Goal: Transaction & Acquisition: Purchase product/service

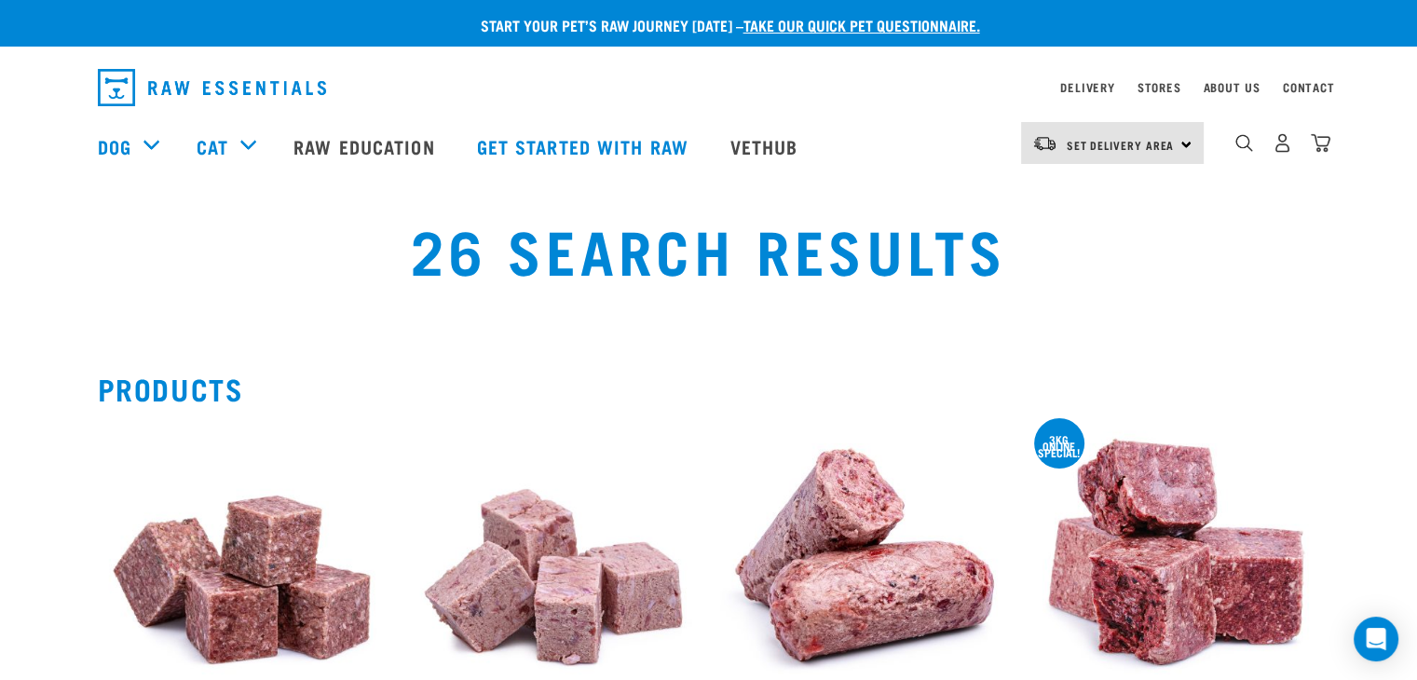
click at [237, 247] on div "26 Search Results" at bounding box center [708, 263] width 1395 height 119
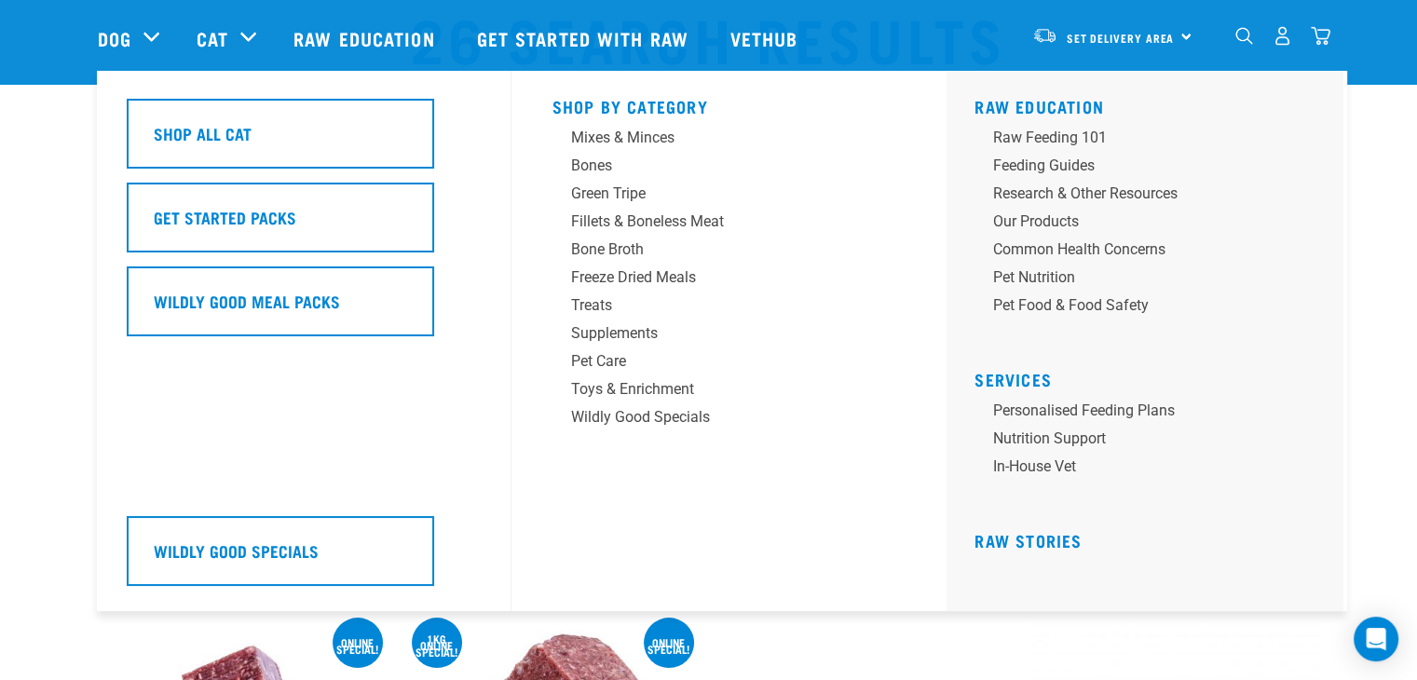
scroll to position [85, 0]
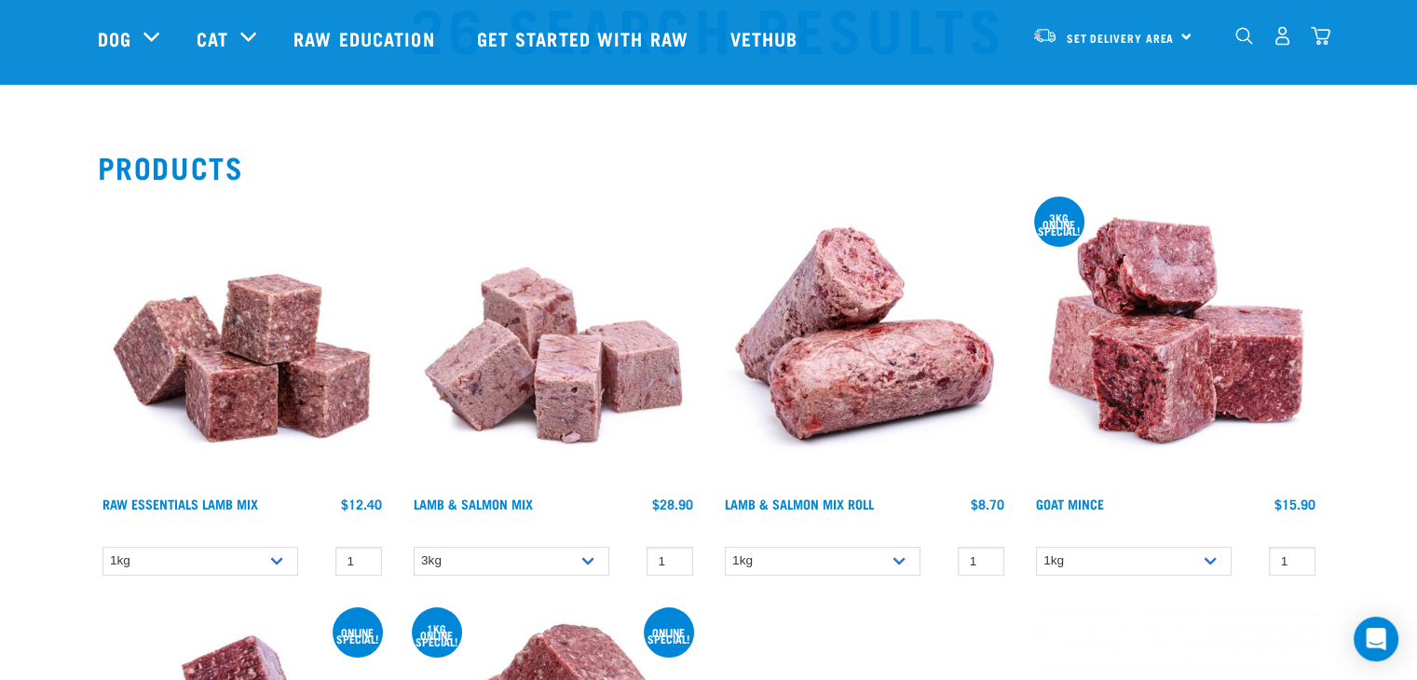
click at [94, 382] on div "Raw Essentials Lamb Mix $12.40 $34.60 1 0 0" at bounding box center [242, 392] width 311 height 411
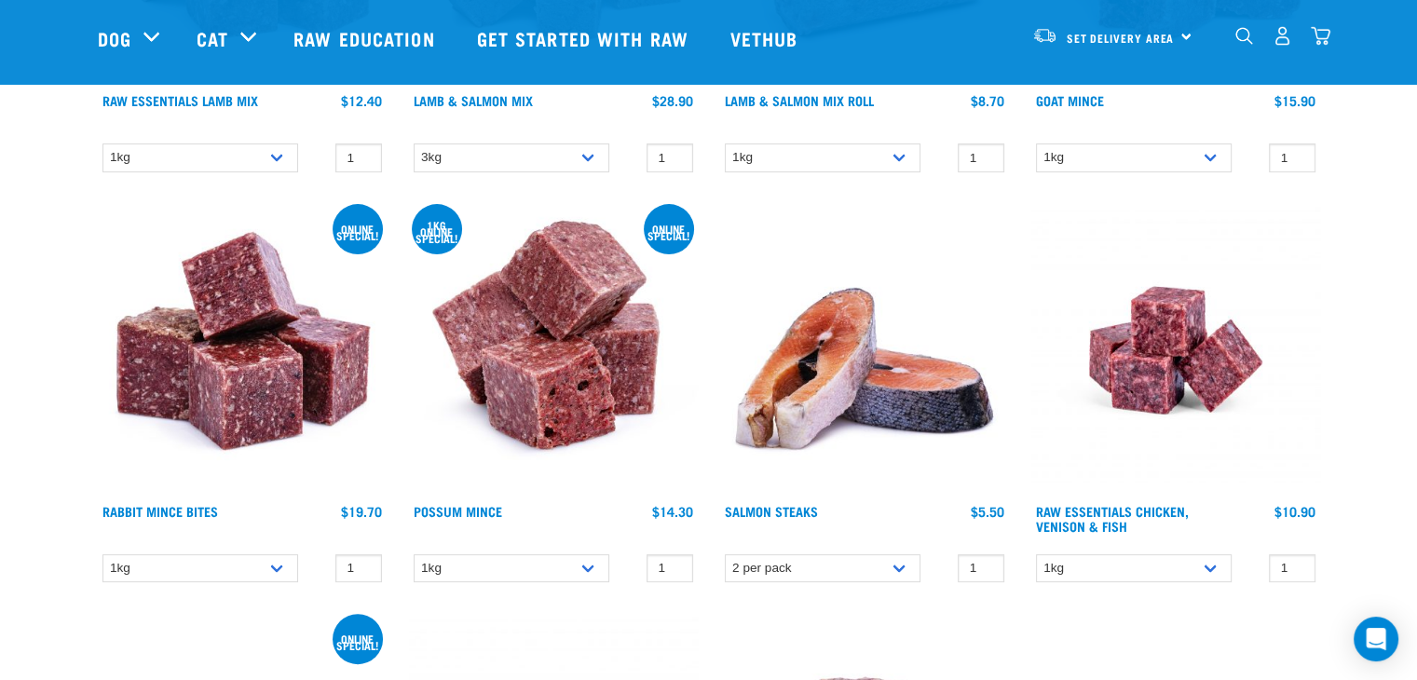
scroll to position [485, 0]
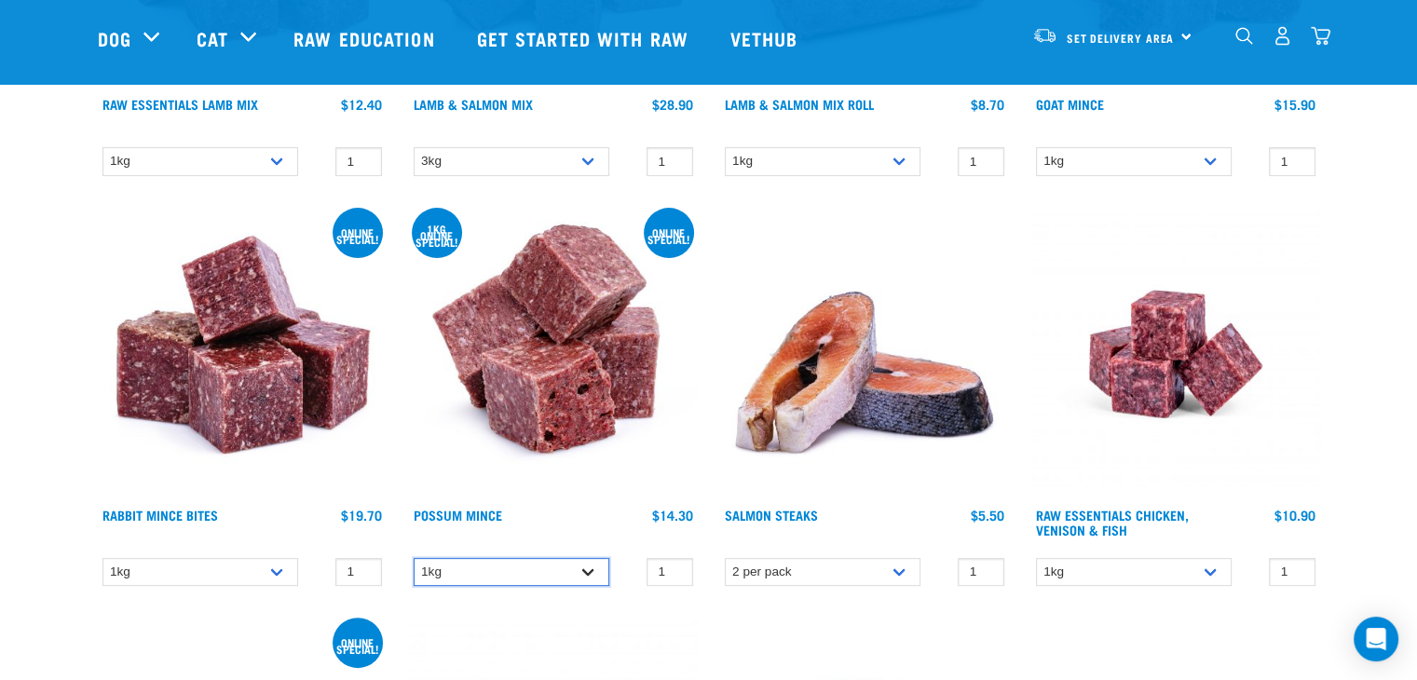
click at [539, 565] on select "1kg 3kg" at bounding box center [512, 572] width 196 height 29
select select "457"
click at [414, 558] on select "1kg 3kg" at bounding box center [512, 572] width 196 height 29
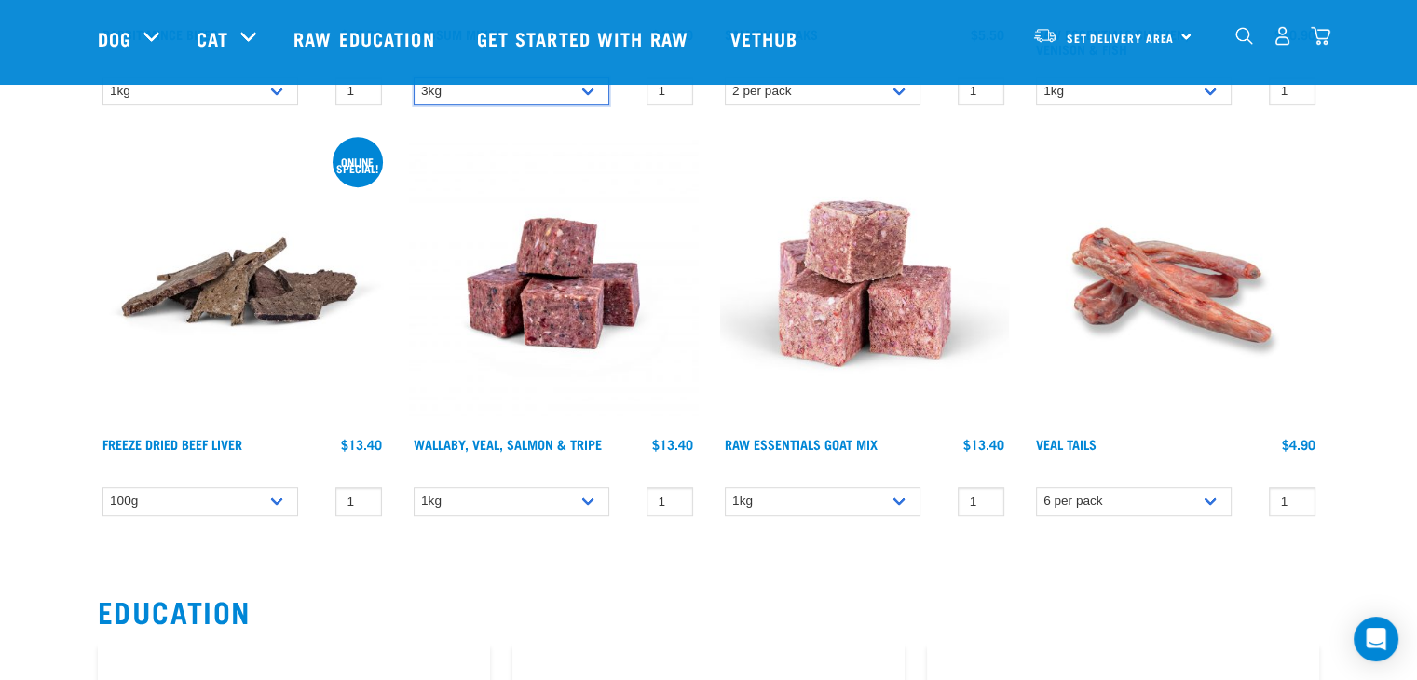
scroll to position [965, 0]
click at [1297, 500] on input "0" at bounding box center [1292, 502] width 47 height 29
click at [1294, 494] on input "1" at bounding box center [1292, 502] width 47 height 29
type input "2"
click at [1294, 494] on input "2" at bounding box center [1292, 502] width 47 height 29
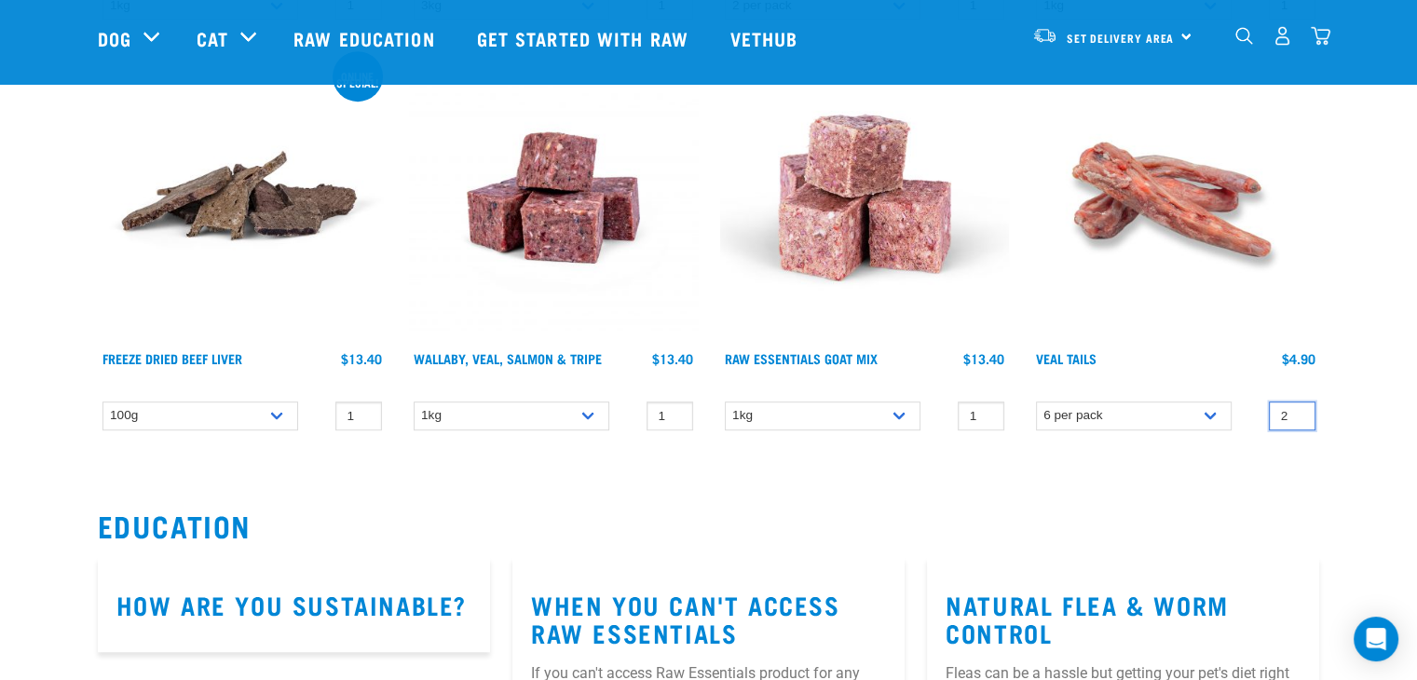
scroll to position [1051, 0]
click at [1207, 415] on select "6 per pack" at bounding box center [1134, 416] width 196 height 29
click at [1275, 410] on input "2" at bounding box center [1292, 416] width 47 height 29
click at [1323, 45] on img "dropdown navigation" at bounding box center [1321, 36] width 20 height 20
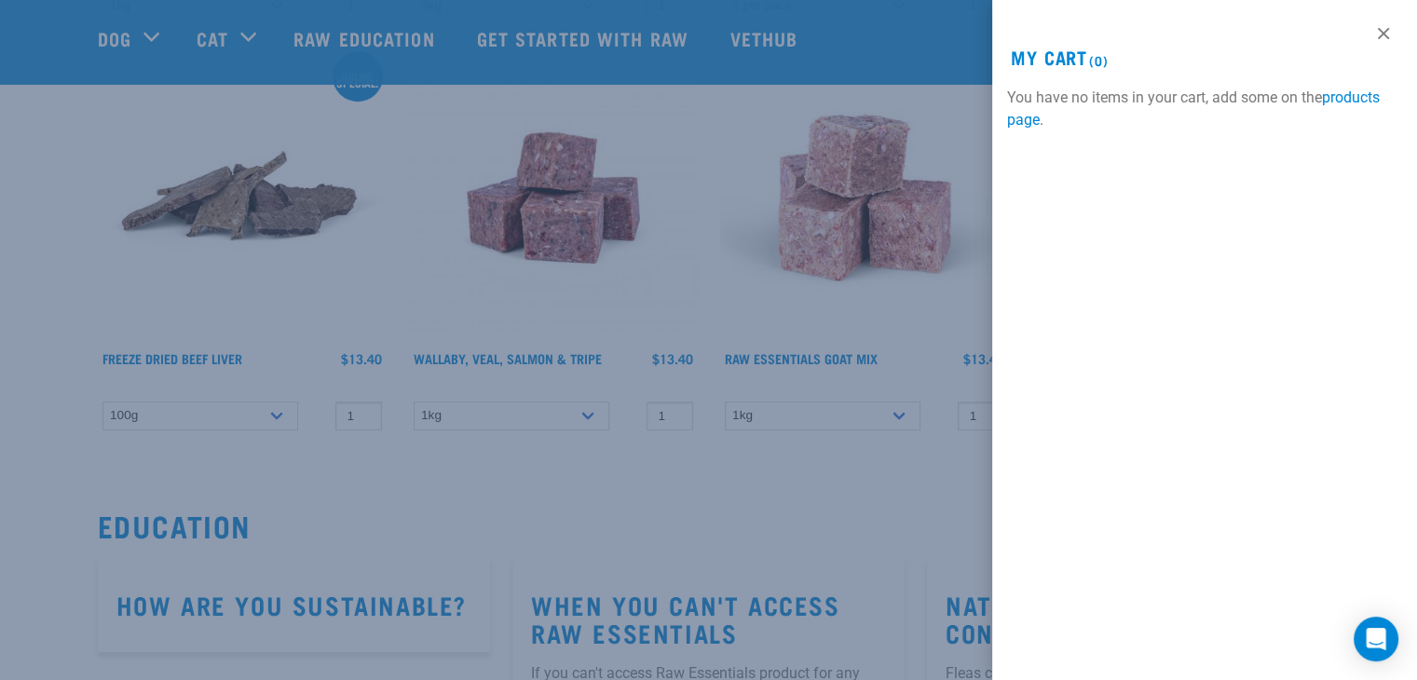
click at [731, 152] on div at bounding box center [708, 340] width 1417 height 680
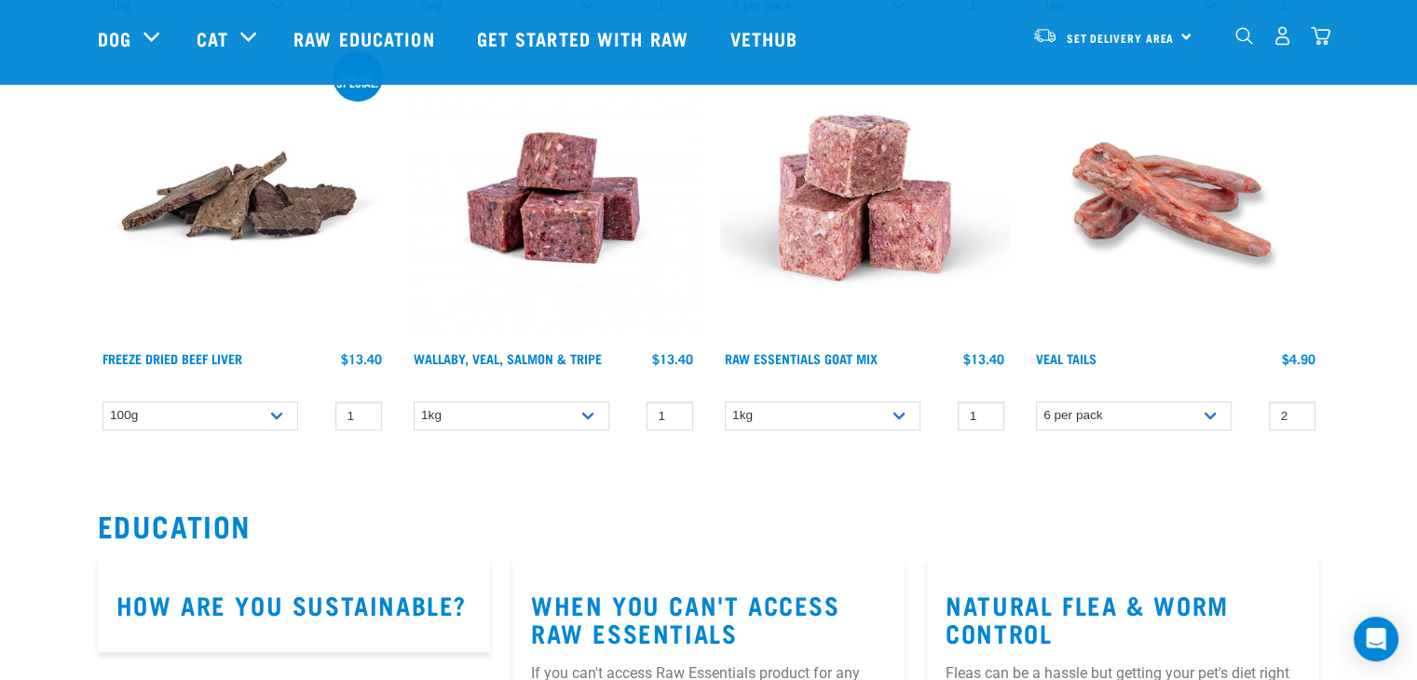
click at [1179, 187] on img at bounding box center [1176, 197] width 289 height 289
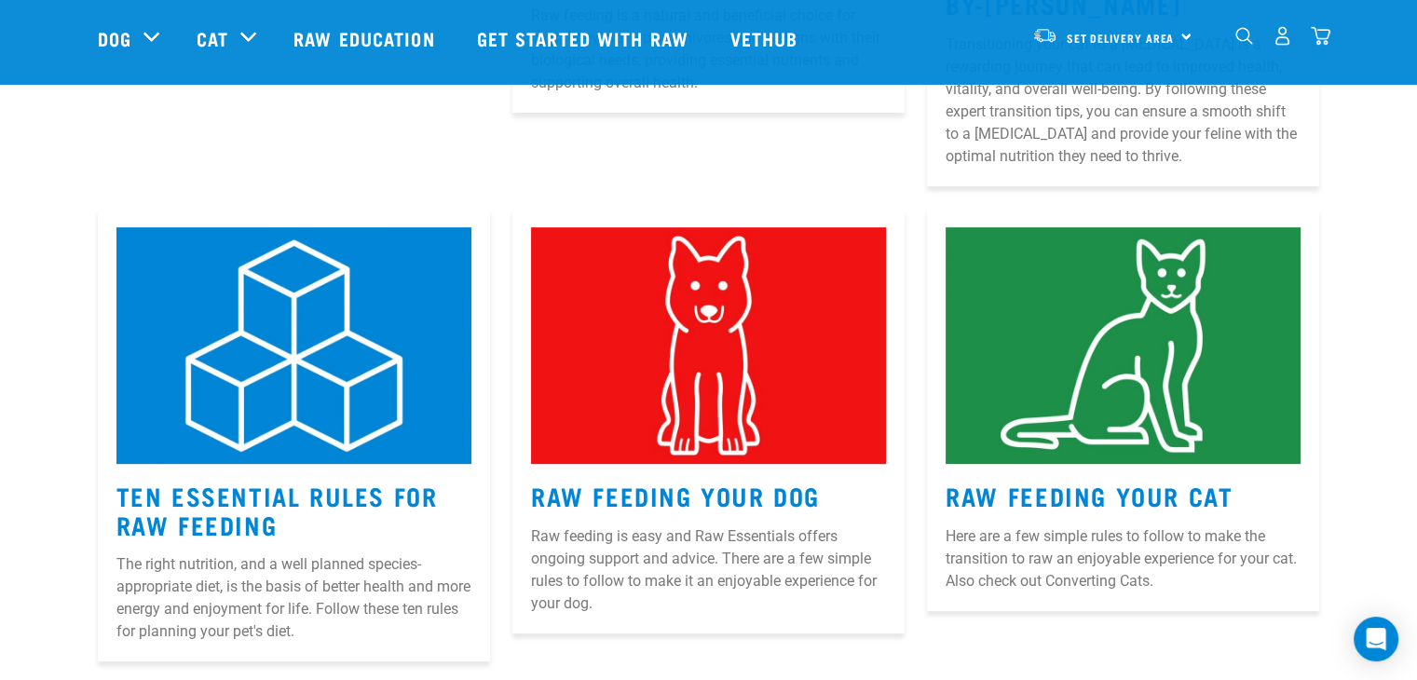
scroll to position [706, 0]
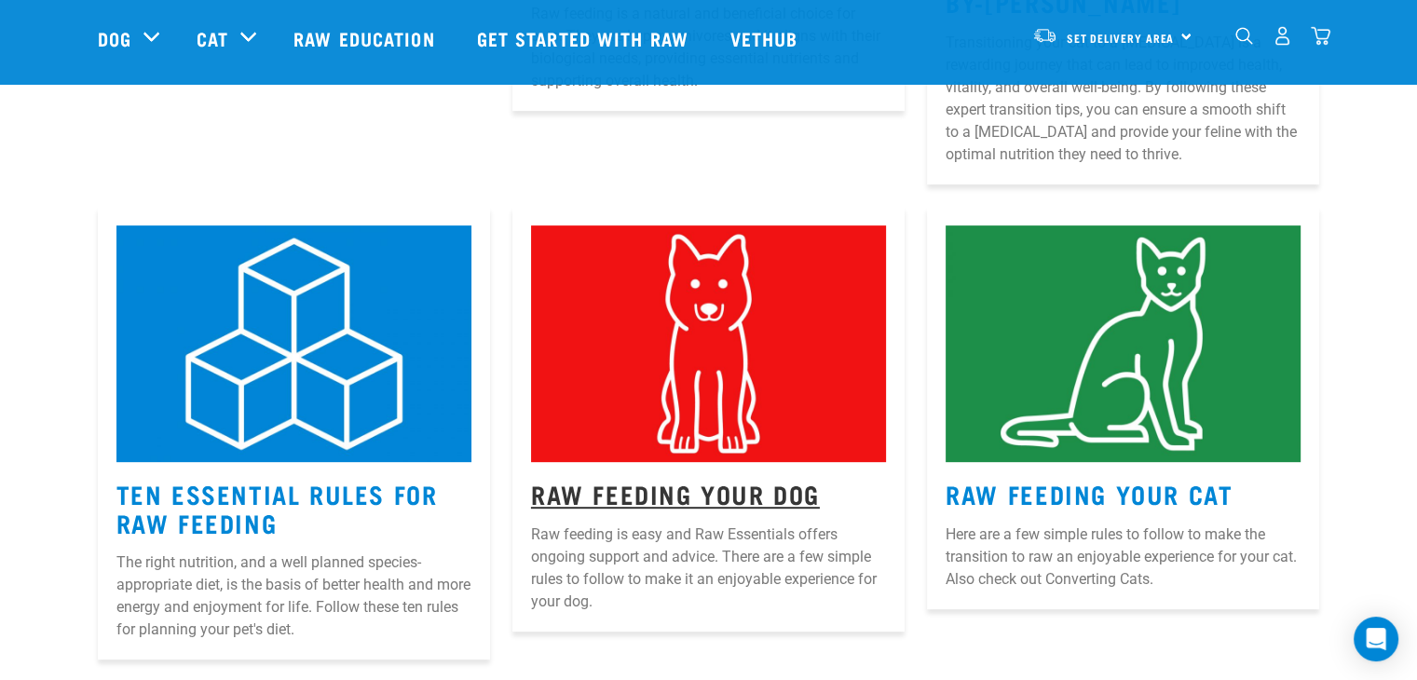
click at [607, 500] on link "Raw Feeding Your Dog" at bounding box center [675, 493] width 289 height 14
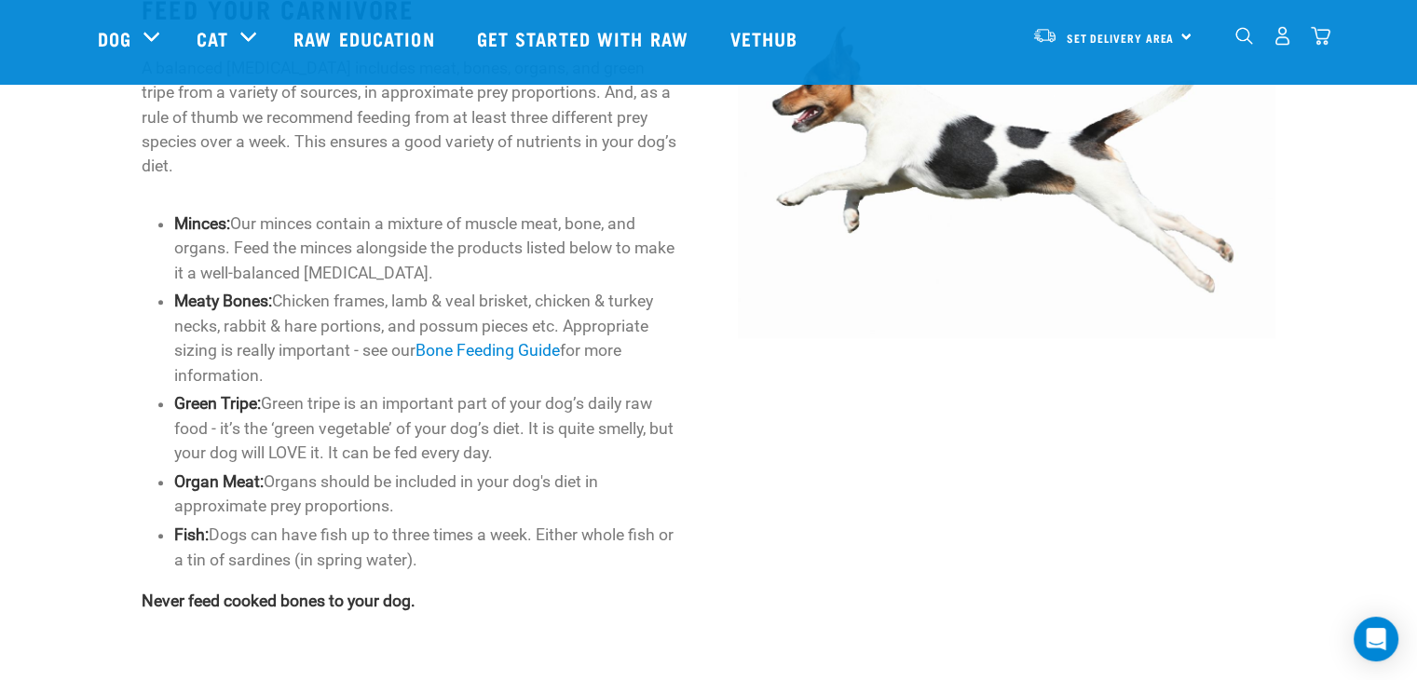
scroll to position [885, 0]
click at [463, 342] on link "Bone Feeding Guide" at bounding box center [488, 351] width 144 height 19
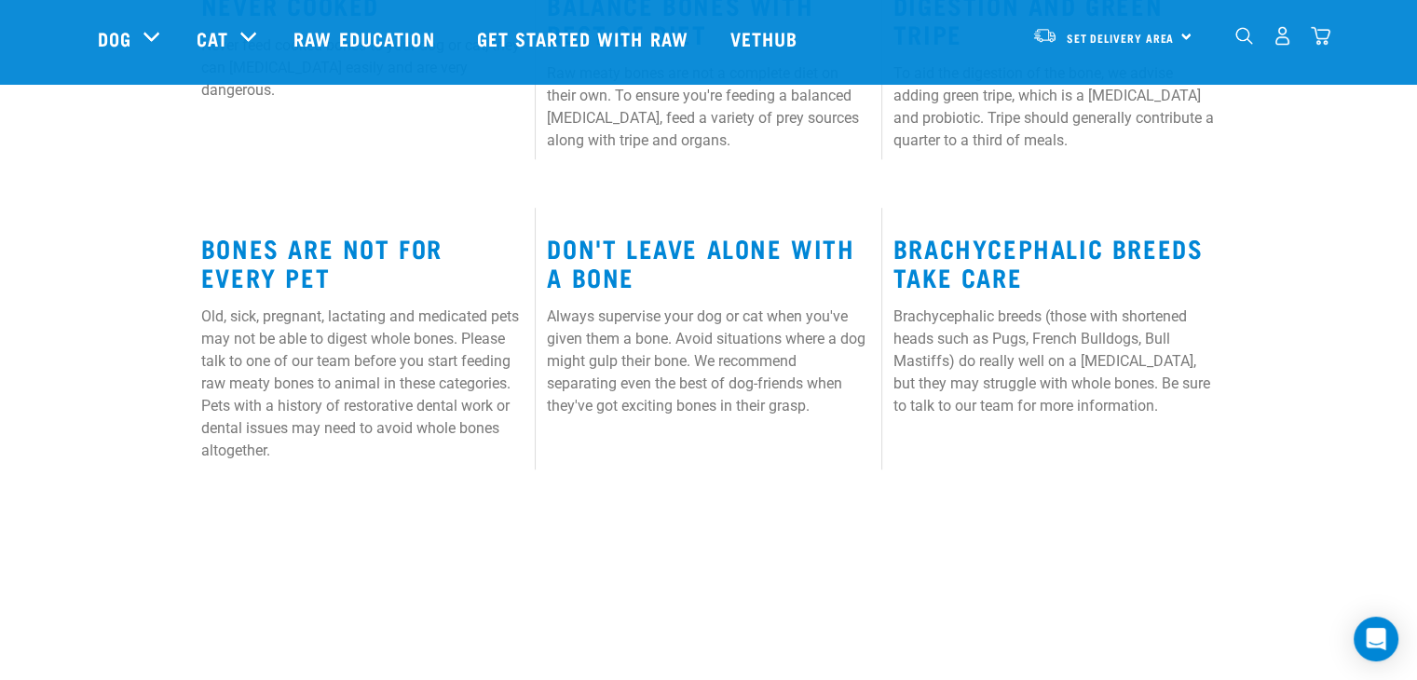
scroll to position [1267, 0]
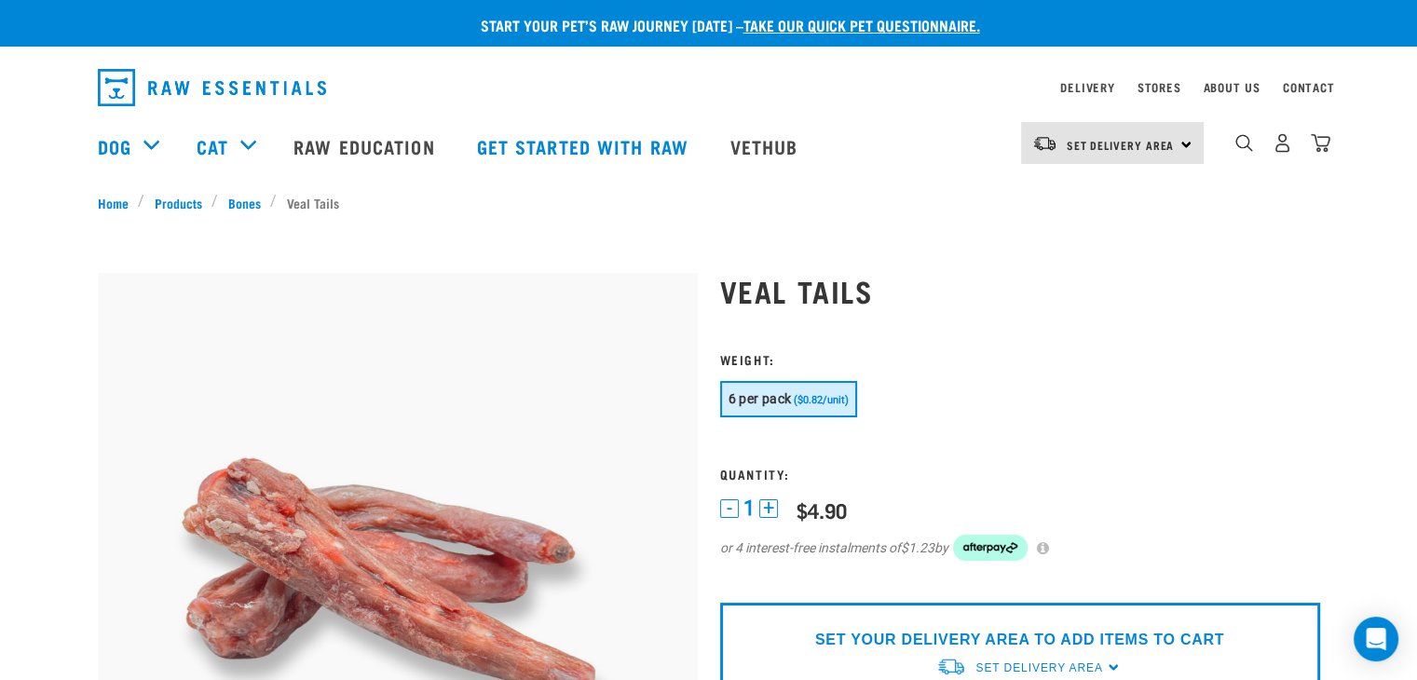
click at [767, 507] on button "+" at bounding box center [769, 509] width 19 height 19
click at [1323, 153] on img "dropdown navigation" at bounding box center [1321, 143] width 20 height 20
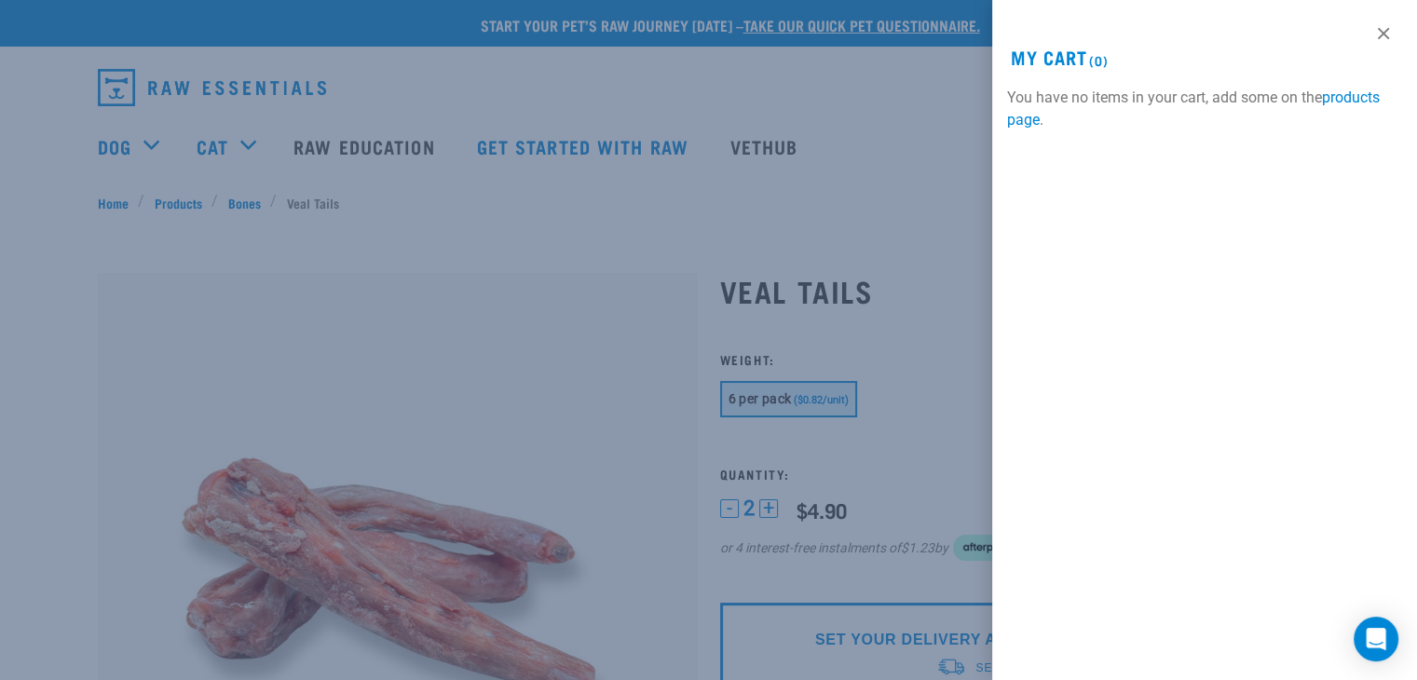
click at [887, 236] on div at bounding box center [708, 340] width 1417 height 680
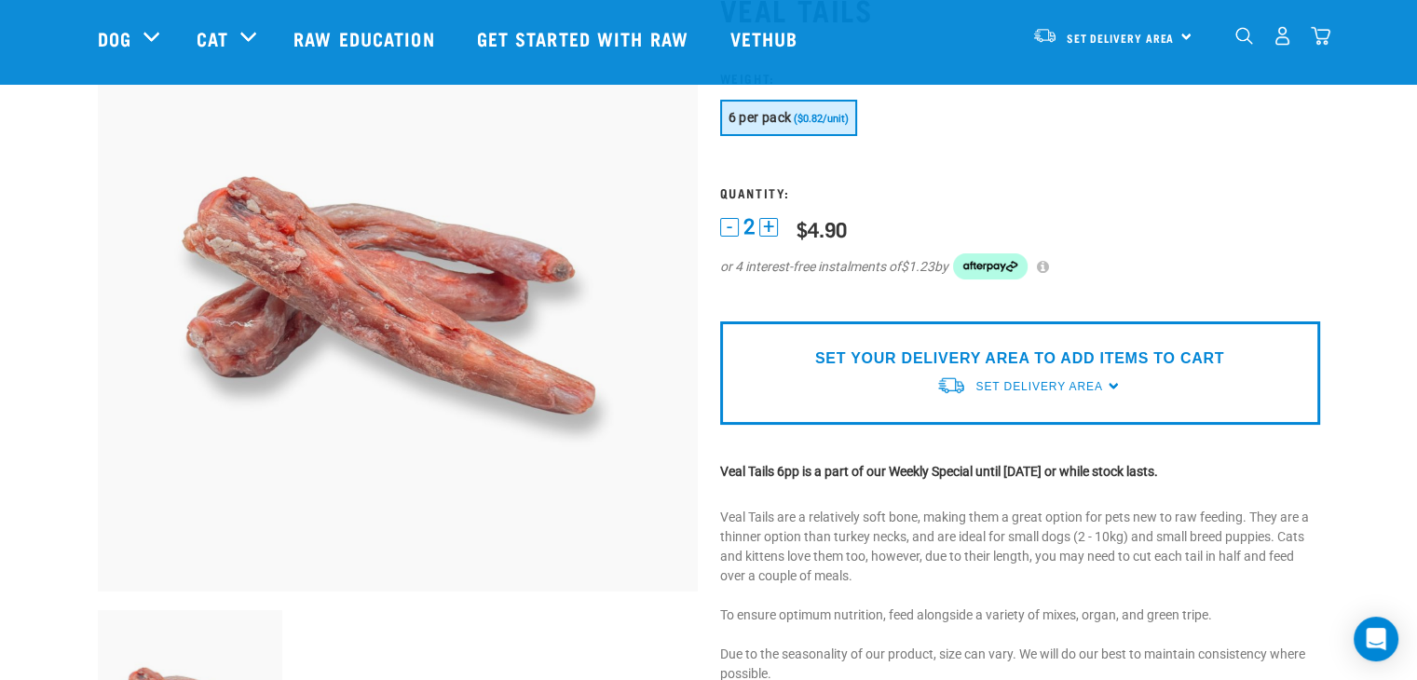
scroll to position [144, 0]
click at [1024, 379] on link "Set Delivery Area" at bounding box center [1039, 387] width 127 height 17
click at [999, 432] on link "[GEOGRAPHIC_DATA]" at bounding box center [1029, 431] width 185 height 31
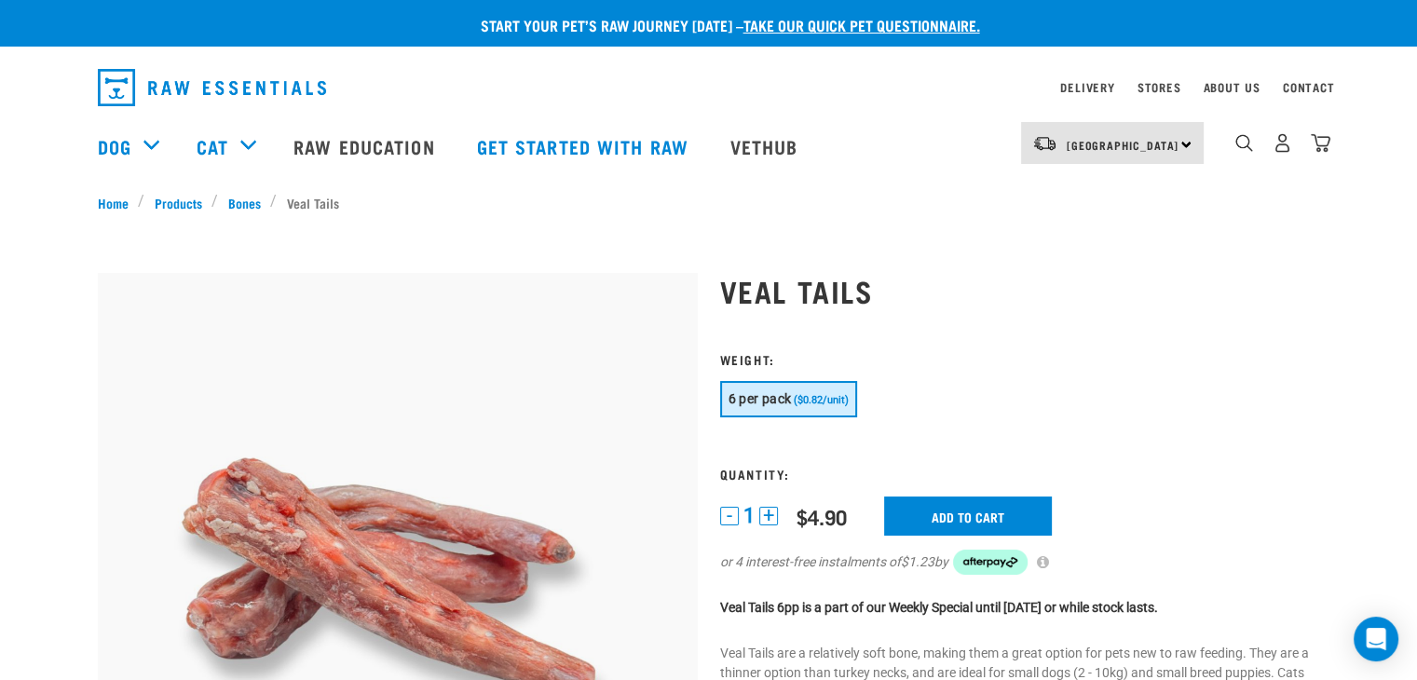
click at [768, 515] on button "+" at bounding box center [769, 516] width 19 height 19
click at [728, 518] on button "-" at bounding box center [729, 516] width 19 height 19
click at [920, 508] on input "Add to cart" at bounding box center [968, 516] width 168 height 39
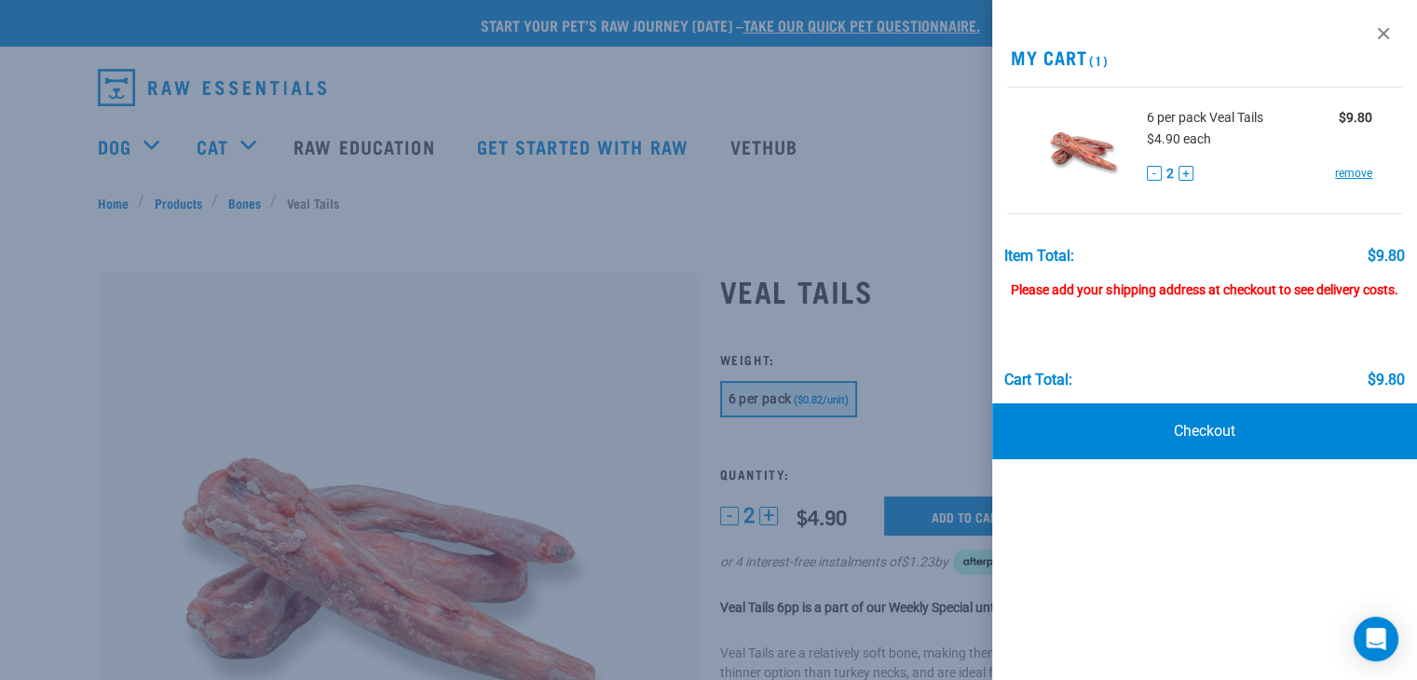
click at [783, 297] on div at bounding box center [708, 340] width 1417 height 680
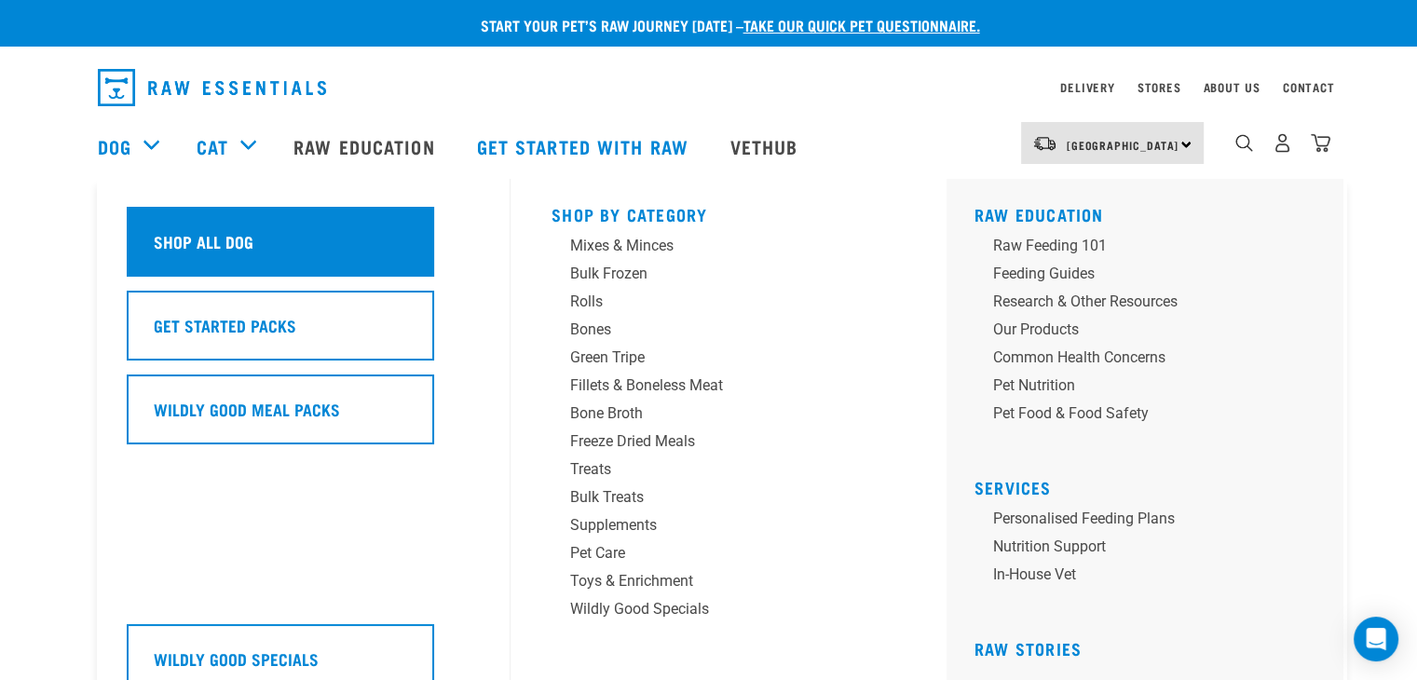
click at [246, 243] on h5 "Shop All Dog" at bounding box center [204, 241] width 100 height 24
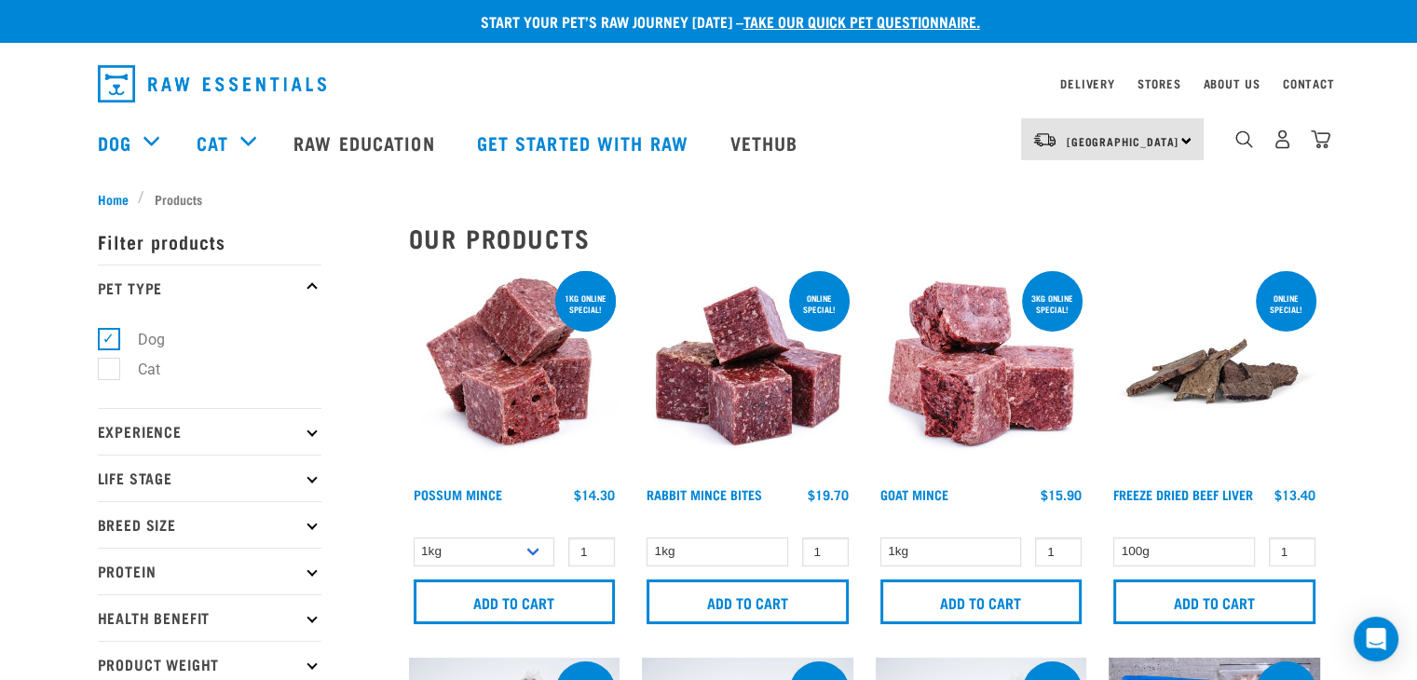
scroll to position [4, 0]
click at [536, 544] on select "1kg 3kg" at bounding box center [485, 552] width 142 height 29
click at [414, 538] on select "1kg 3kg" at bounding box center [485, 552] width 142 height 29
click at [495, 547] on select "1kg 3kg" at bounding box center [485, 552] width 142 height 29
select select "456"
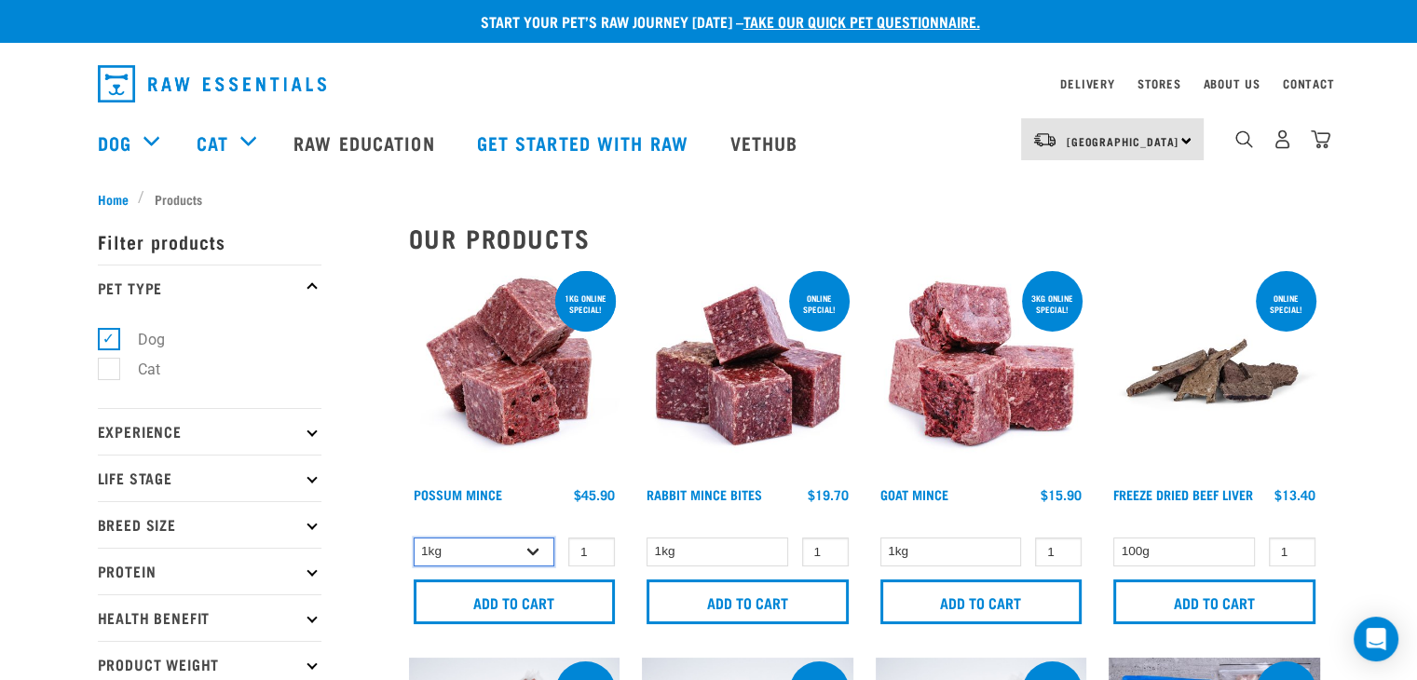
click at [414, 538] on select "1kg 3kg" at bounding box center [485, 552] width 142 height 29
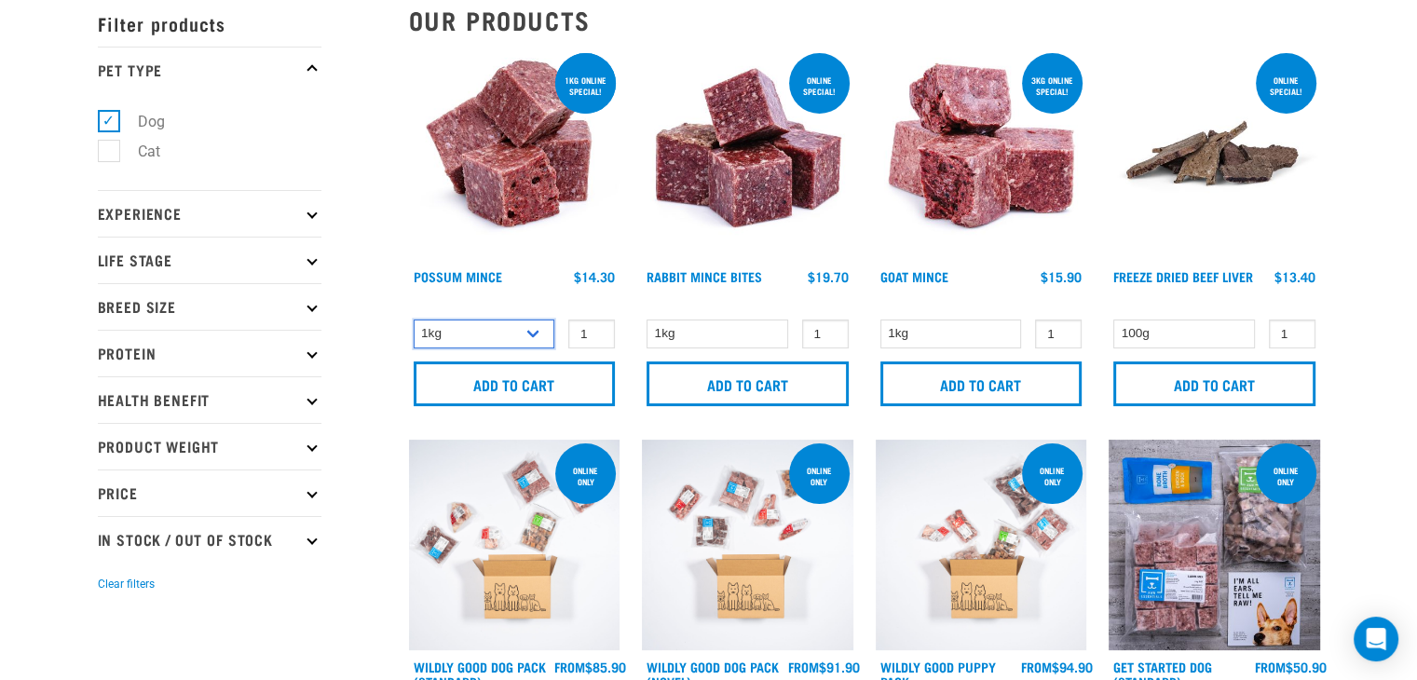
scroll to position [0, 0]
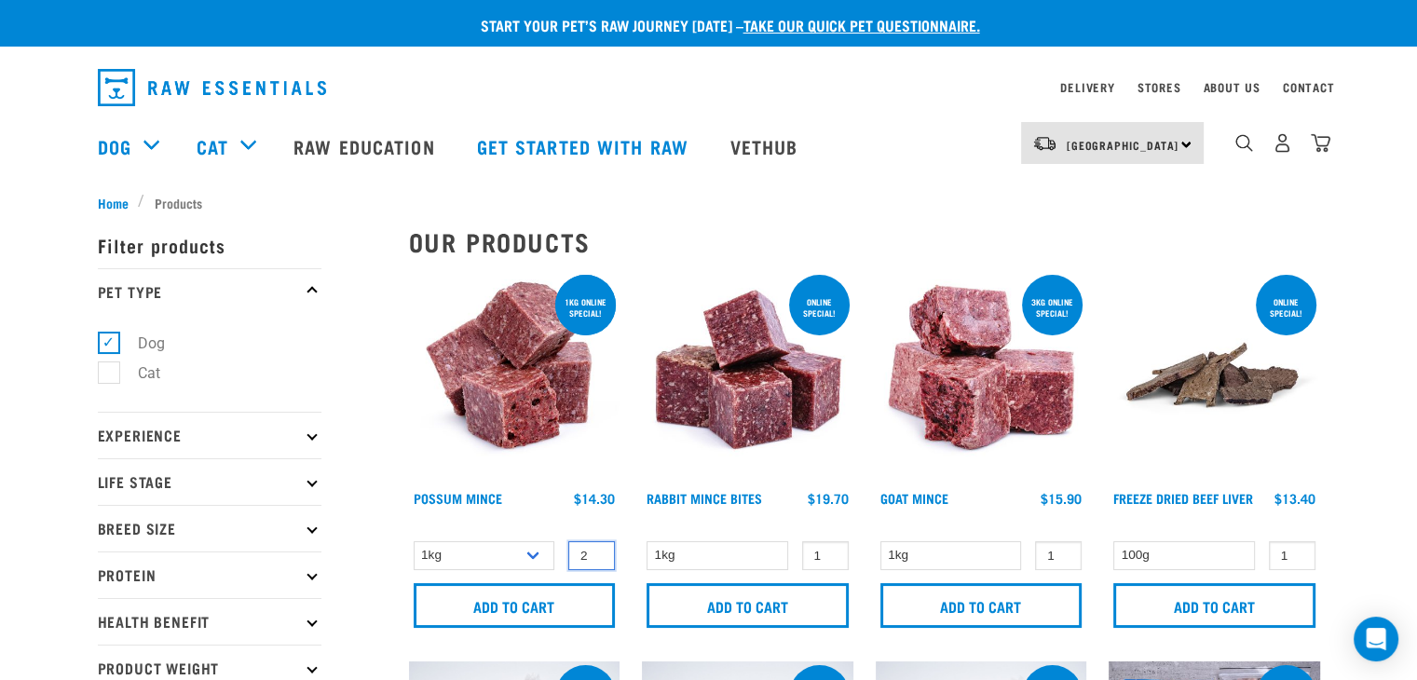
type input "2"
click at [600, 552] on input "2" at bounding box center [591, 555] width 47 height 29
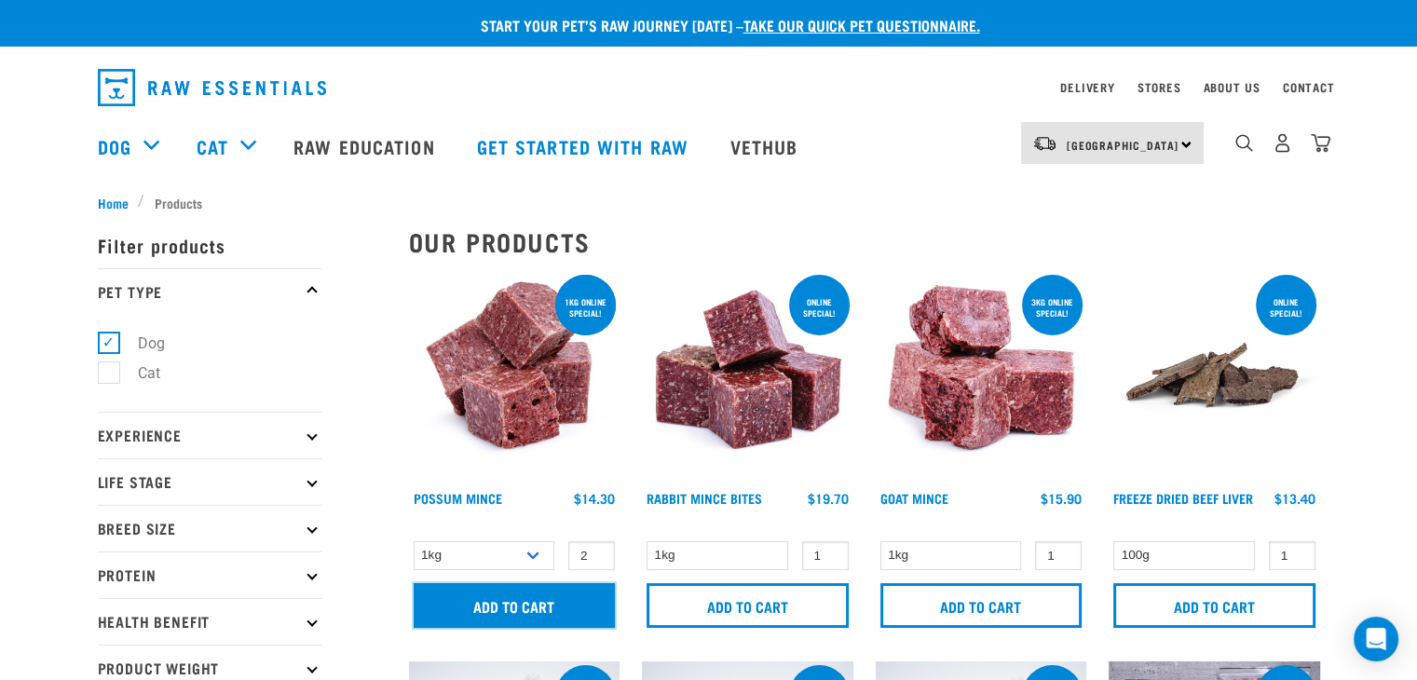
click at [518, 596] on input "Add to cart" at bounding box center [515, 605] width 202 height 45
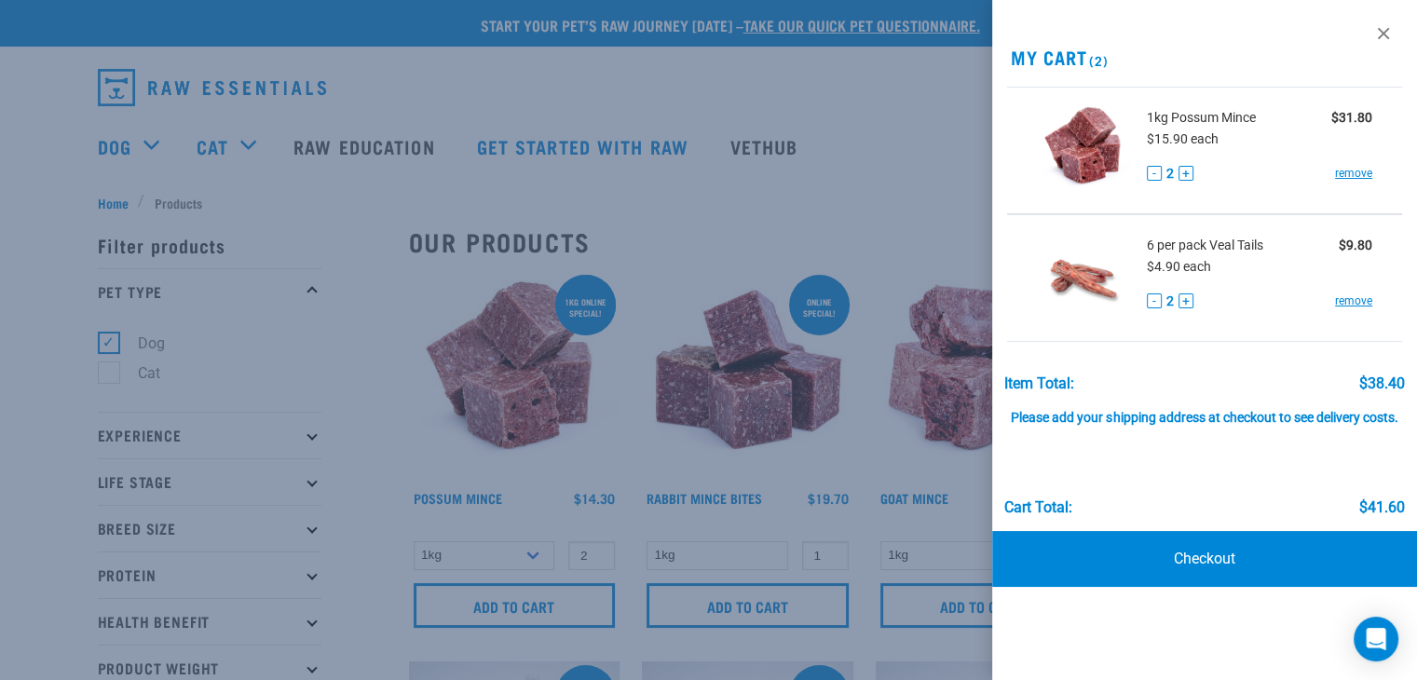
click at [548, 434] on div at bounding box center [708, 340] width 1417 height 680
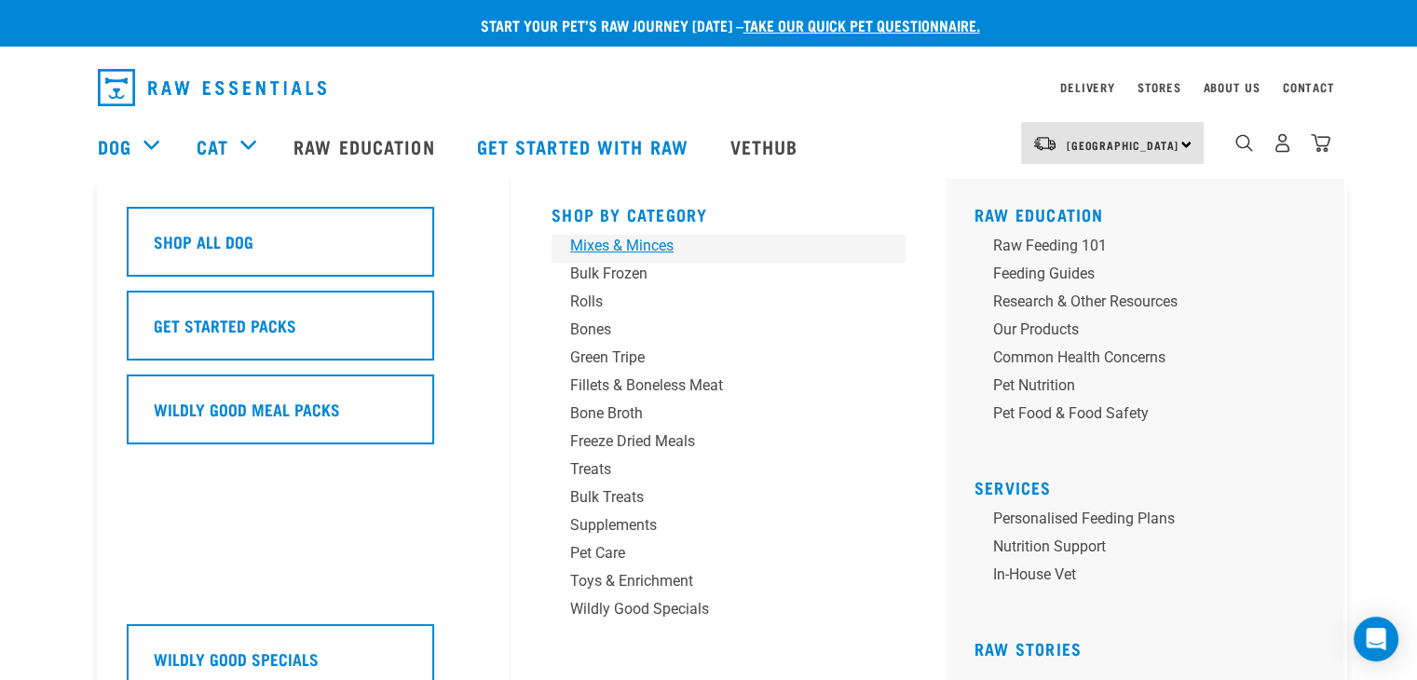
click at [616, 245] on div "Mixes & Minces" at bounding box center [715, 246] width 291 height 22
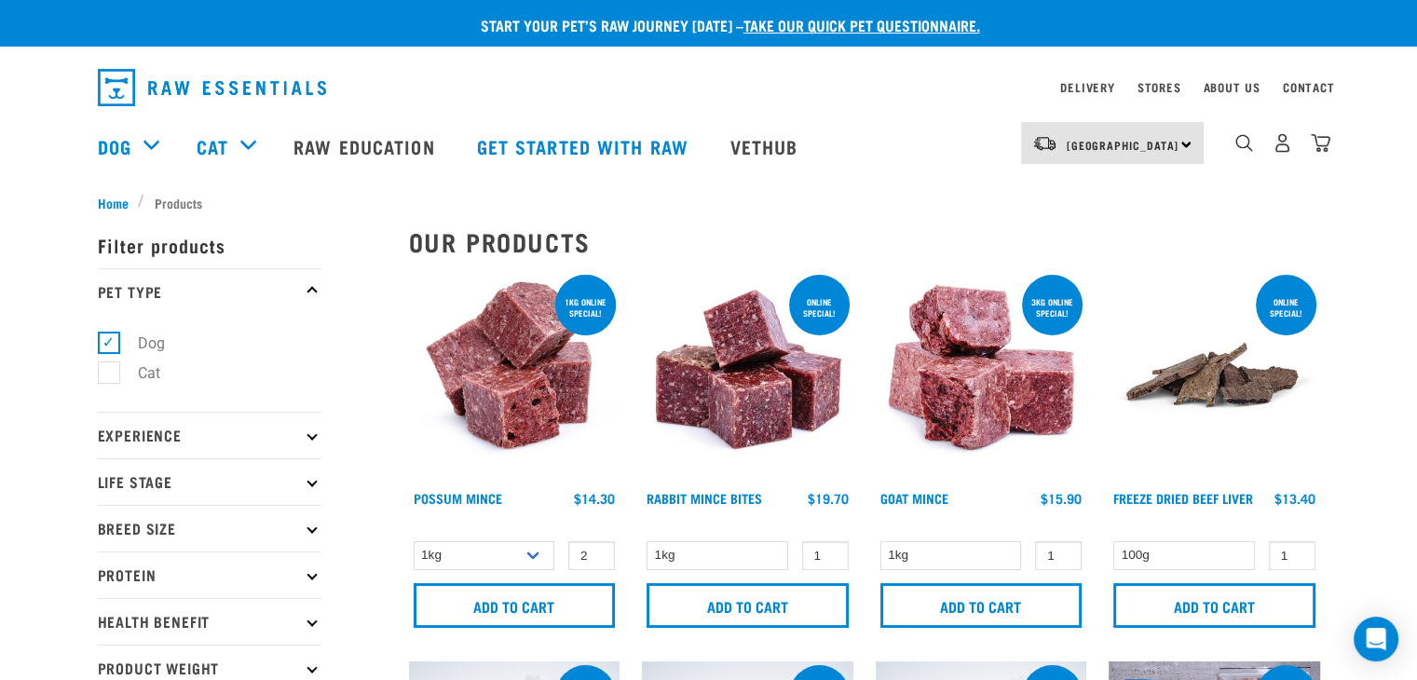
click at [1221, 154] on div "4" at bounding box center [1268, 146] width 128 height 75
click at [1227, 154] on div "4" at bounding box center [1268, 146] width 128 height 75
click at [1247, 145] on img "dropdown navigation" at bounding box center [1245, 143] width 18 height 18
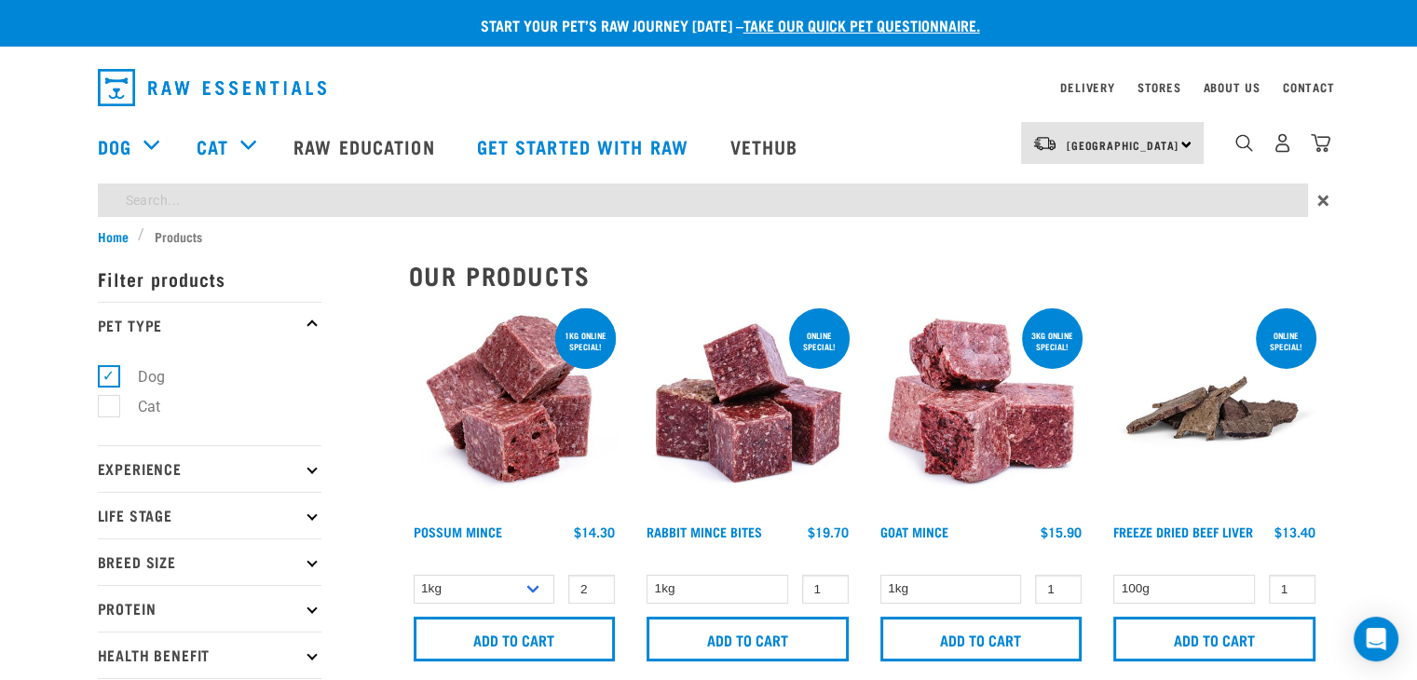
click at [892, 207] on input "search" at bounding box center [703, 201] width 1211 height 34
paste input "Pilchards"
type input "Pilchards"
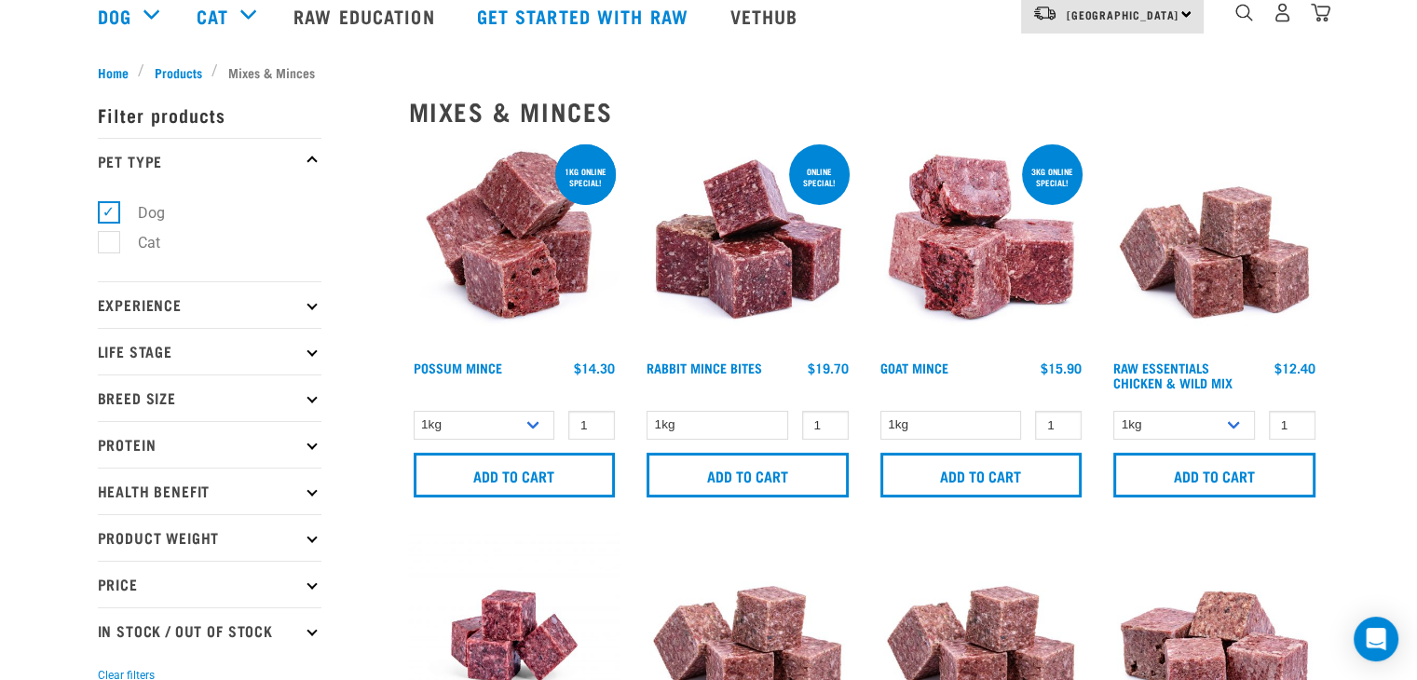
scroll to position [140, 0]
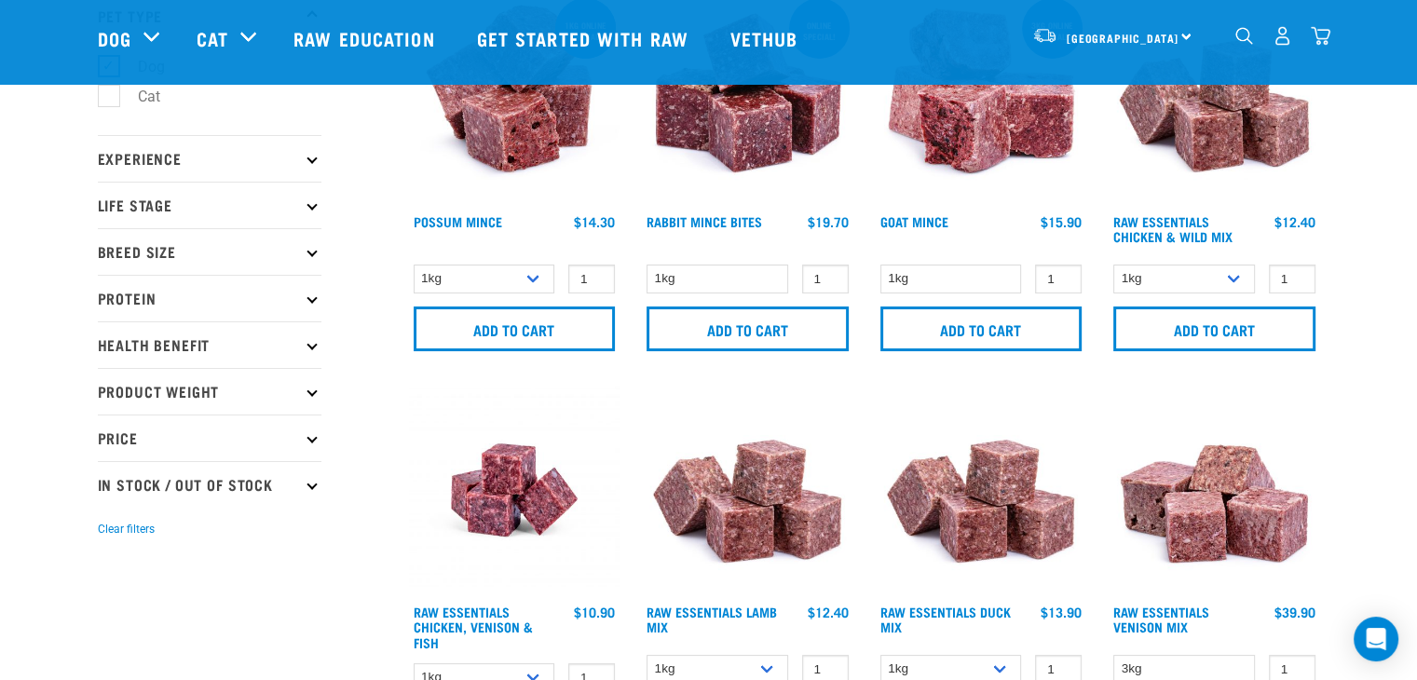
click at [1322, 33] on img "dropdown navigation" at bounding box center [1321, 36] width 20 height 20
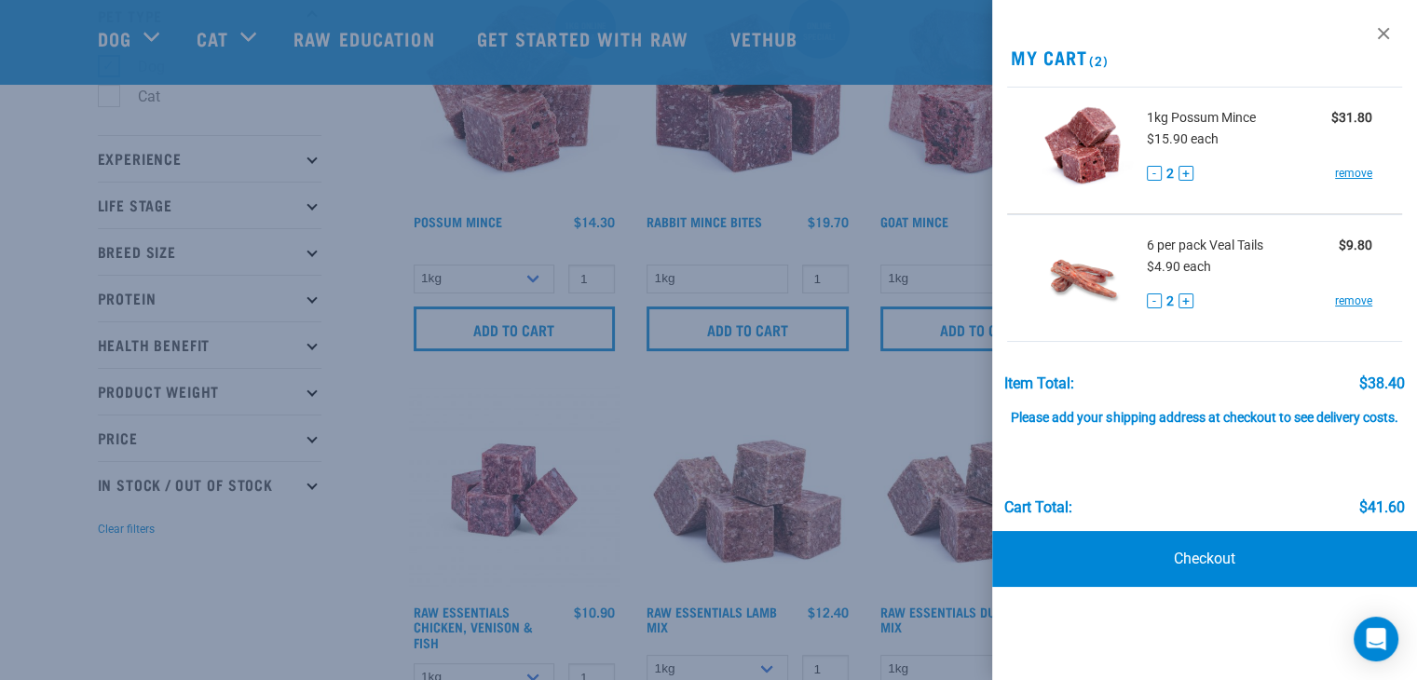
click at [837, 418] on div at bounding box center [708, 340] width 1417 height 680
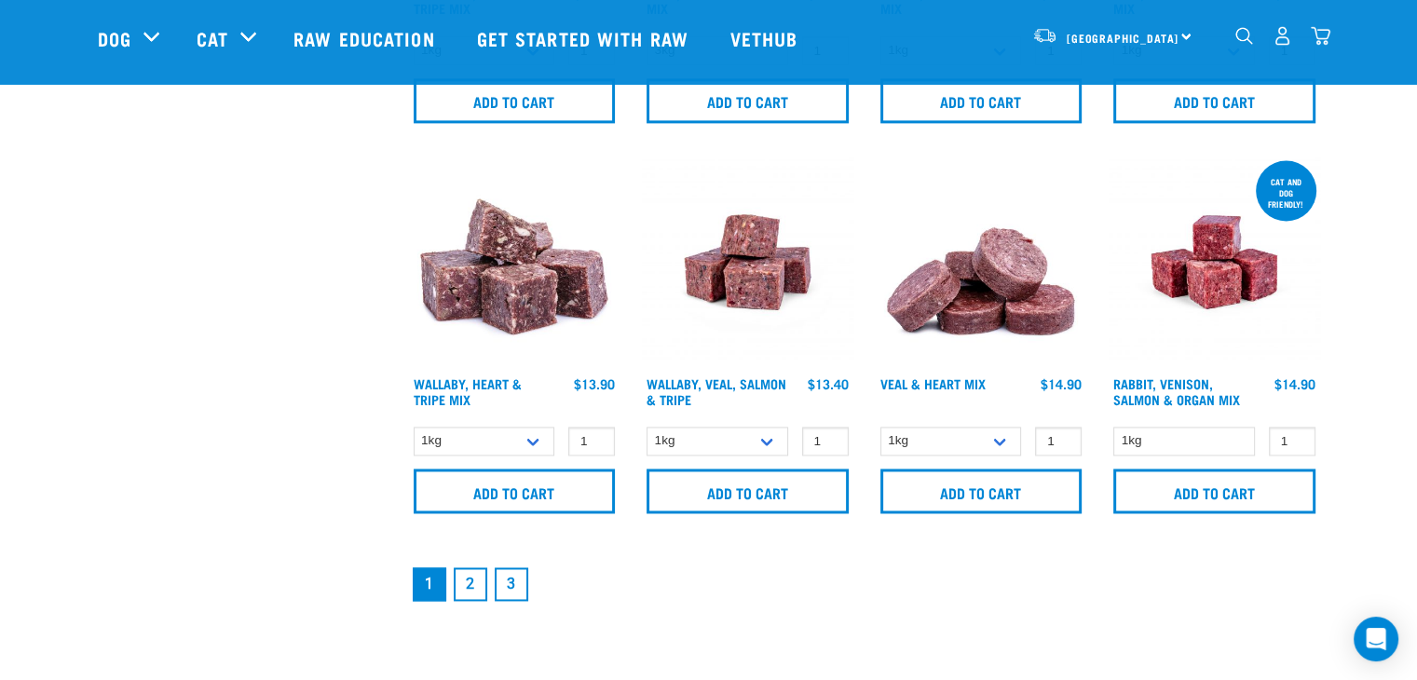
scroll to position [2720, 0]
click at [463, 582] on link "2" at bounding box center [471, 584] width 34 height 34
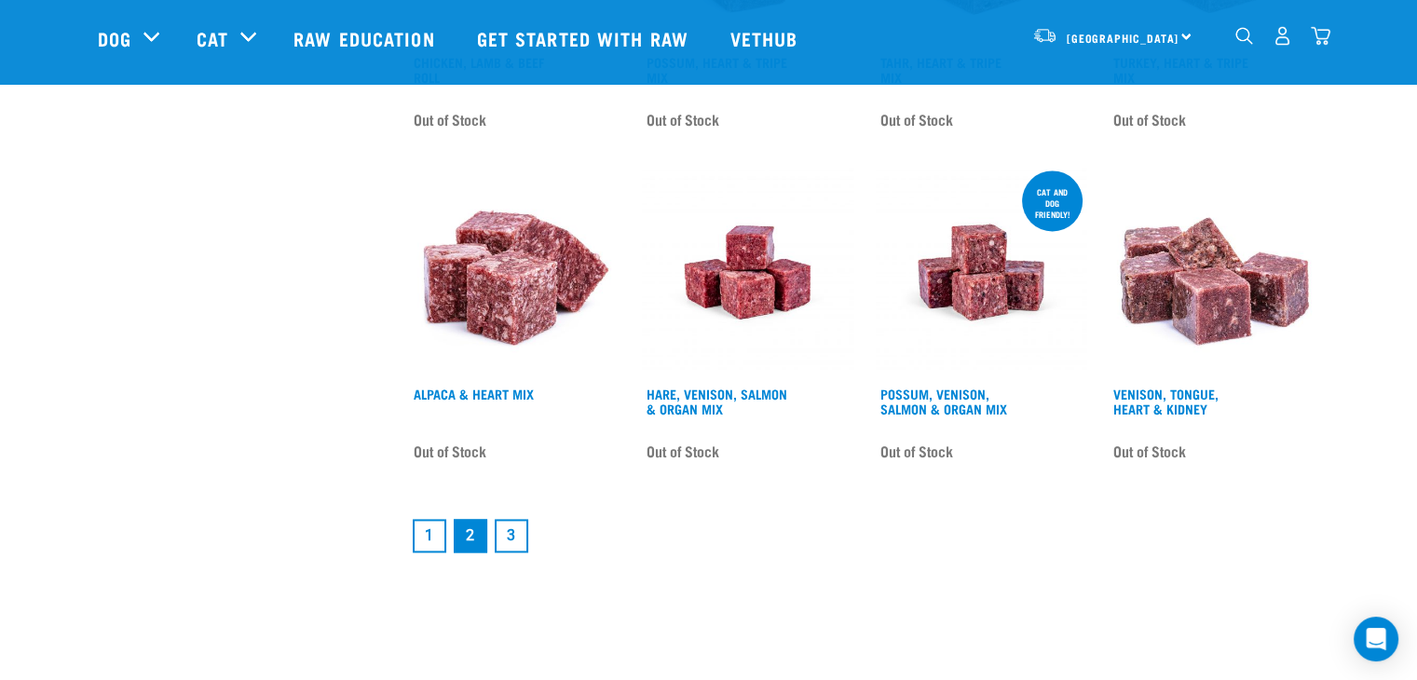
scroll to position [2643, 0]
click at [436, 537] on link "1" at bounding box center [430, 536] width 34 height 34
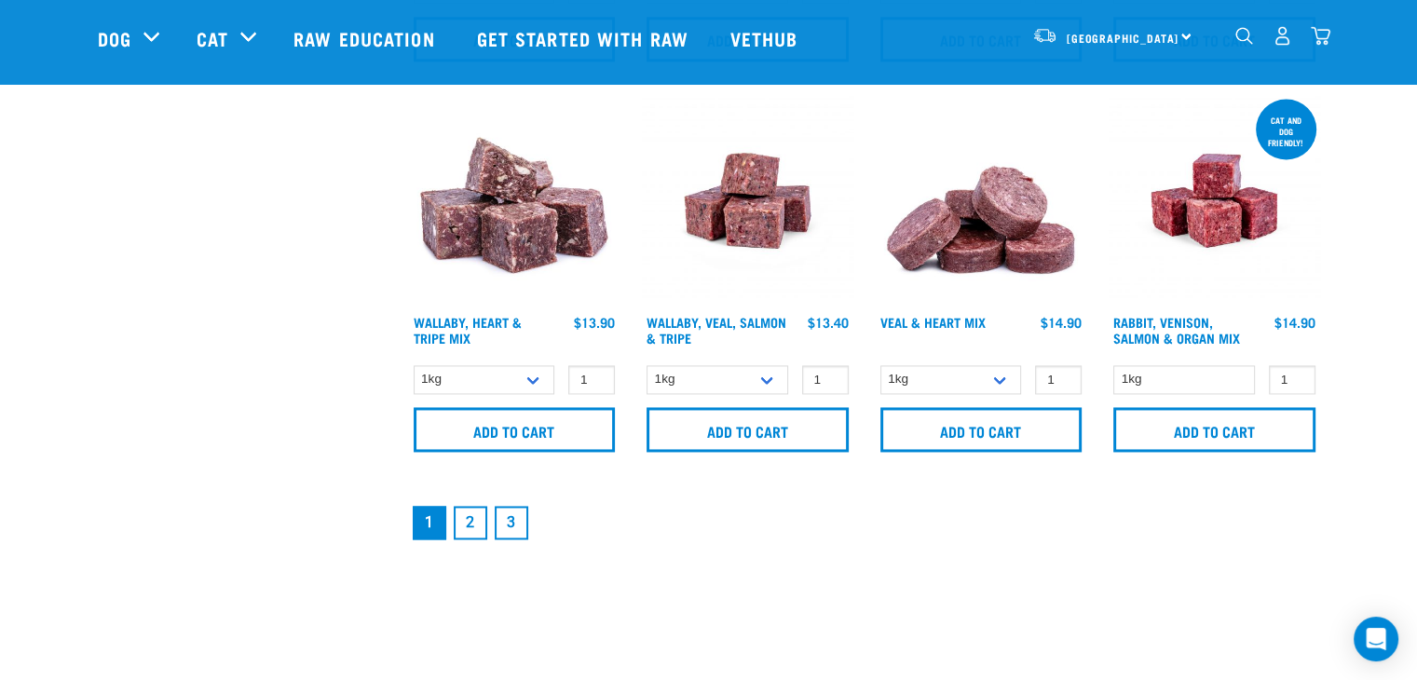
scroll to position [2783, 0]
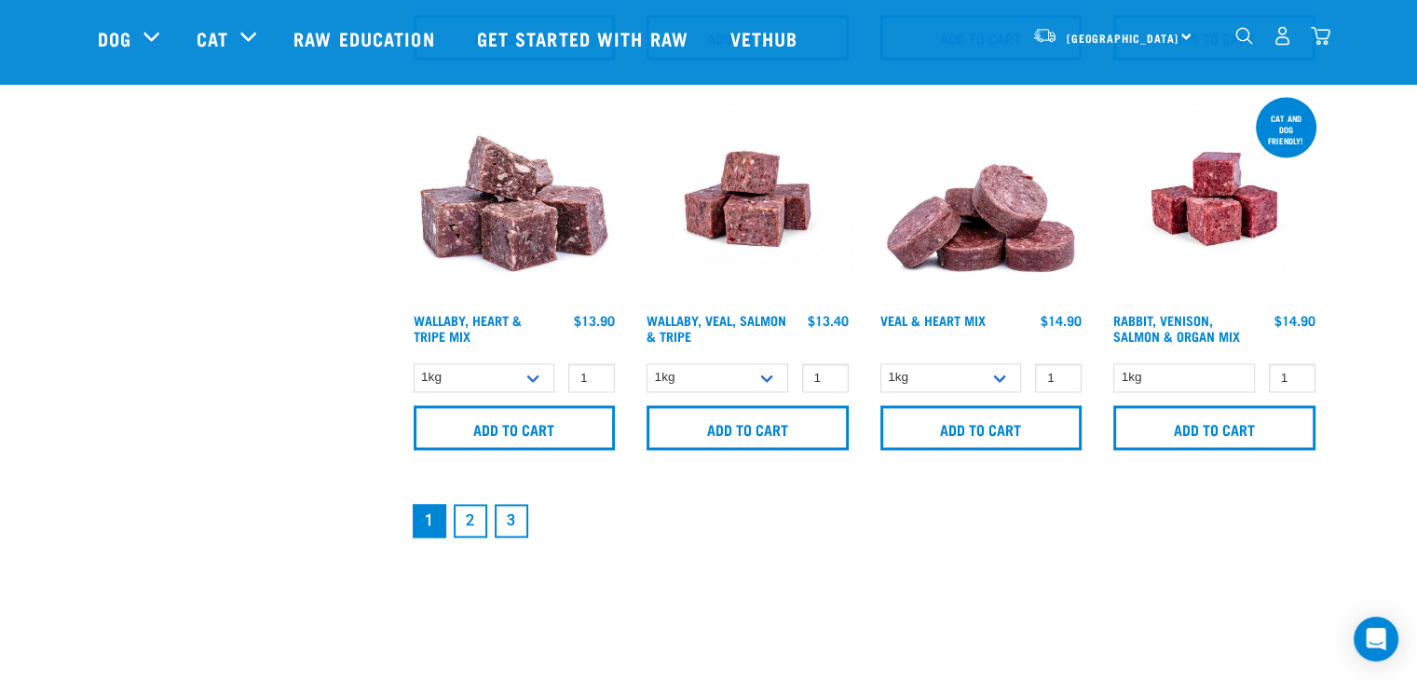
click at [463, 519] on link "2" at bounding box center [471, 521] width 34 height 34
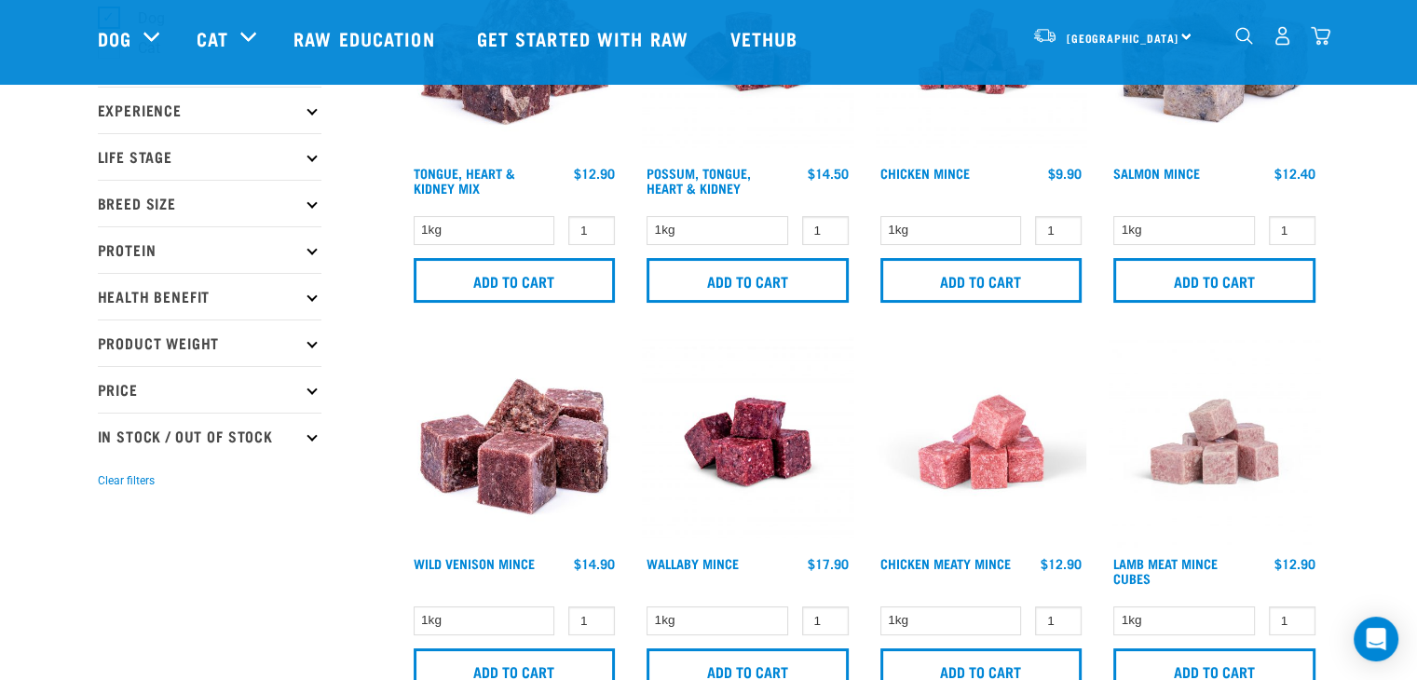
scroll to position [330, 0]
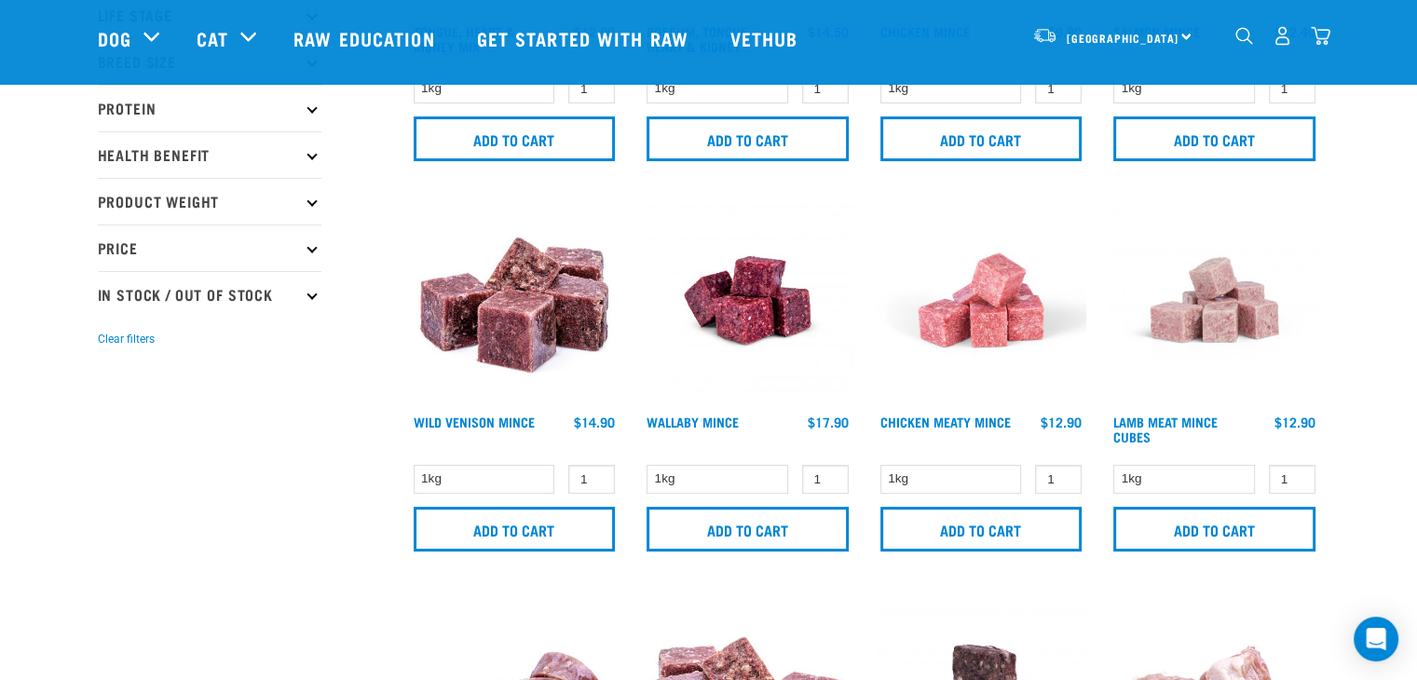
click at [1331, 43] on img "dropdown navigation" at bounding box center [1321, 36] width 20 height 20
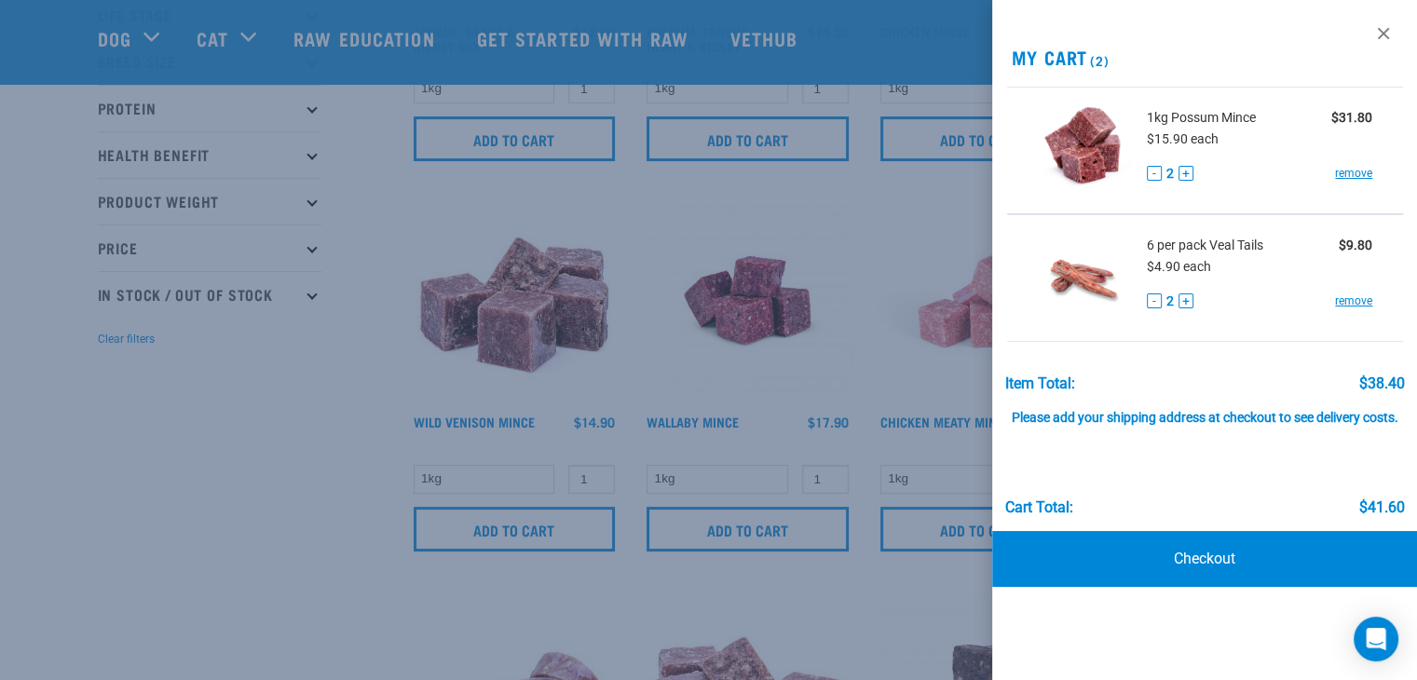
click at [89, 534] on div at bounding box center [708, 340] width 1417 height 680
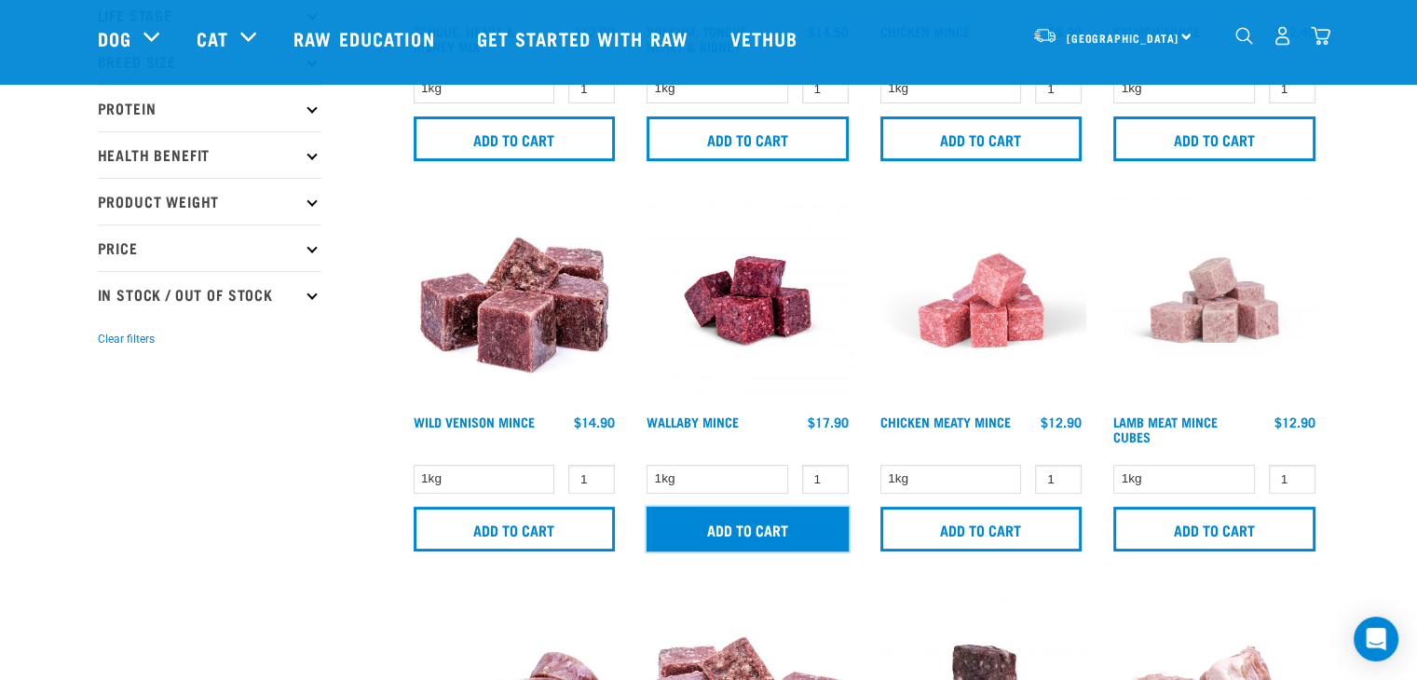
click at [758, 527] on input "Add to cart" at bounding box center [748, 529] width 202 height 45
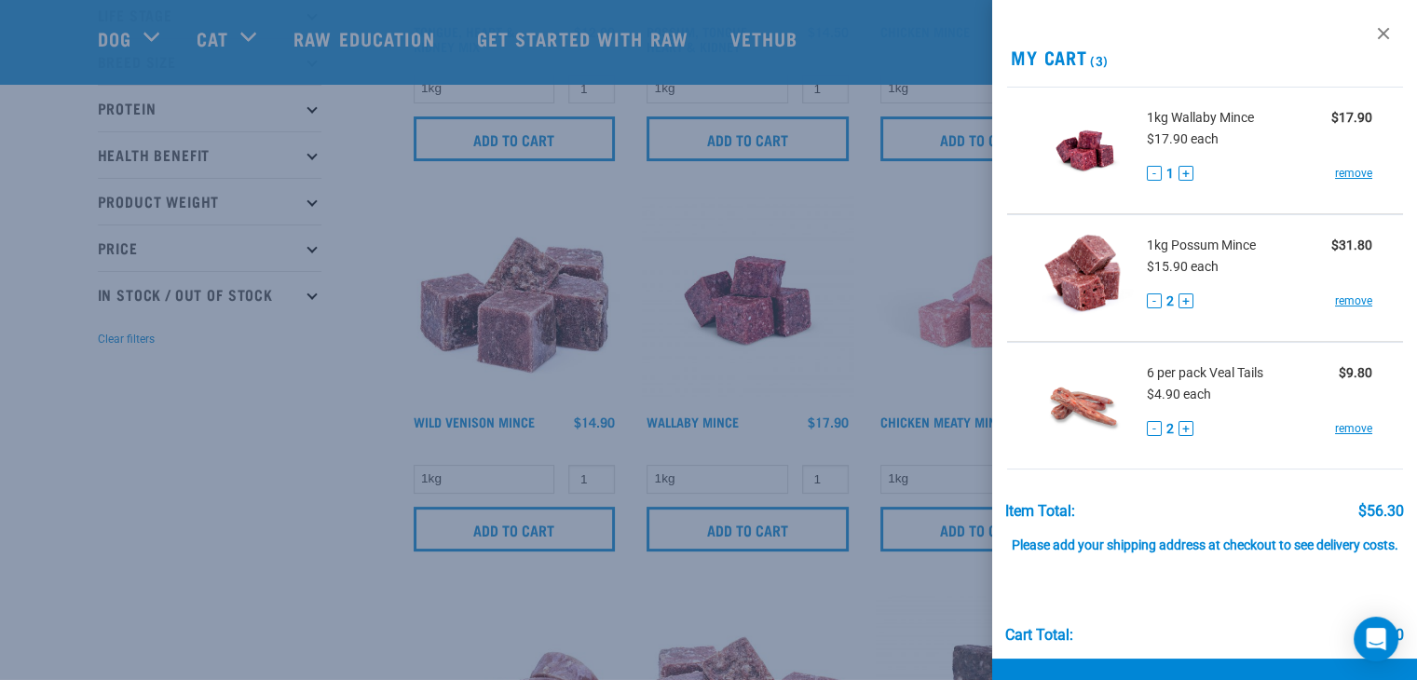
click at [373, 437] on div at bounding box center [708, 340] width 1417 height 680
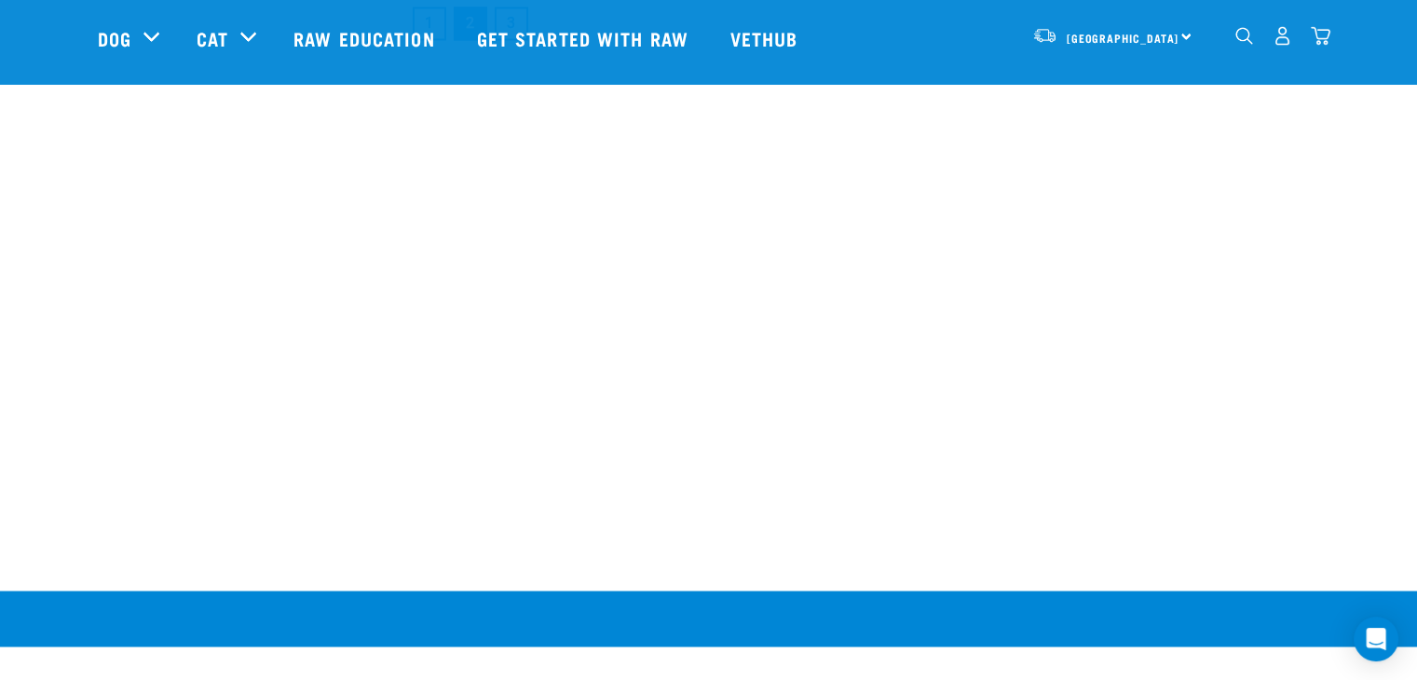
scroll to position [3047, 0]
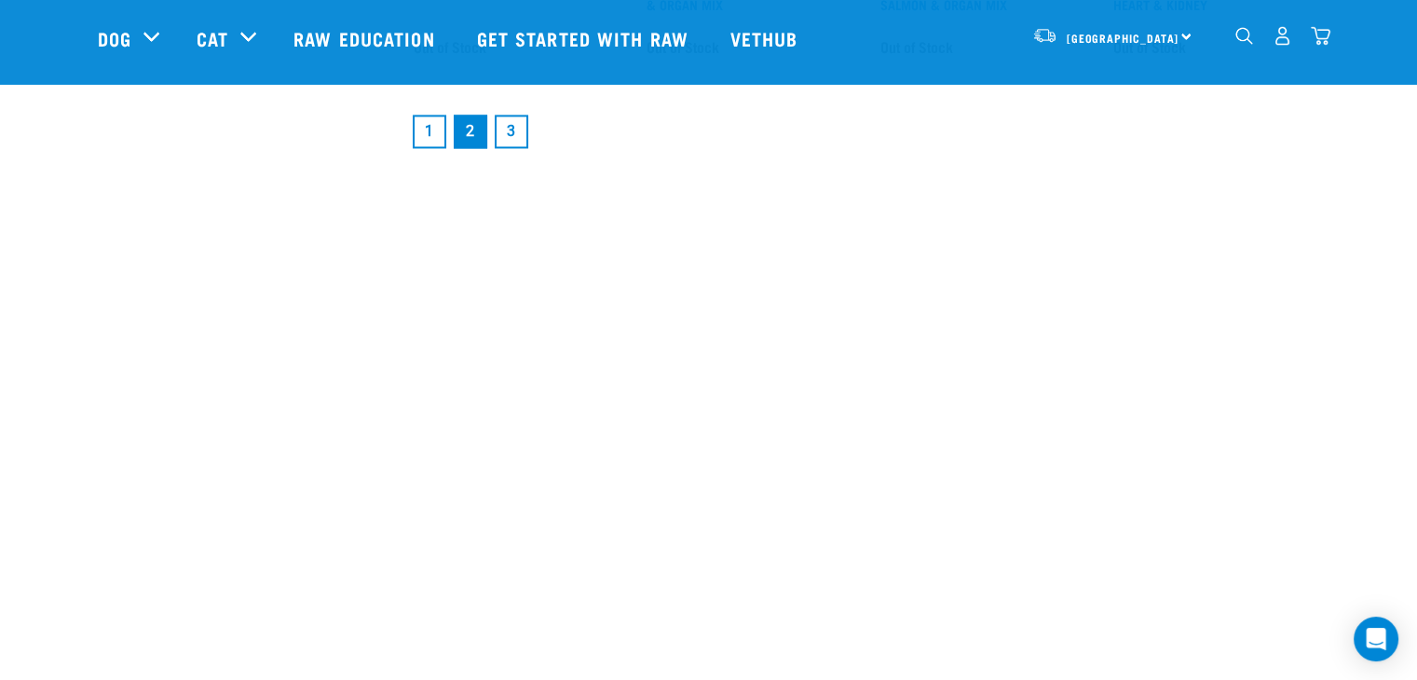
click at [426, 126] on link "1" at bounding box center [430, 132] width 34 height 34
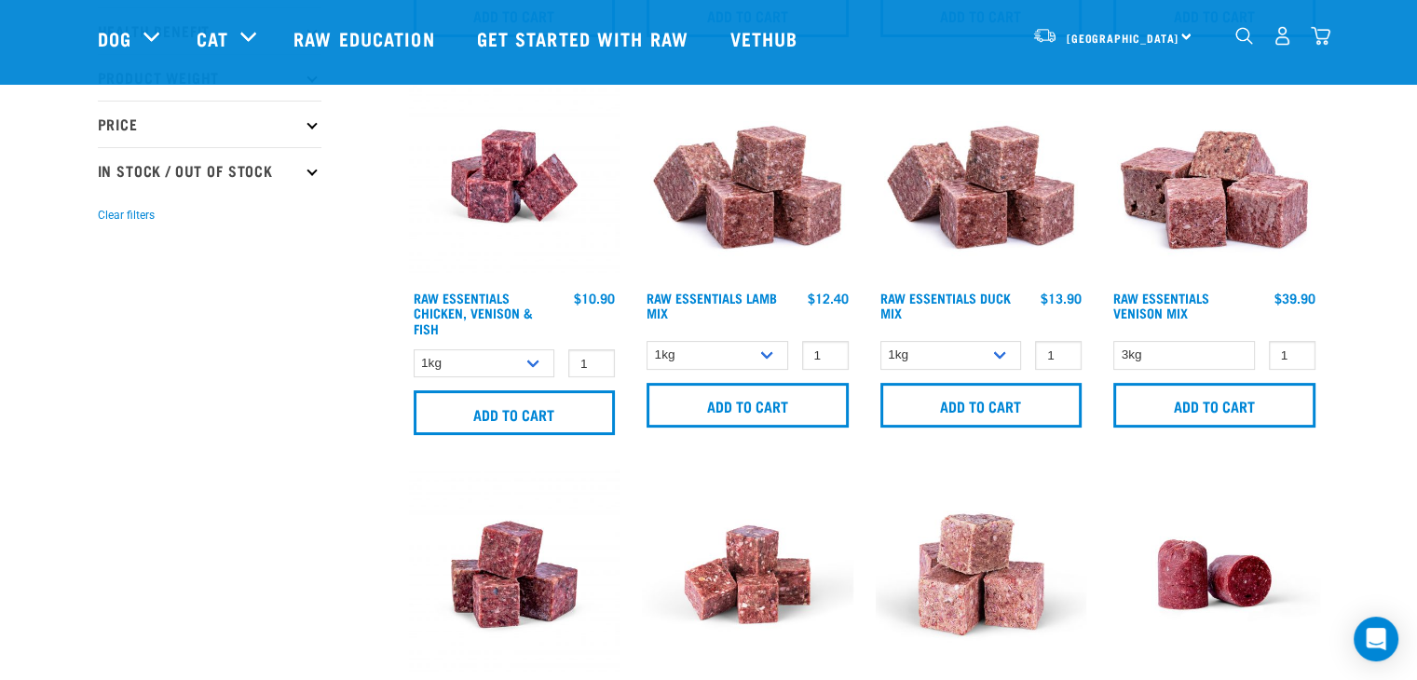
scroll to position [455, 0]
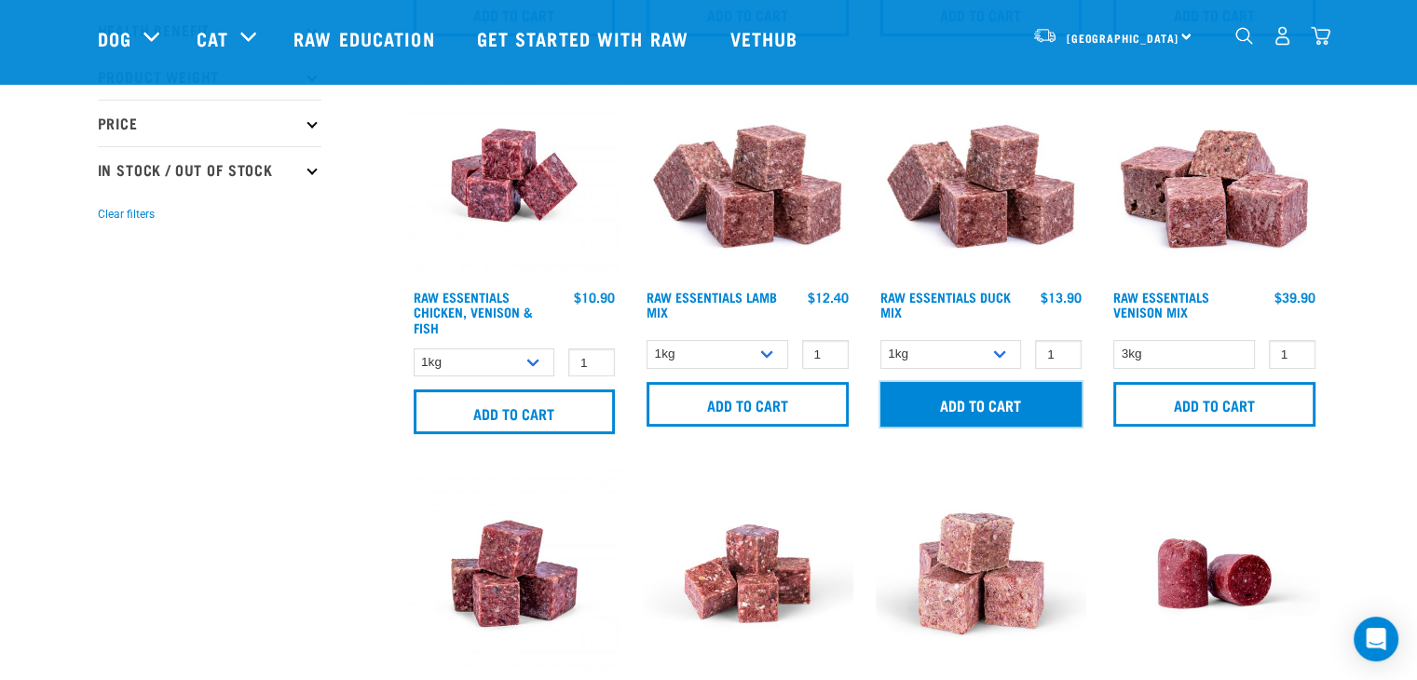
click at [964, 410] on input "Add to cart" at bounding box center [982, 404] width 202 height 45
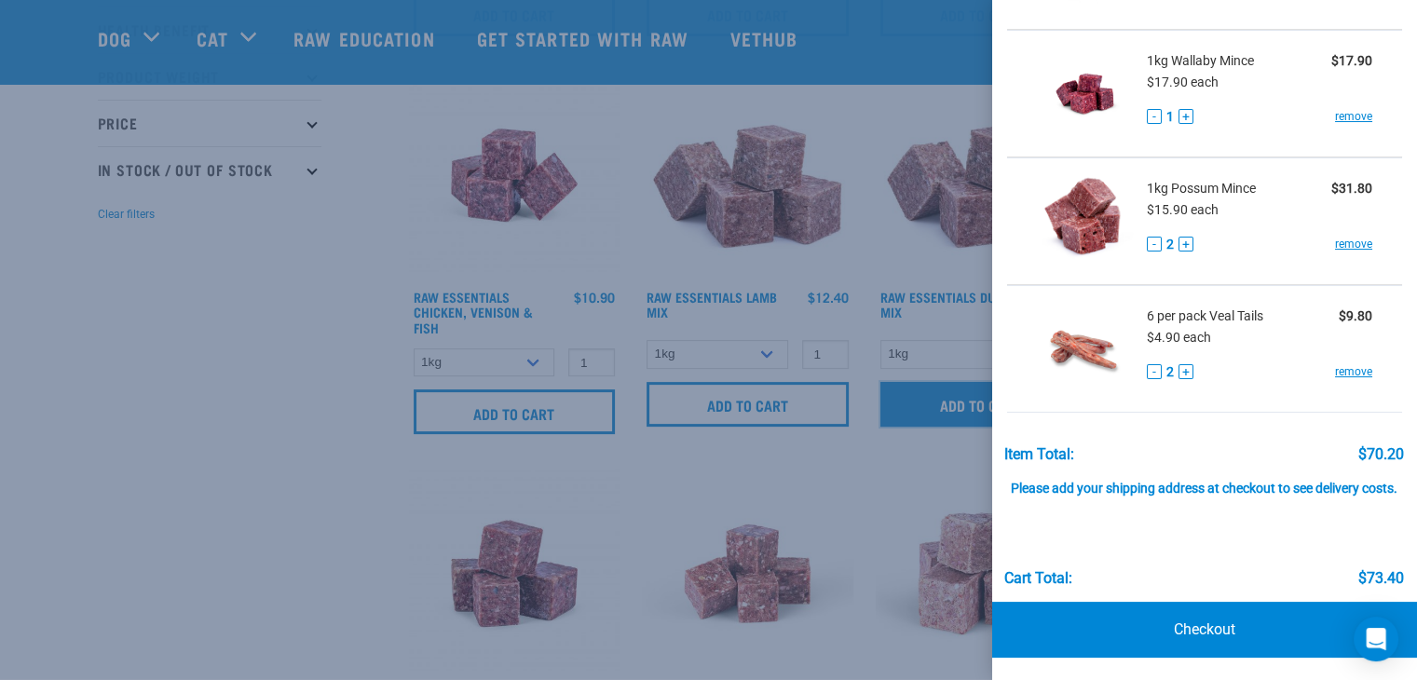
scroll to position [0, 0]
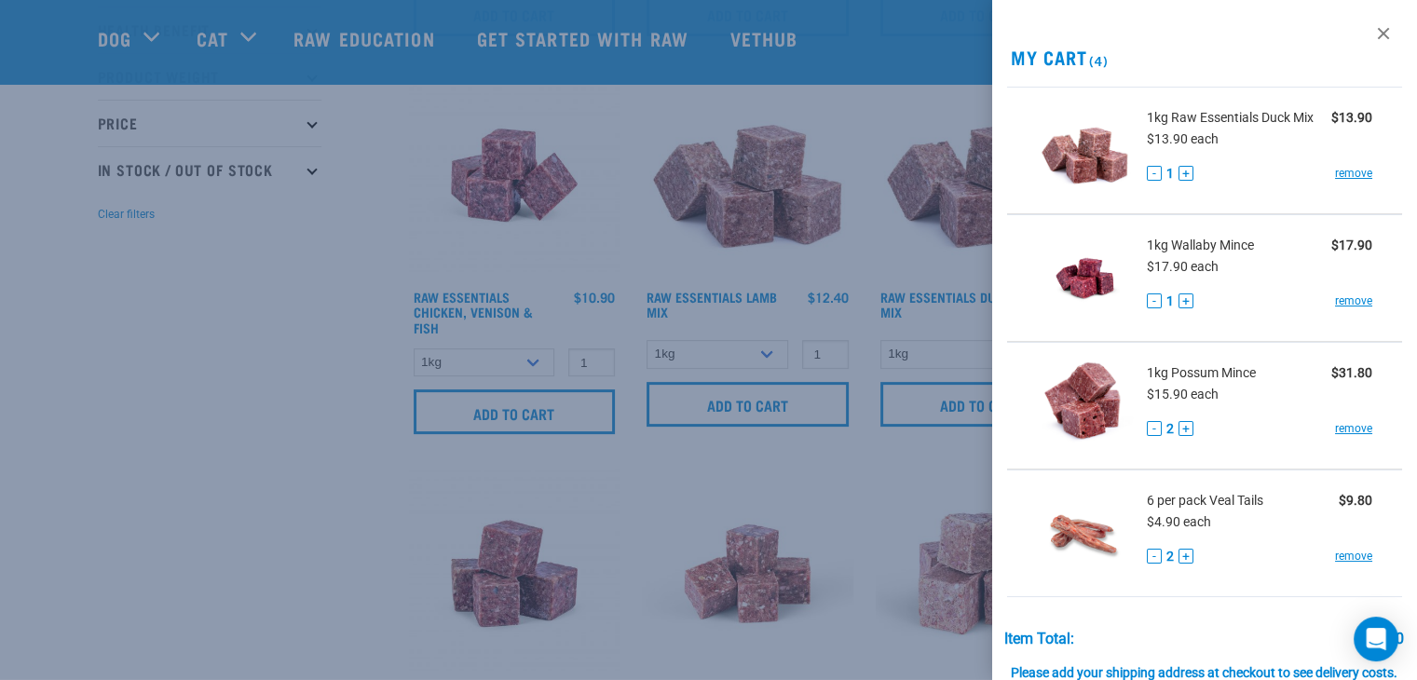
click at [135, 381] on div at bounding box center [708, 340] width 1417 height 680
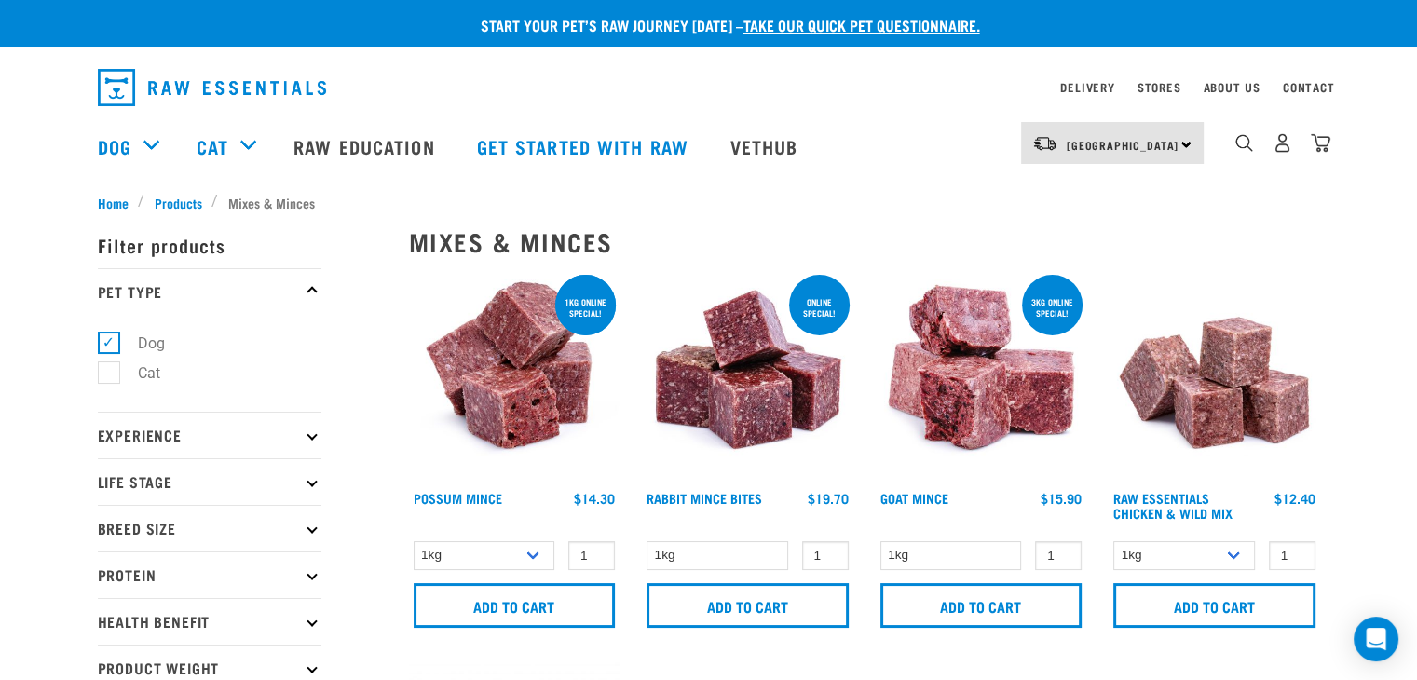
drag, startPoint x: 1323, startPoint y: 146, endPoint x: 1413, endPoint y: 252, distance: 138.2
click at [1323, 142] on img "dropdown navigation" at bounding box center [1321, 143] width 20 height 20
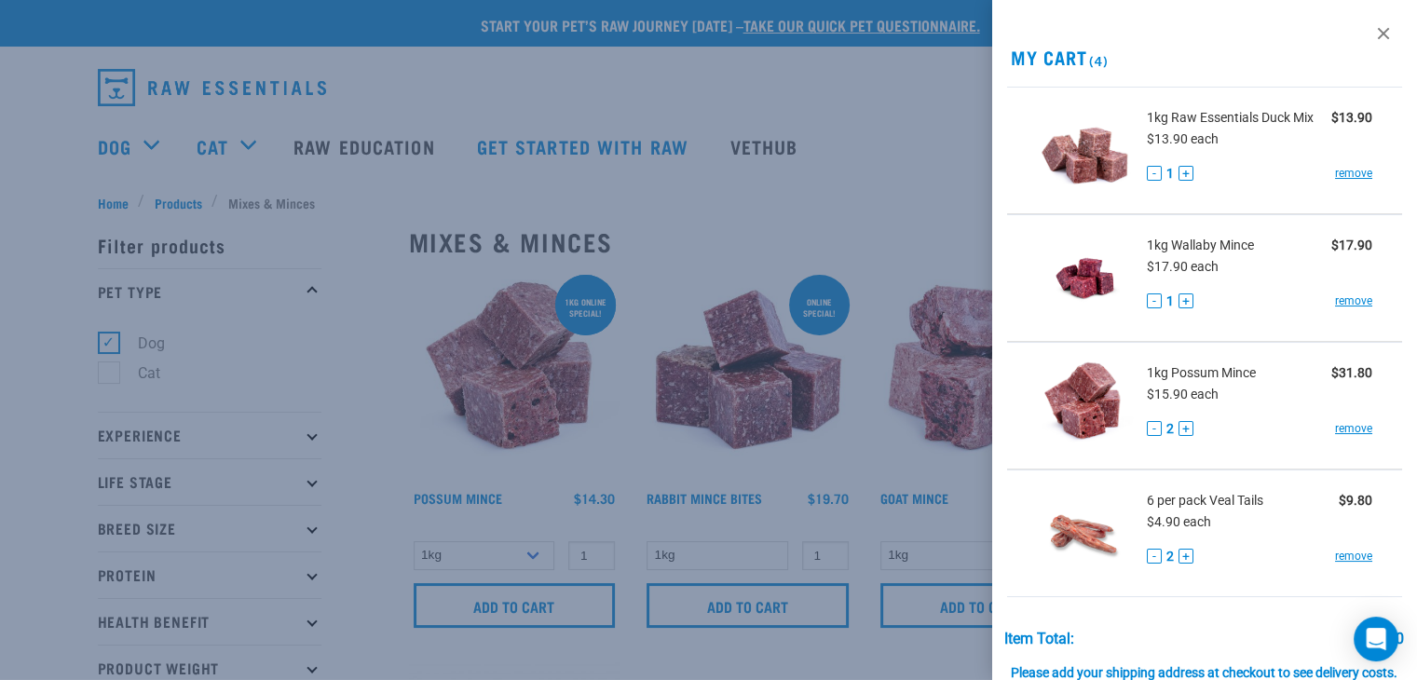
click at [922, 89] on div at bounding box center [708, 340] width 1417 height 680
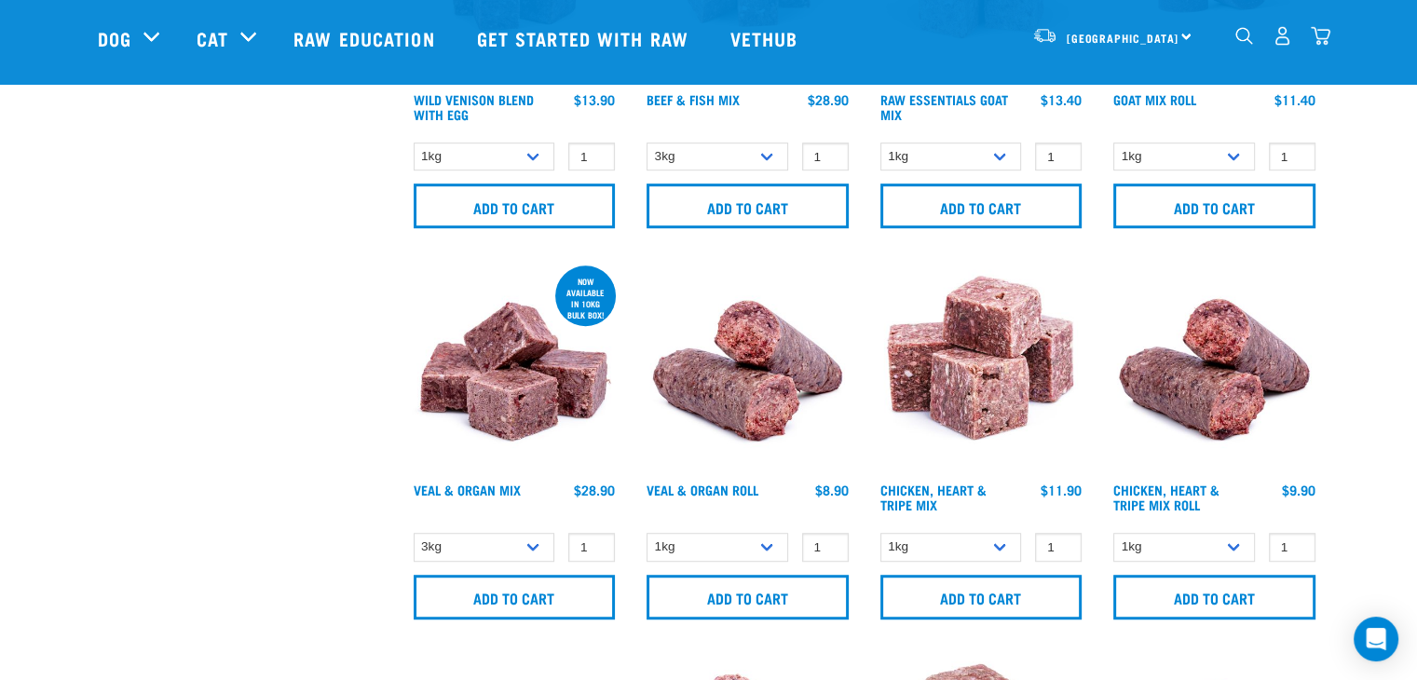
scroll to position [1062, 0]
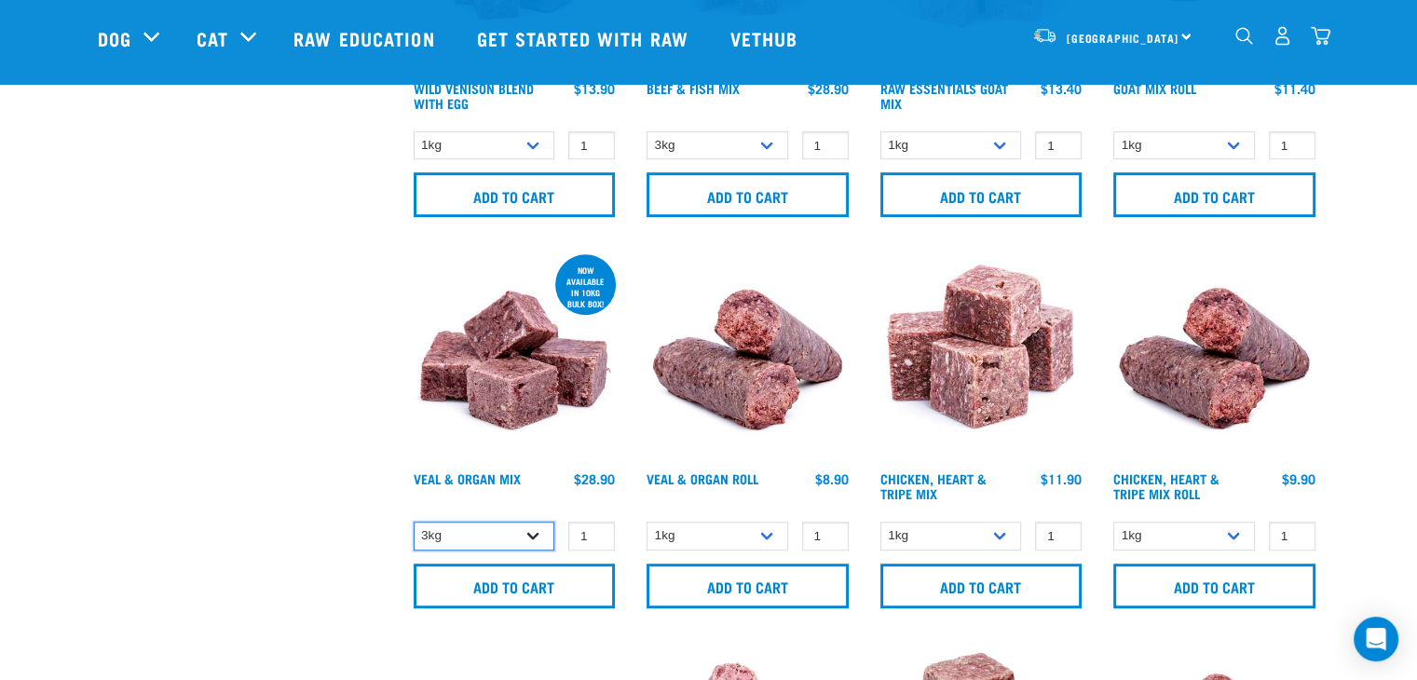
click at [511, 527] on select "3kg Bulk (10kg)" at bounding box center [485, 536] width 142 height 29
click at [311, 534] on div "× Filter products Pet Type Dog Cat Experience New Raw Feeder Experienced Raw Fe…" at bounding box center [242, 637] width 311 height 3271
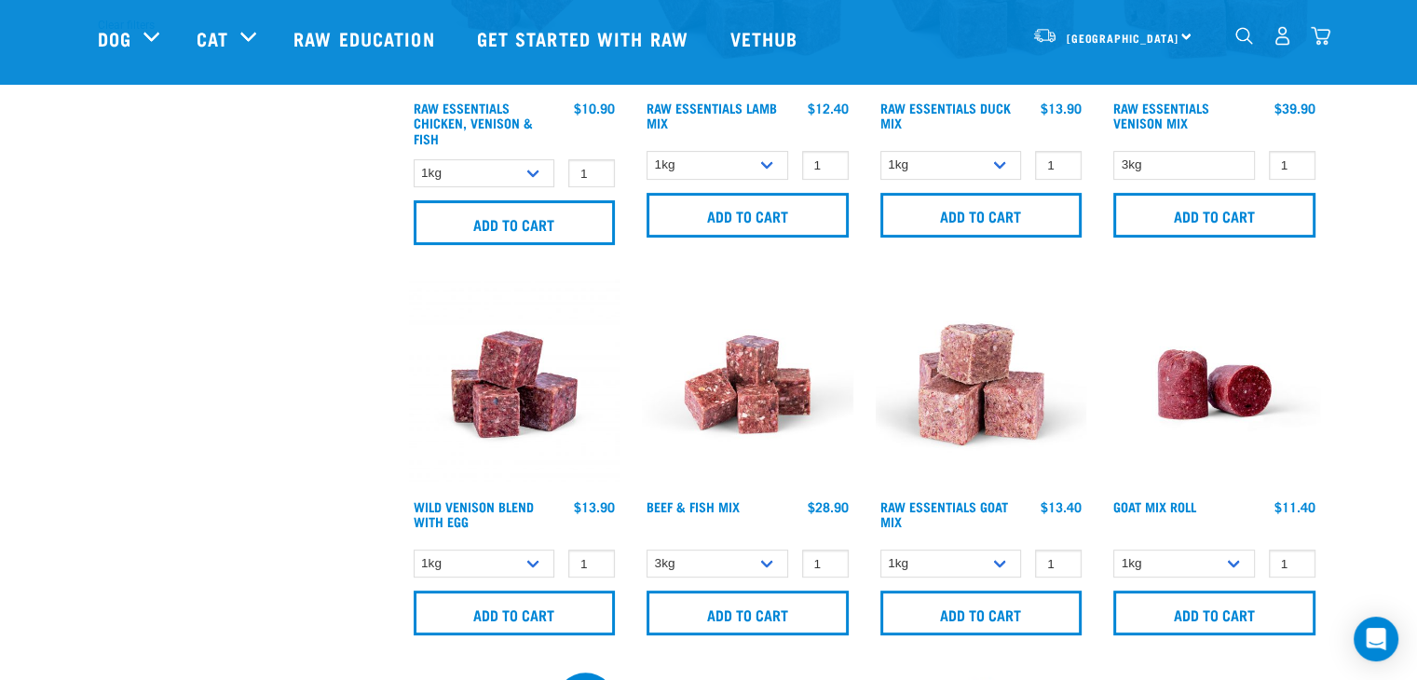
scroll to position [643, 0]
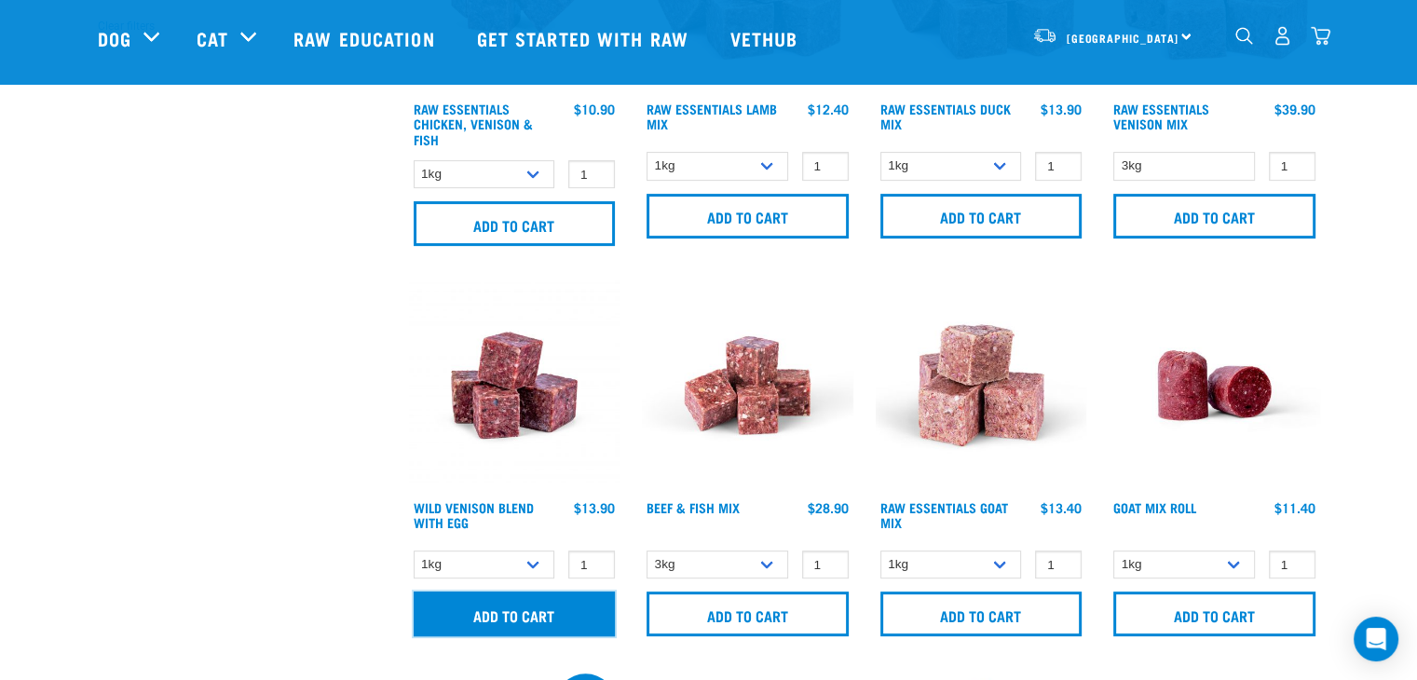
click at [485, 617] on input "Add to cart" at bounding box center [515, 614] width 202 height 45
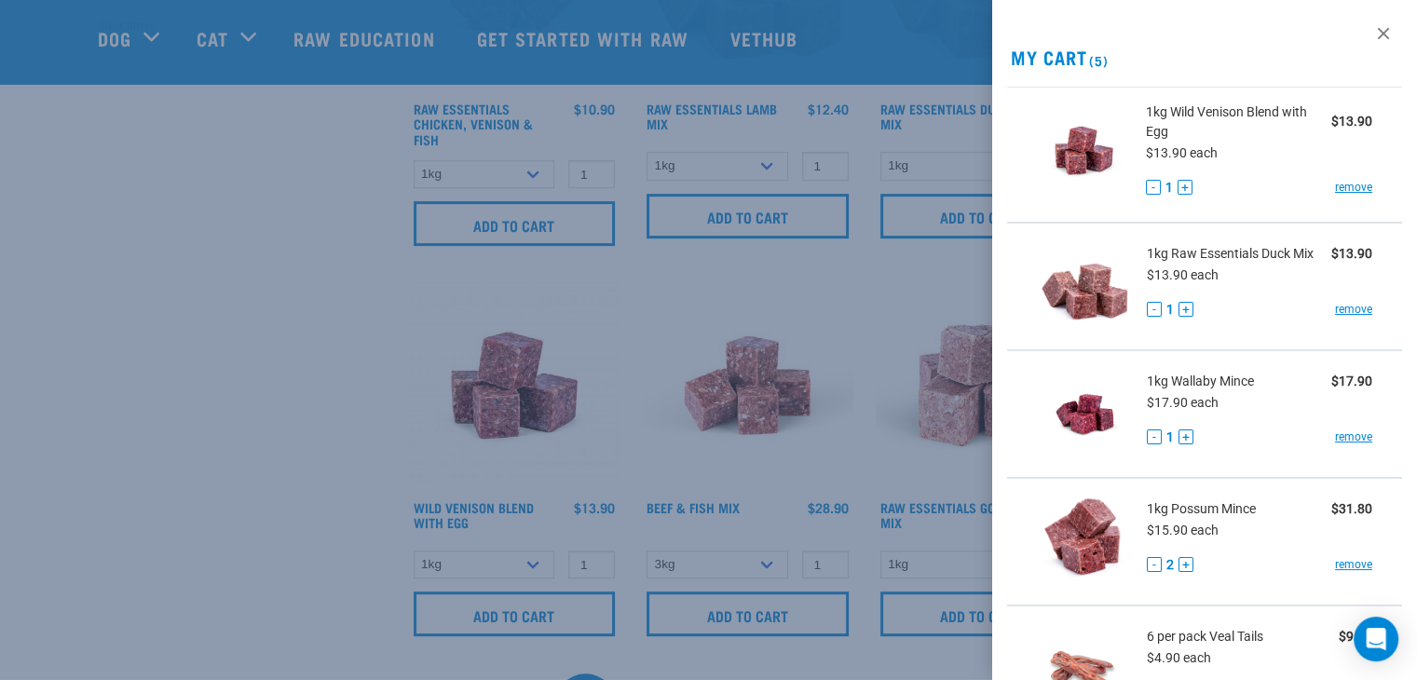
click at [186, 463] on div at bounding box center [708, 340] width 1417 height 680
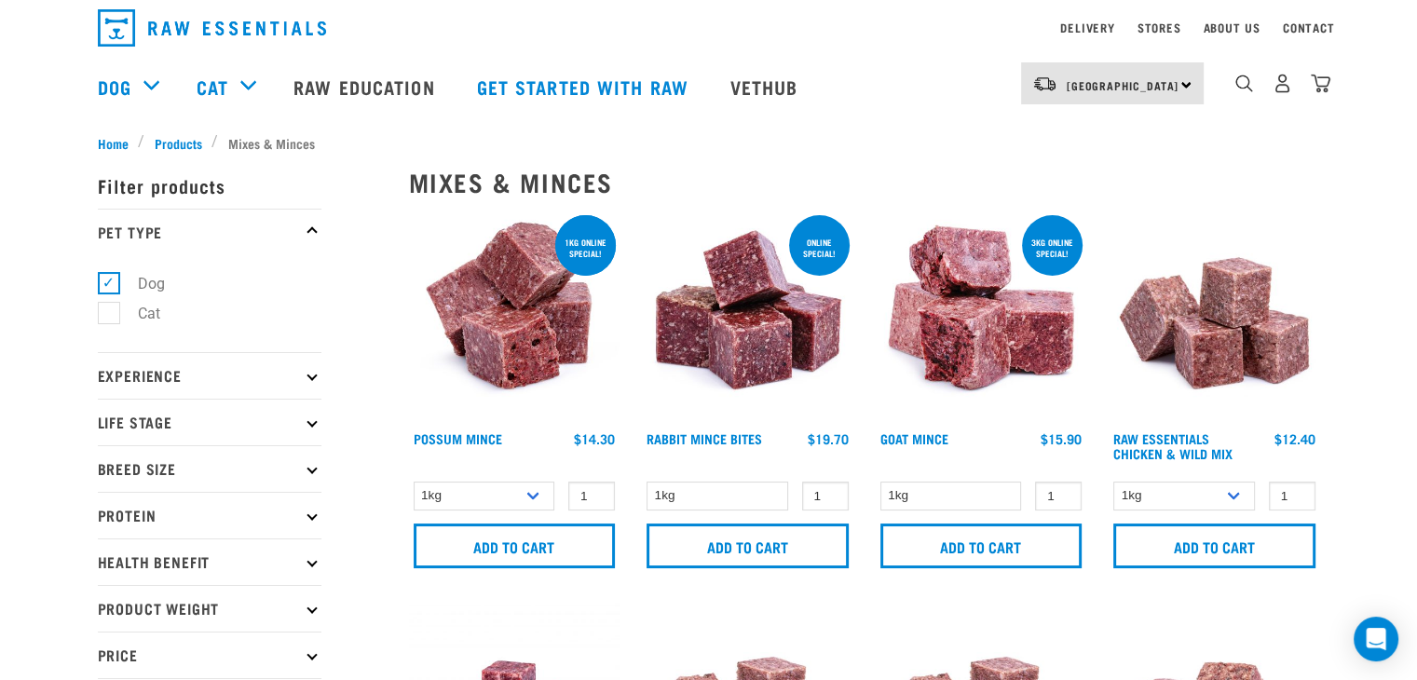
scroll to position [0, 0]
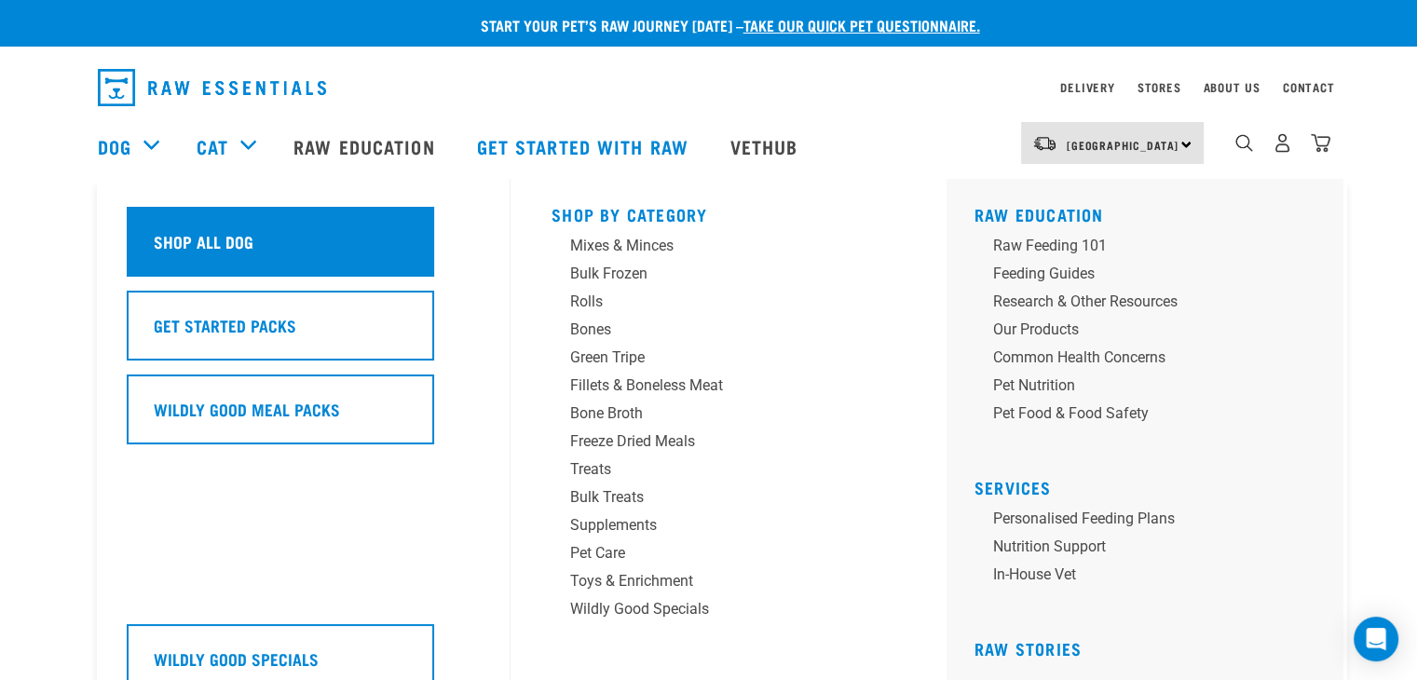
click at [214, 252] on h5 "Shop All Dog" at bounding box center [204, 241] width 100 height 24
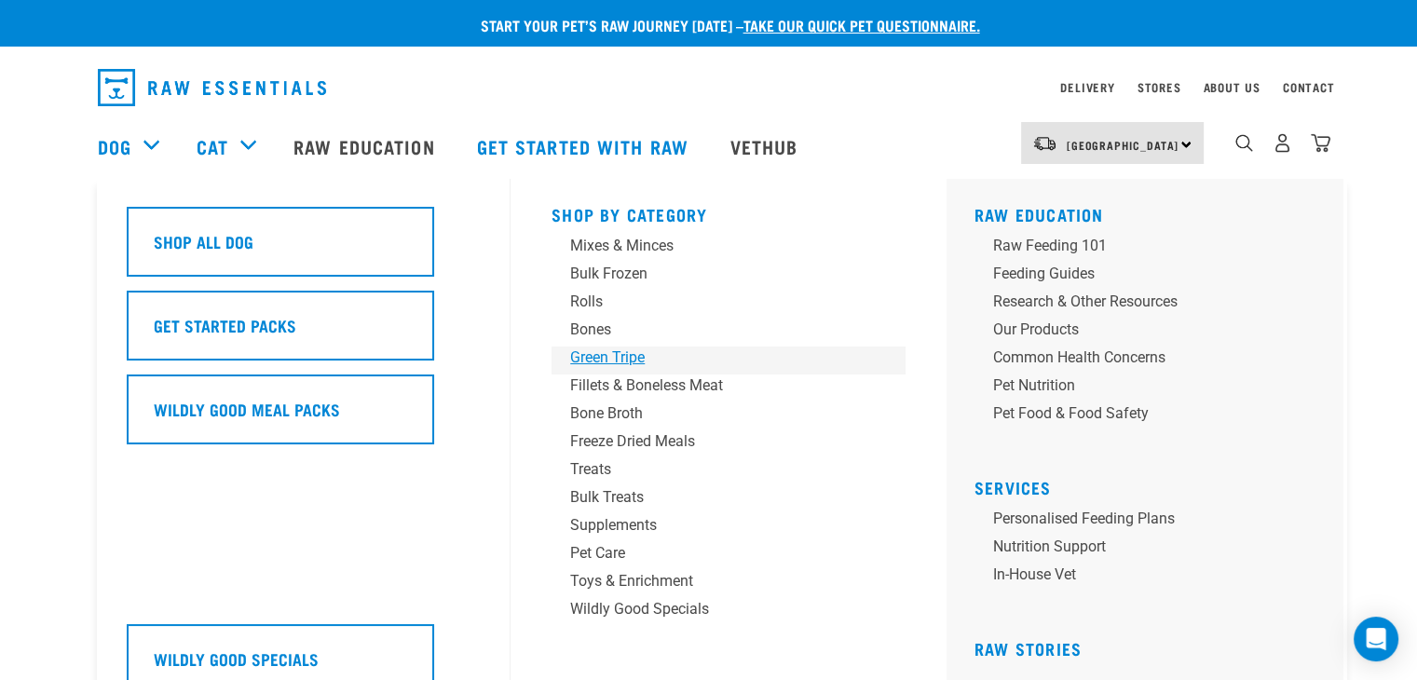
click at [603, 355] on div "Green Tripe" at bounding box center [715, 358] width 291 height 22
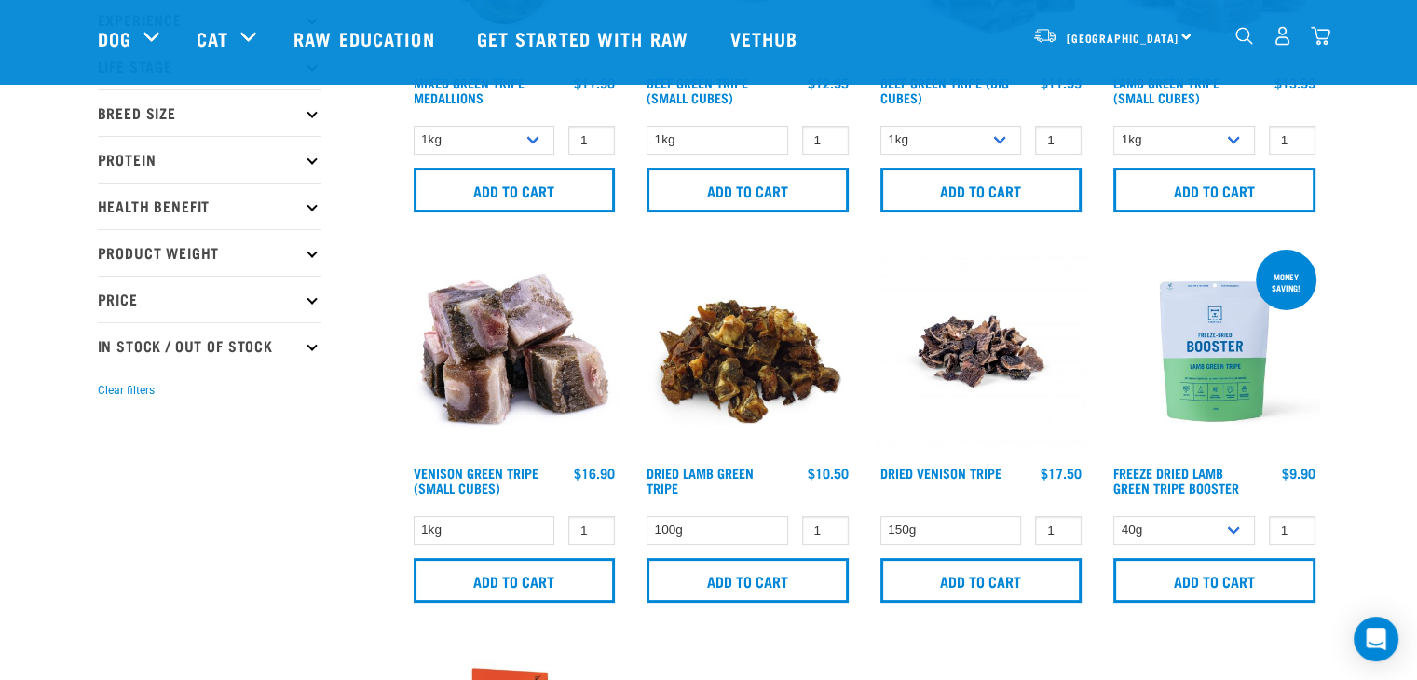
scroll to position [278, 0]
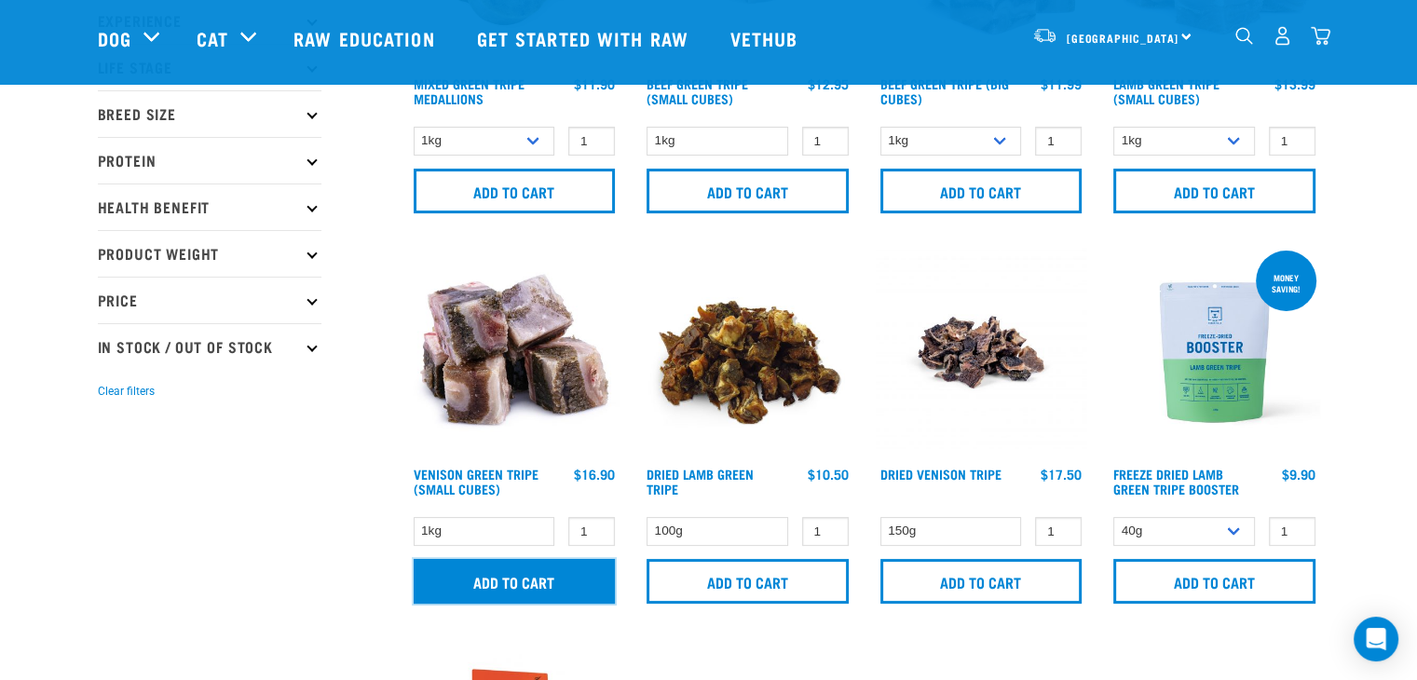
click at [477, 571] on input "Add to cart" at bounding box center [515, 581] width 202 height 45
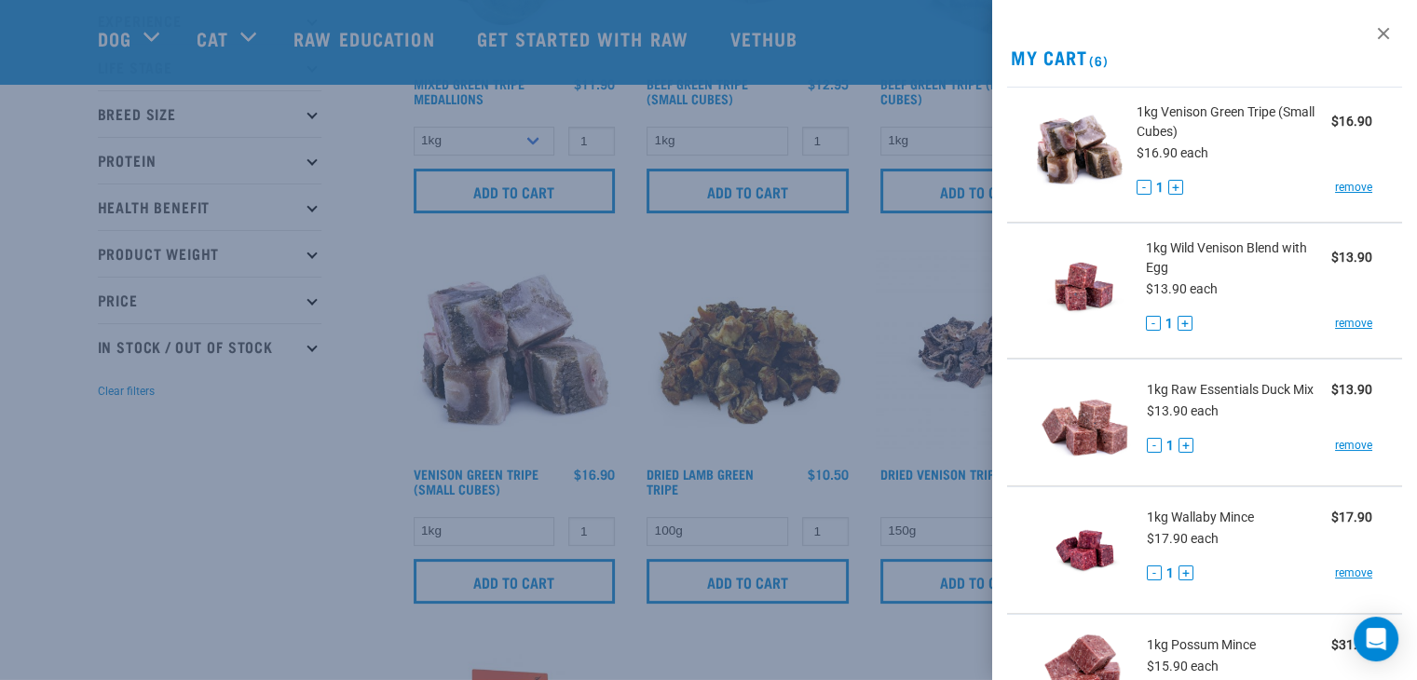
click at [294, 620] on div at bounding box center [708, 340] width 1417 height 680
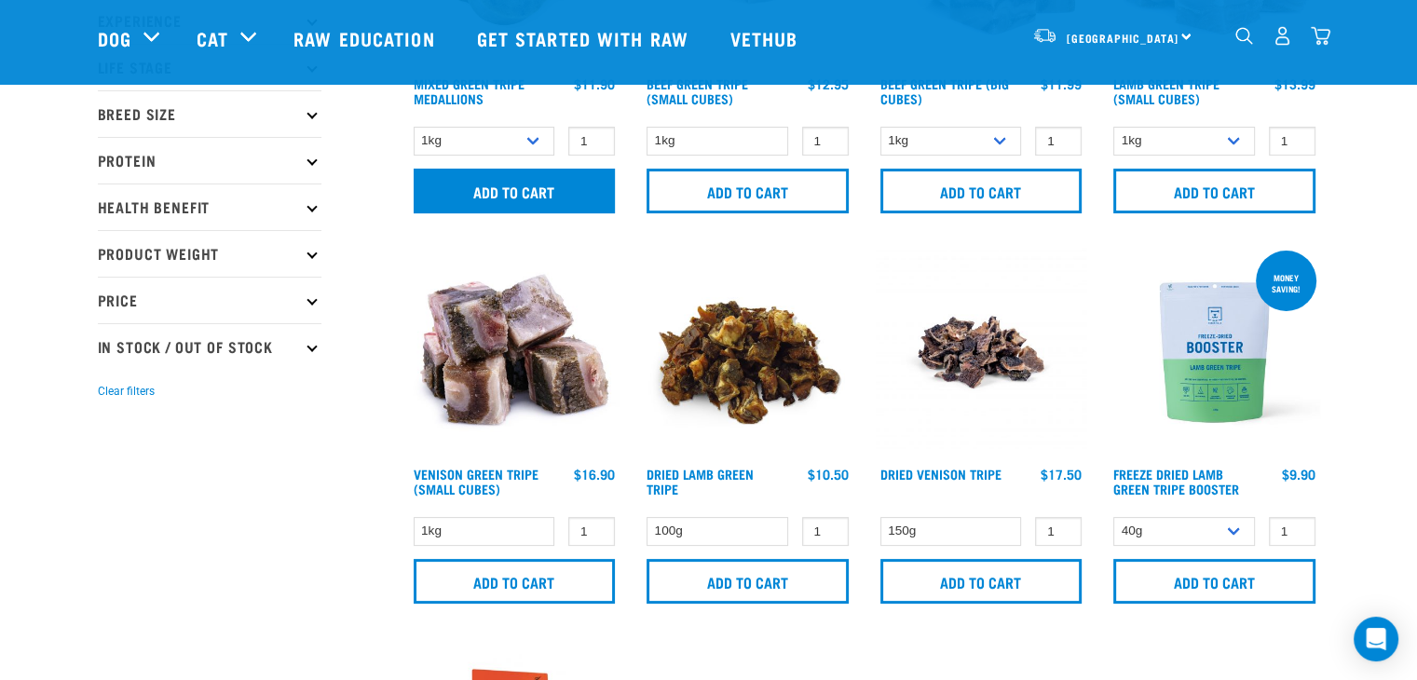
scroll to position [0, 0]
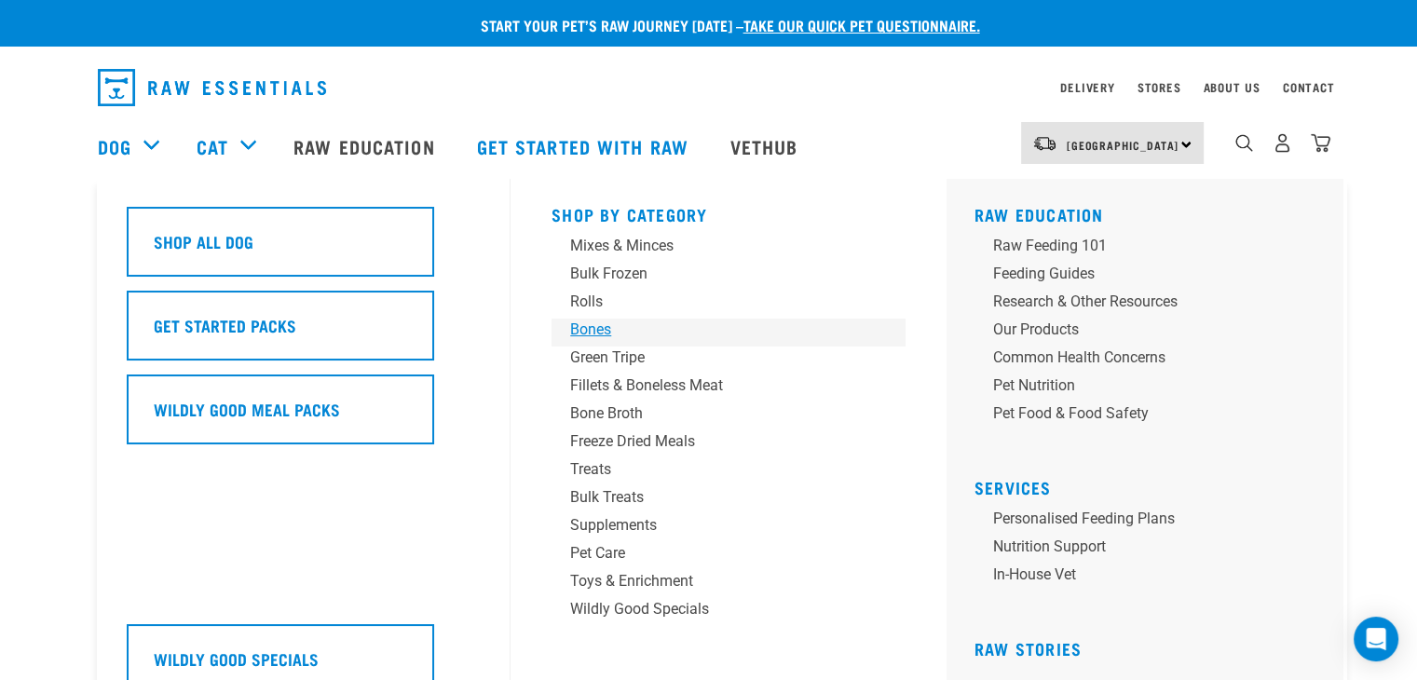
click at [624, 331] on div "Bones" at bounding box center [715, 330] width 291 height 22
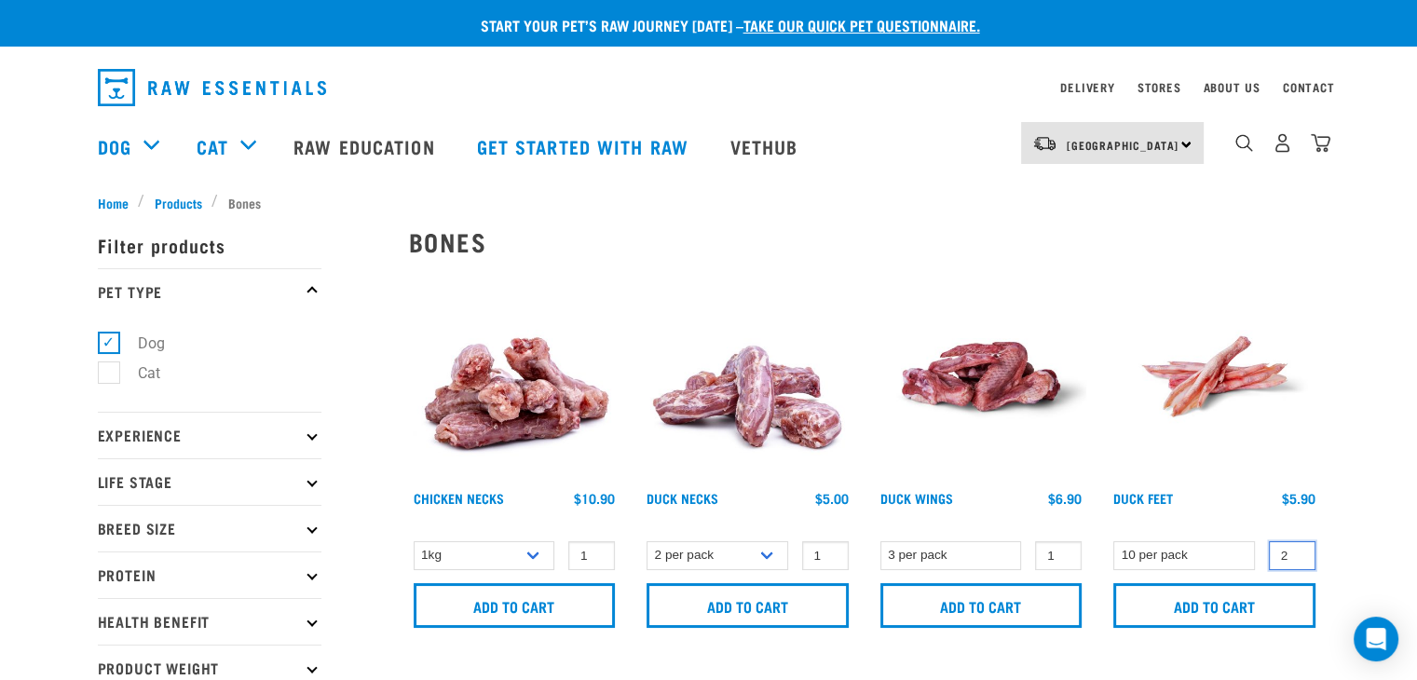
type input "2"
click at [1296, 553] on input "2" at bounding box center [1292, 555] width 47 height 29
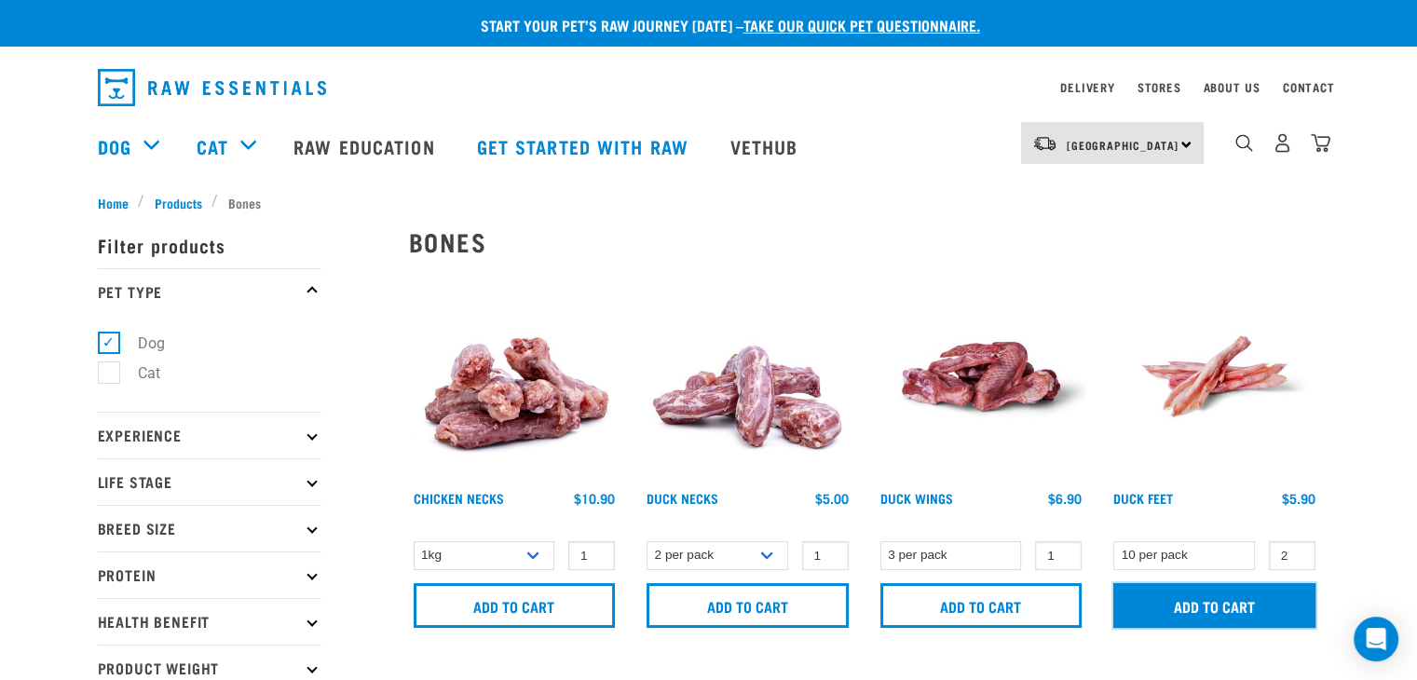
click at [1224, 606] on input "Add to cart" at bounding box center [1215, 605] width 202 height 45
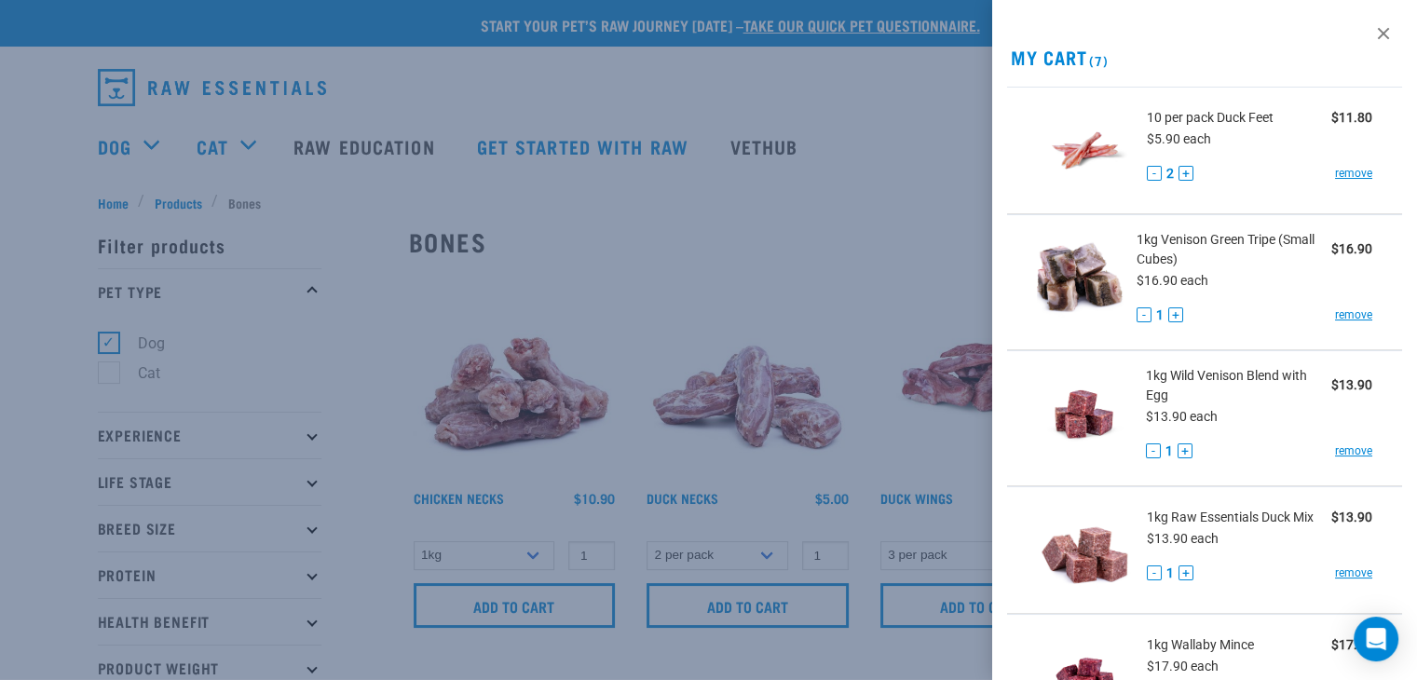
click at [160, 374] on div at bounding box center [708, 340] width 1417 height 680
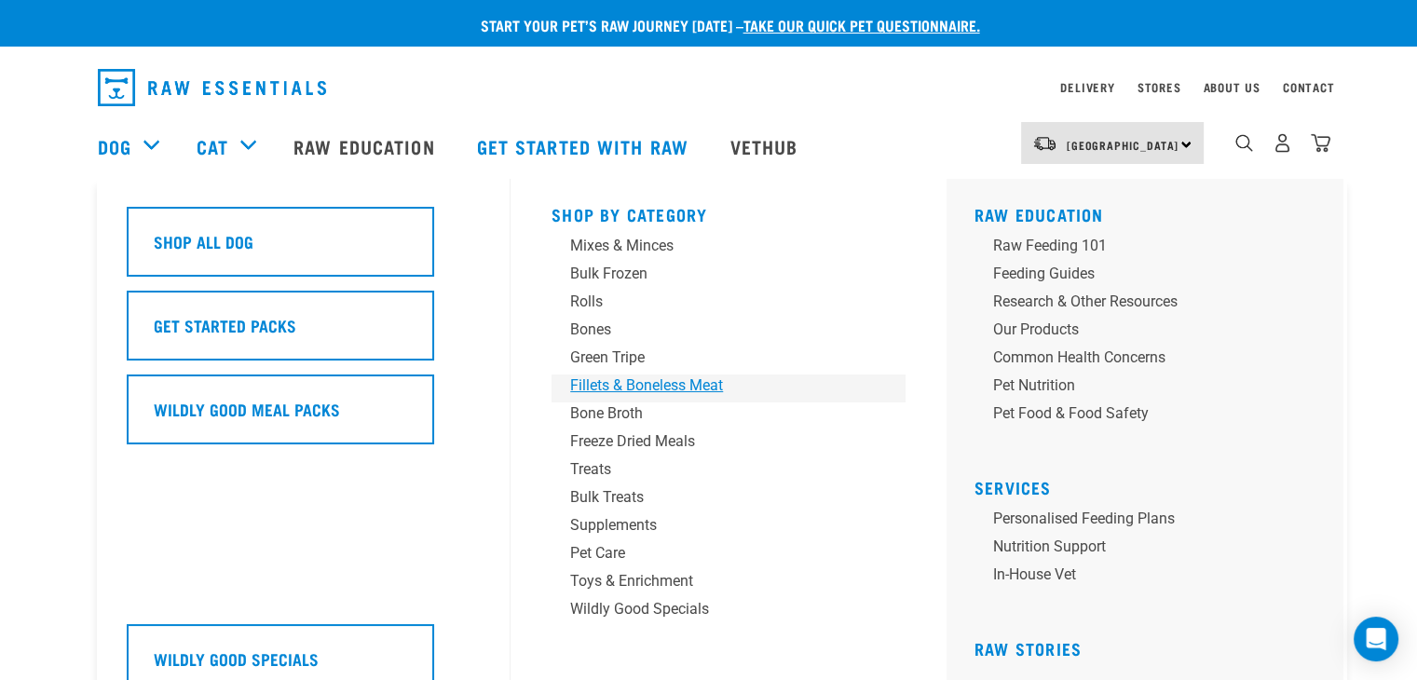
click at [661, 379] on div "Fillets & Boneless Meat" at bounding box center [715, 386] width 291 height 22
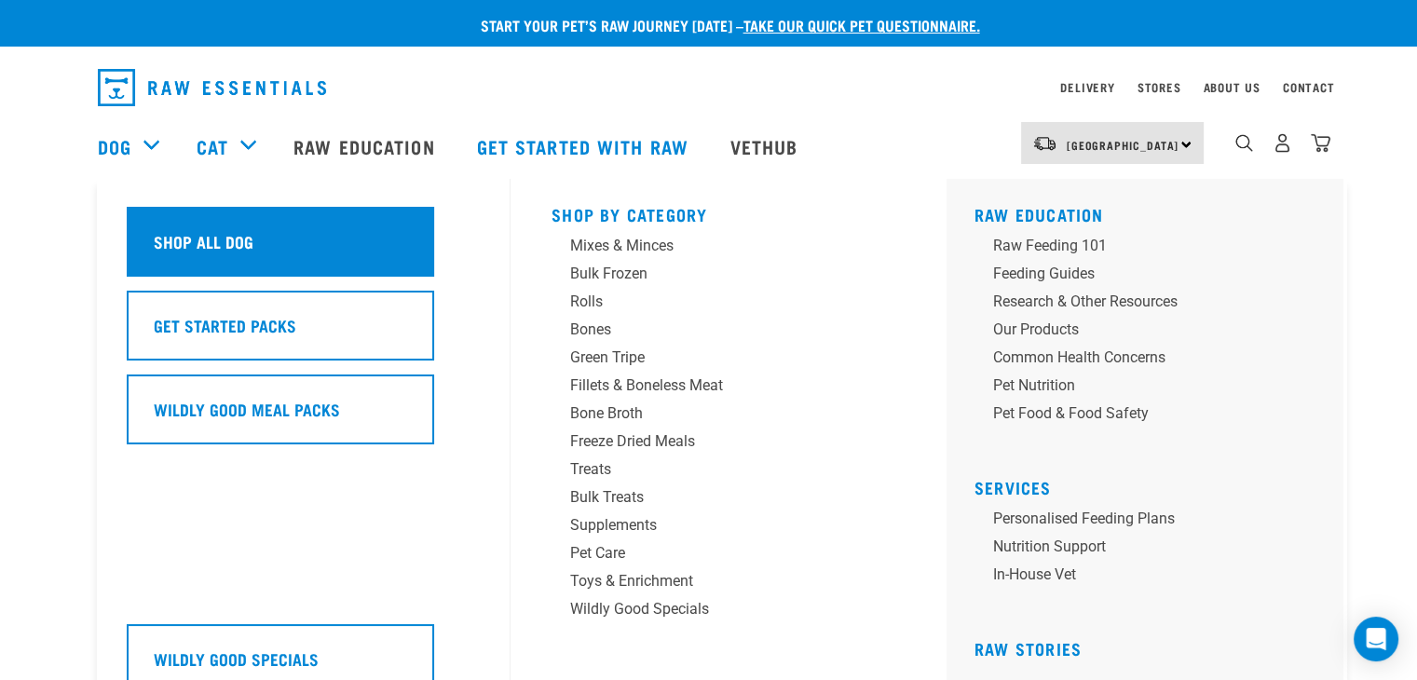
click at [356, 245] on div "Shop All Dog" at bounding box center [281, 242] width 308 height 70
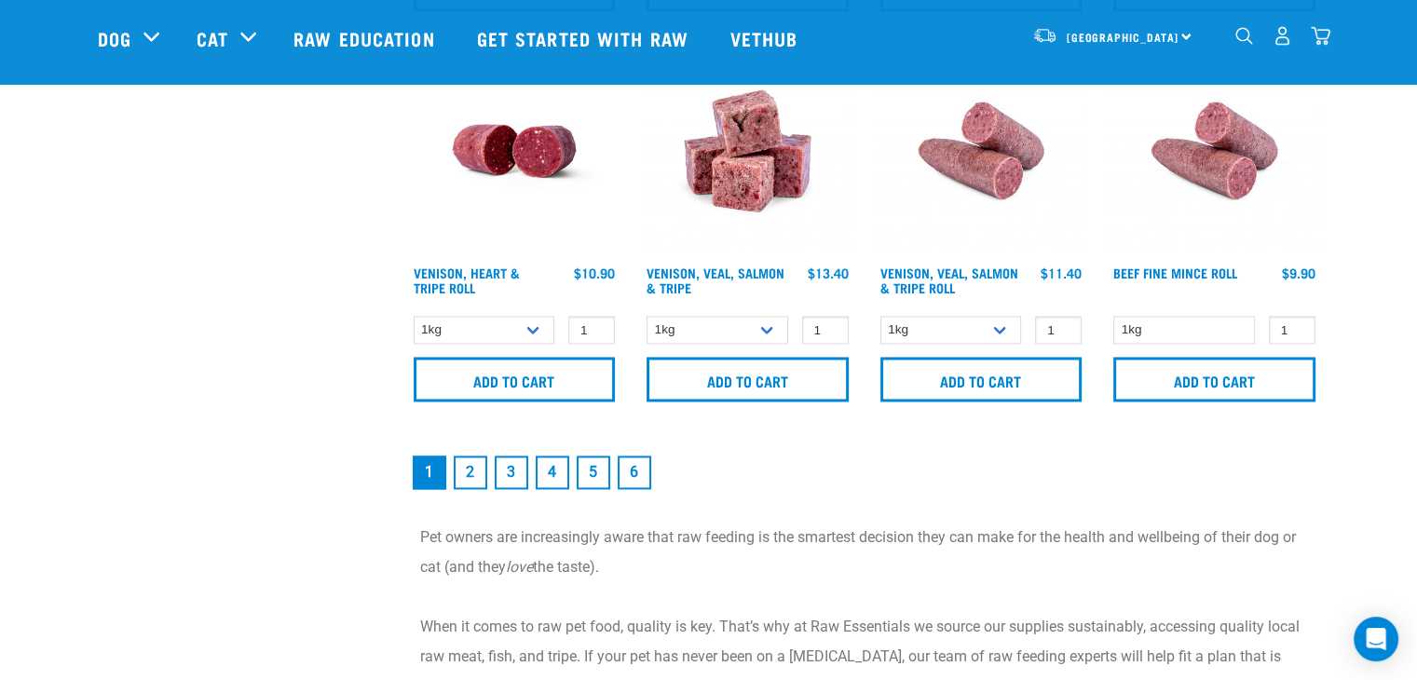
scroll to position [2832, 0]
click at [470, 460] on link "2" at bounding box center [471, 472] width 34 height 34
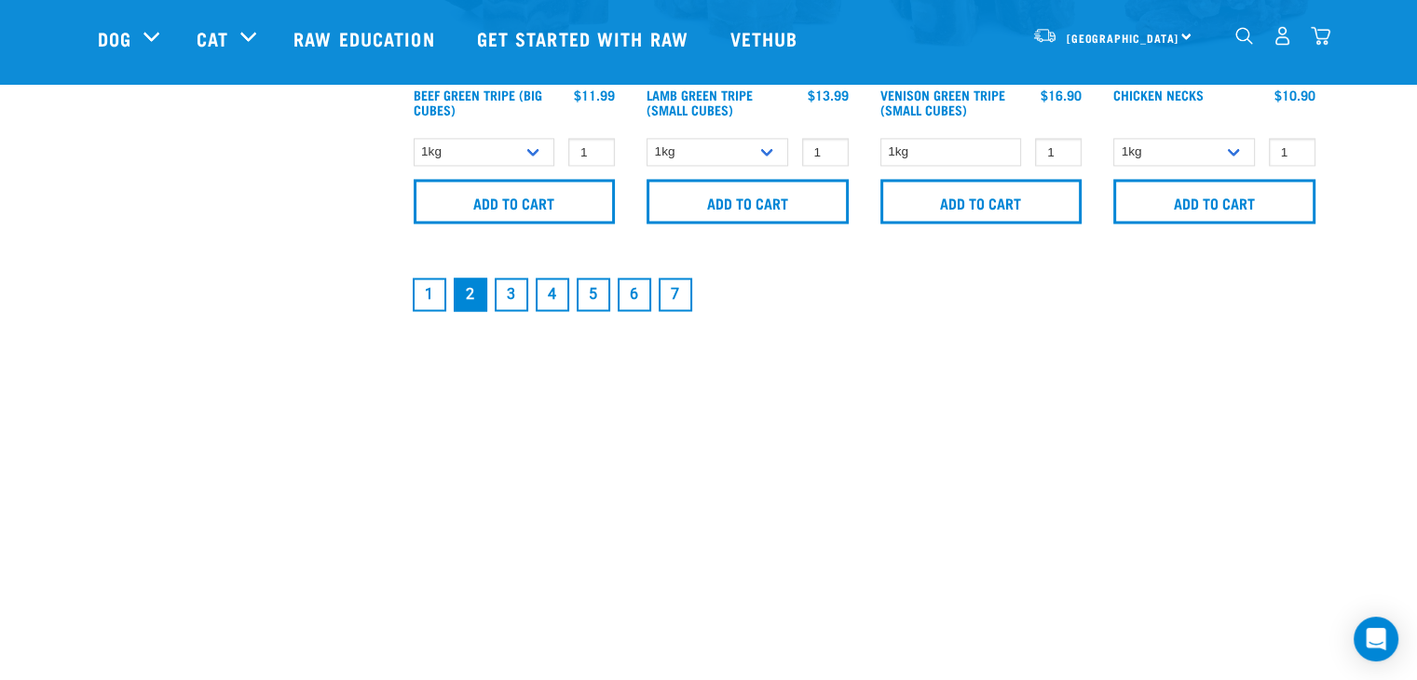
scroll to position [3001, 0]
click at [513, 294] on link "3" at bounding box center [512, 295] width 34 height 34
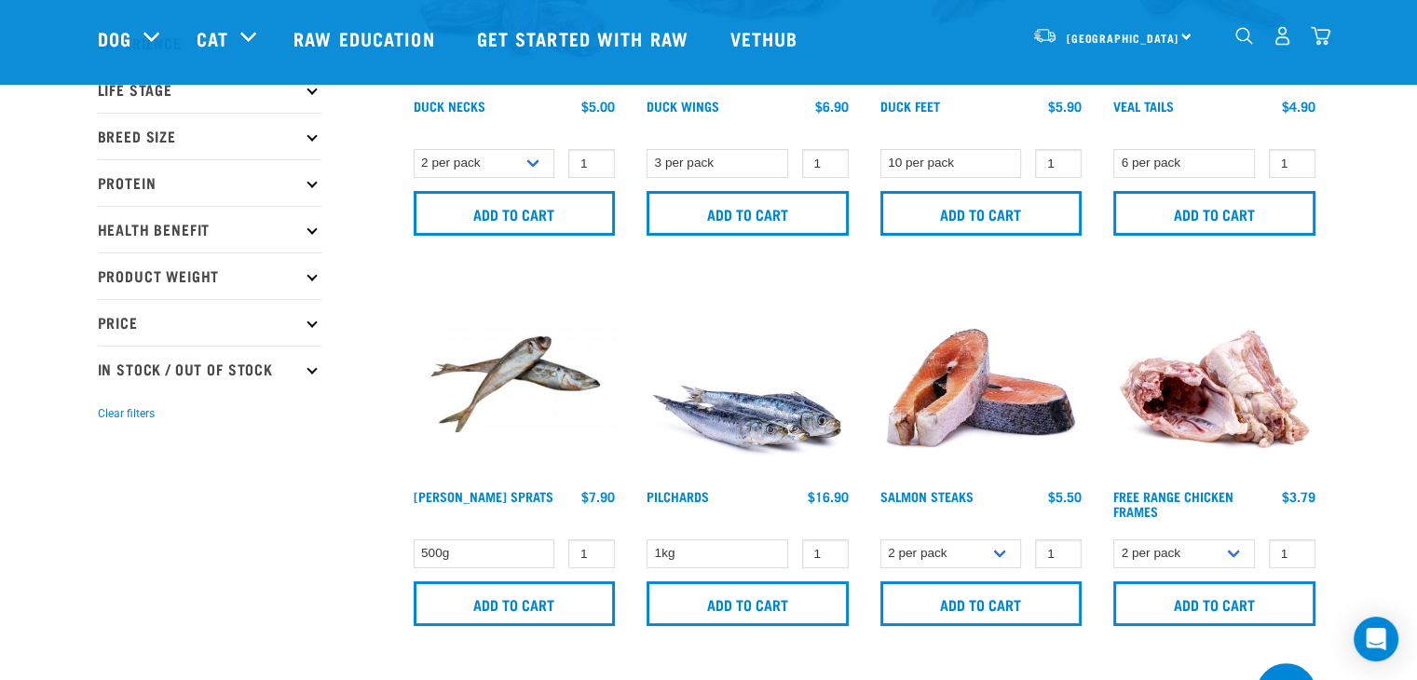
scroll to position [250, 0]
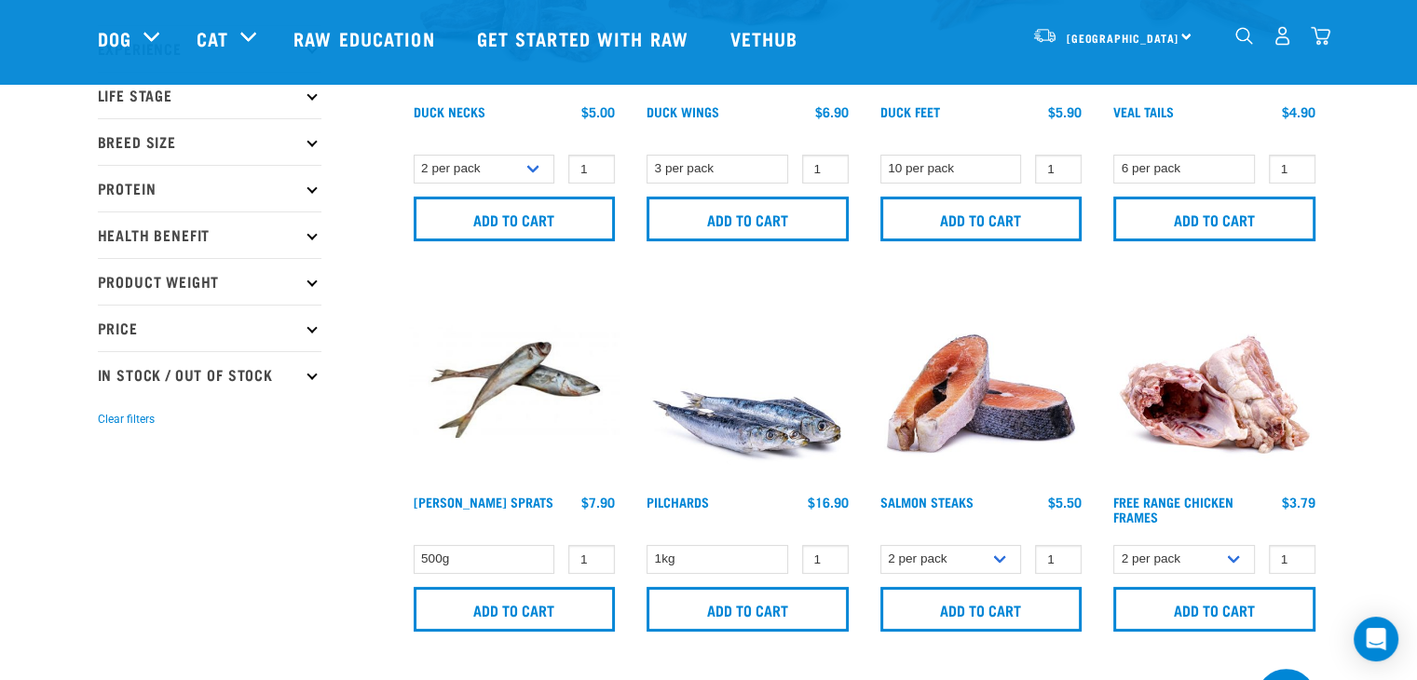
click at [745, 404] on img at bounding box center [748, 381] width 212 height 212
type input "2"
click at [595, 551] on input "2" at bounding box center [591, 559] width 47 height 29
click at [517, 594] on input "Add to cart" at bounding box center [515, 609] width 202 height 45
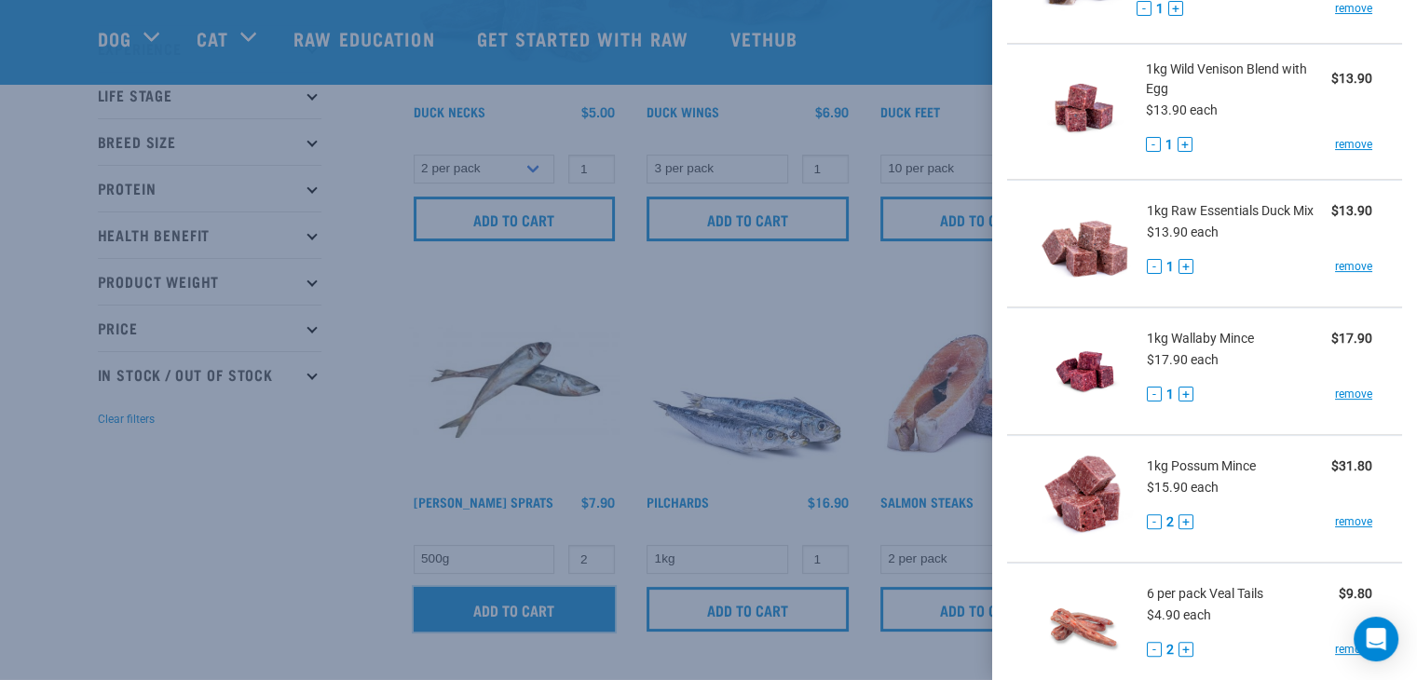
scroll to position [0, 0]
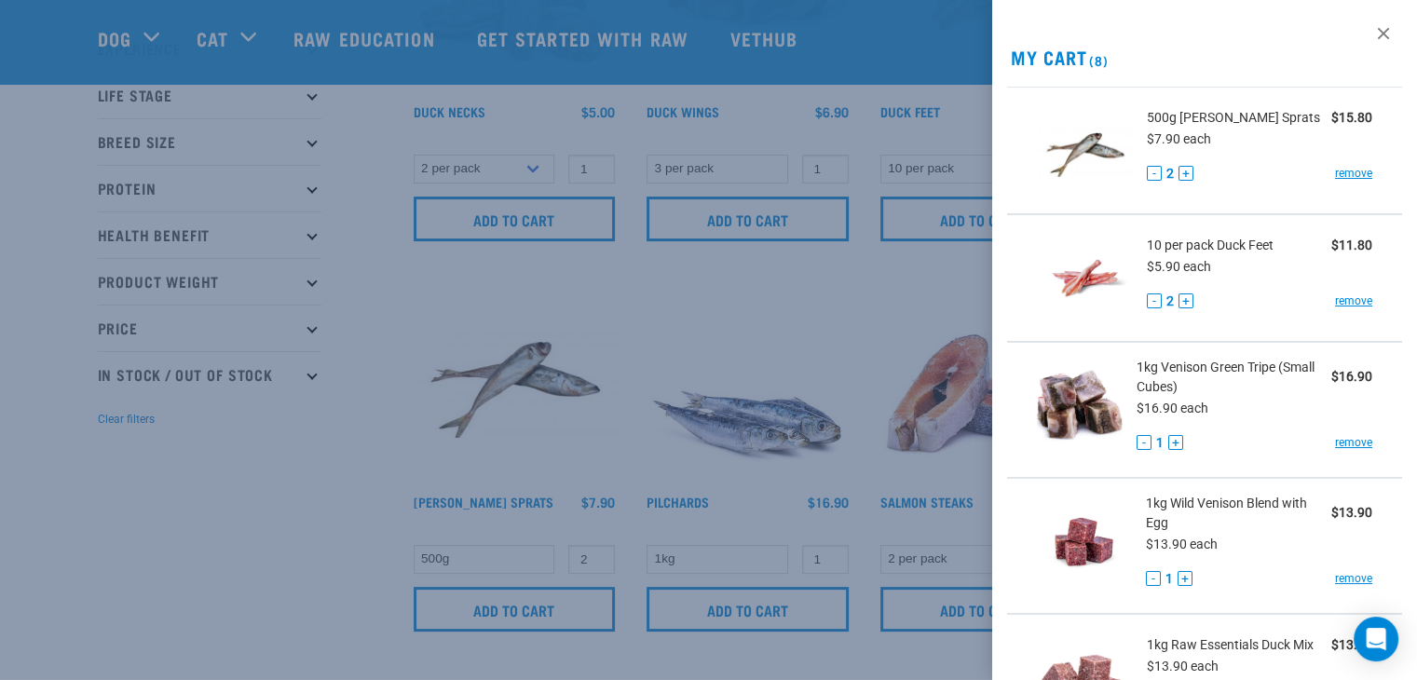
click at [383, 435] on div at bounding box center [708, 340] width 1417 height 680
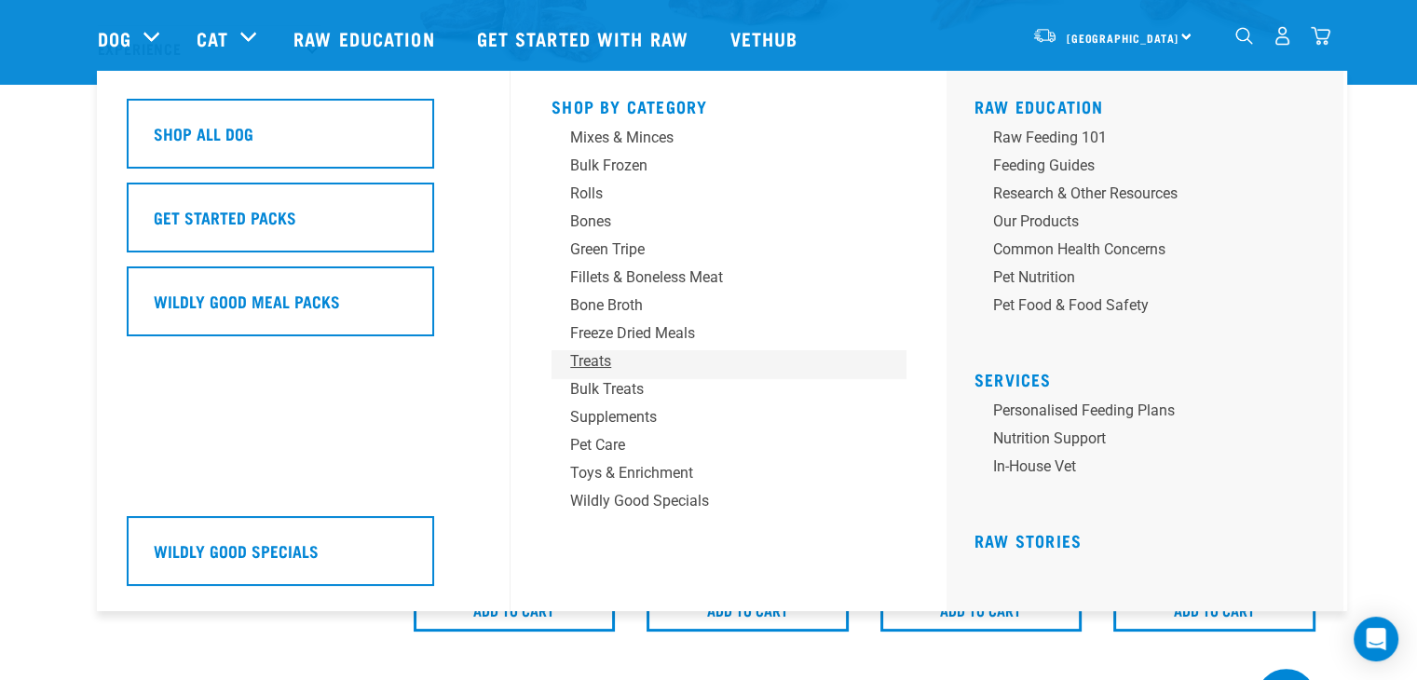
click at [583, 356] on div "Treats" at bounding box center [715, 361] width 291 height 22
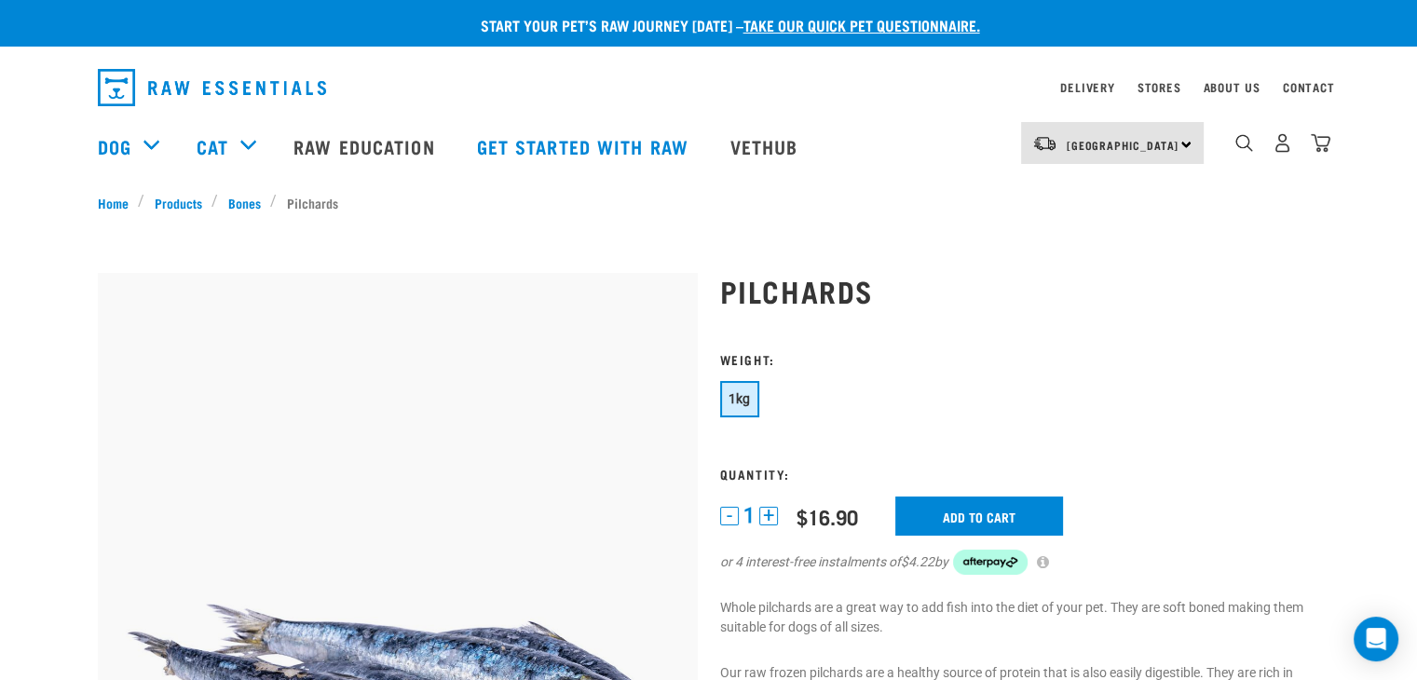
copy h1 "Pilchards"
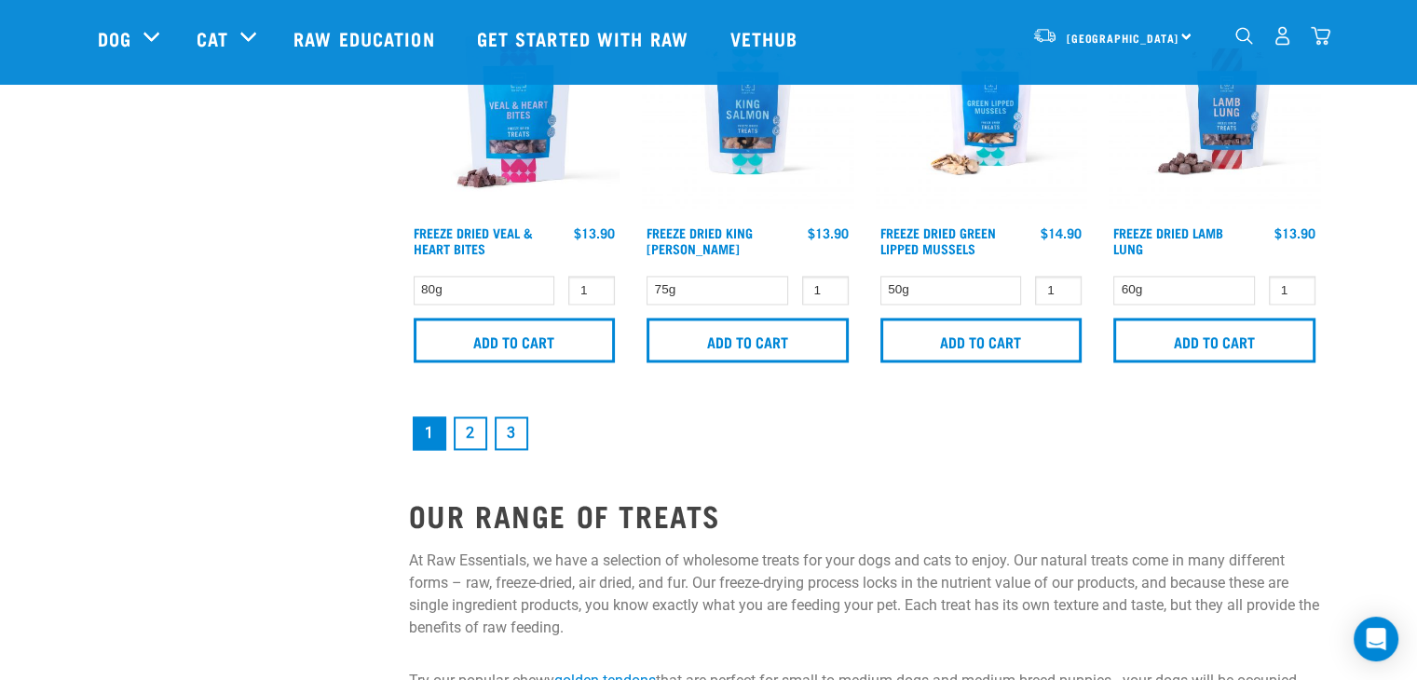
scroll to position [2863, 0]
click at [471, 426] on link "2" at bounding box center [471, 434] width 34 height 34
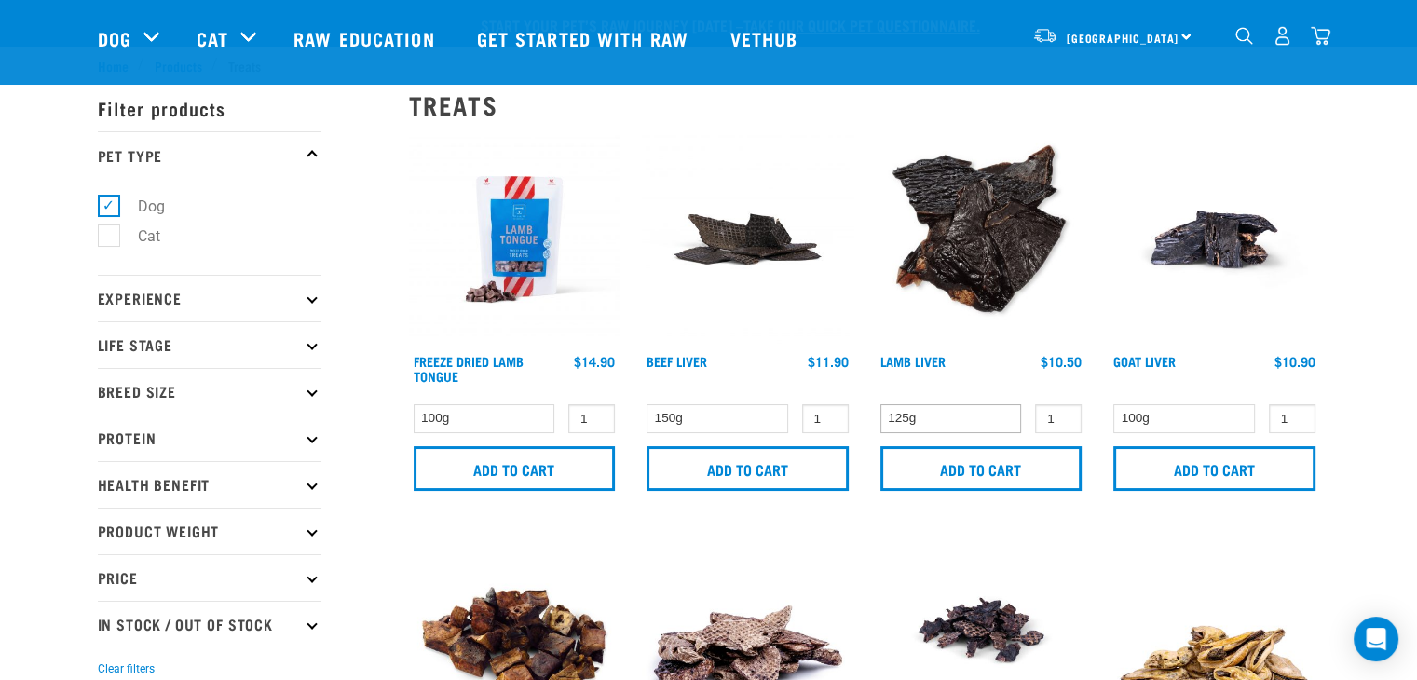
scroll to position [265, 0]
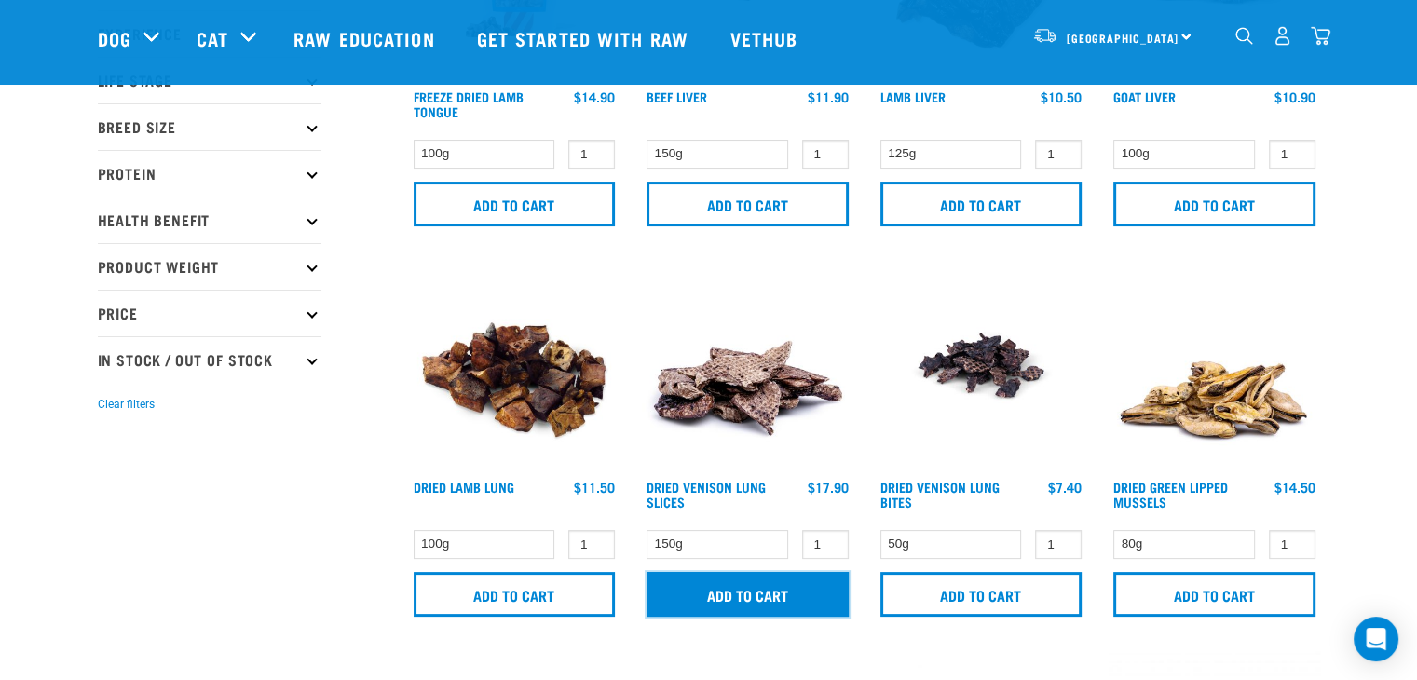
click at [760, 590] on input "Add to cart" at bounding box center [748, 594] width 202 height 45
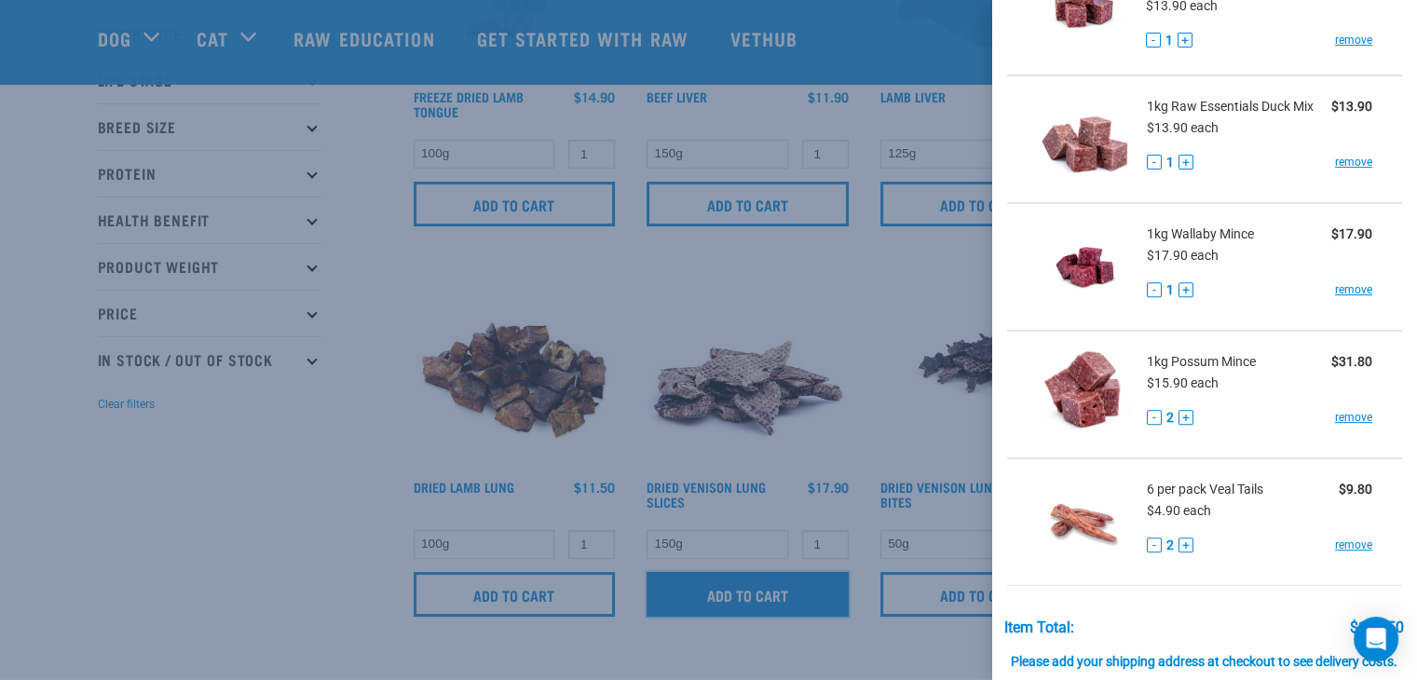
scroll to position [860, 0]
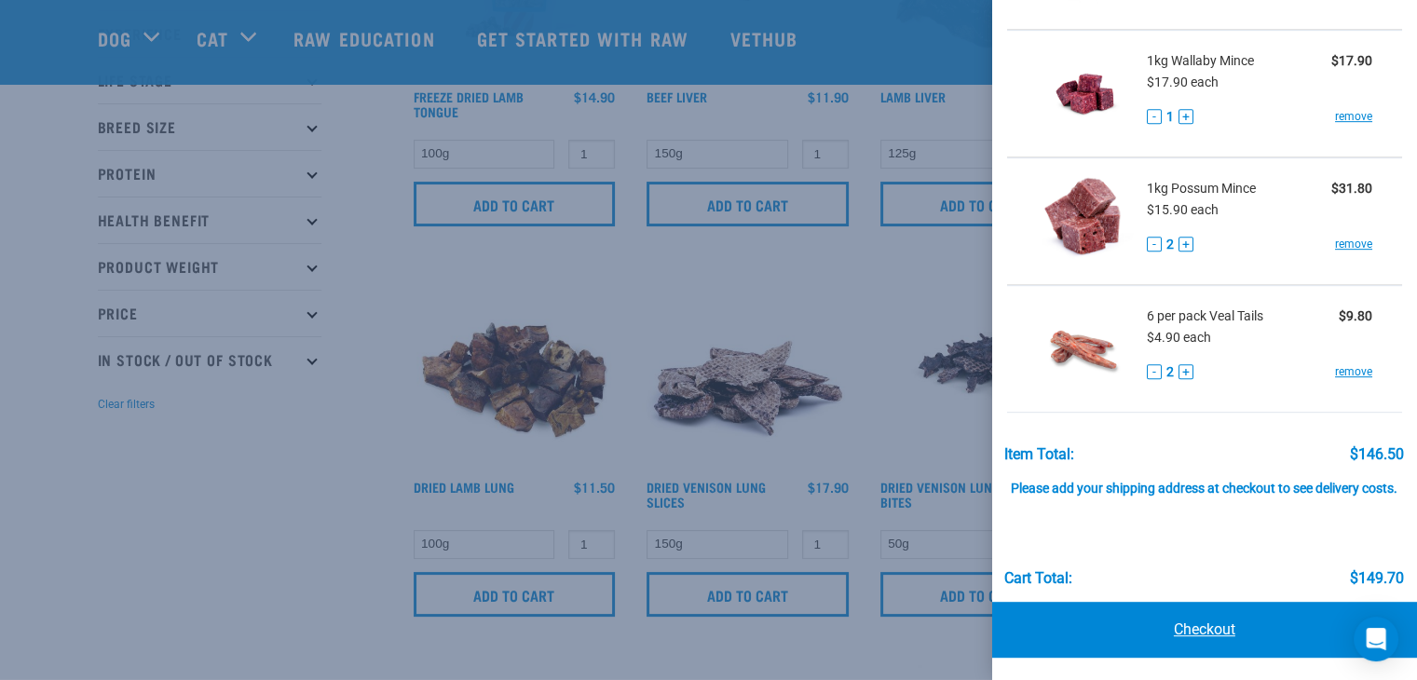
click at [1186, 613] on link "Checkout" at bounding box center [1205, 630] width 425 height 56
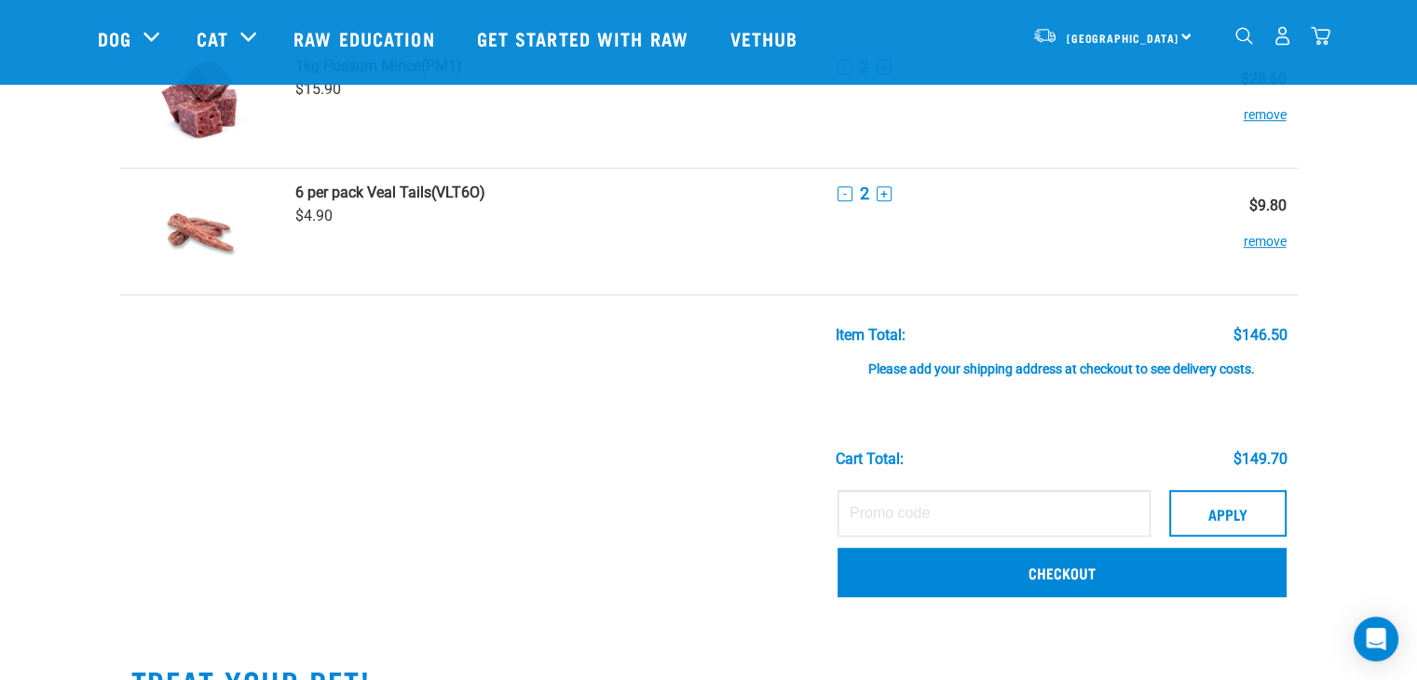
scroll to position [1051, 0]
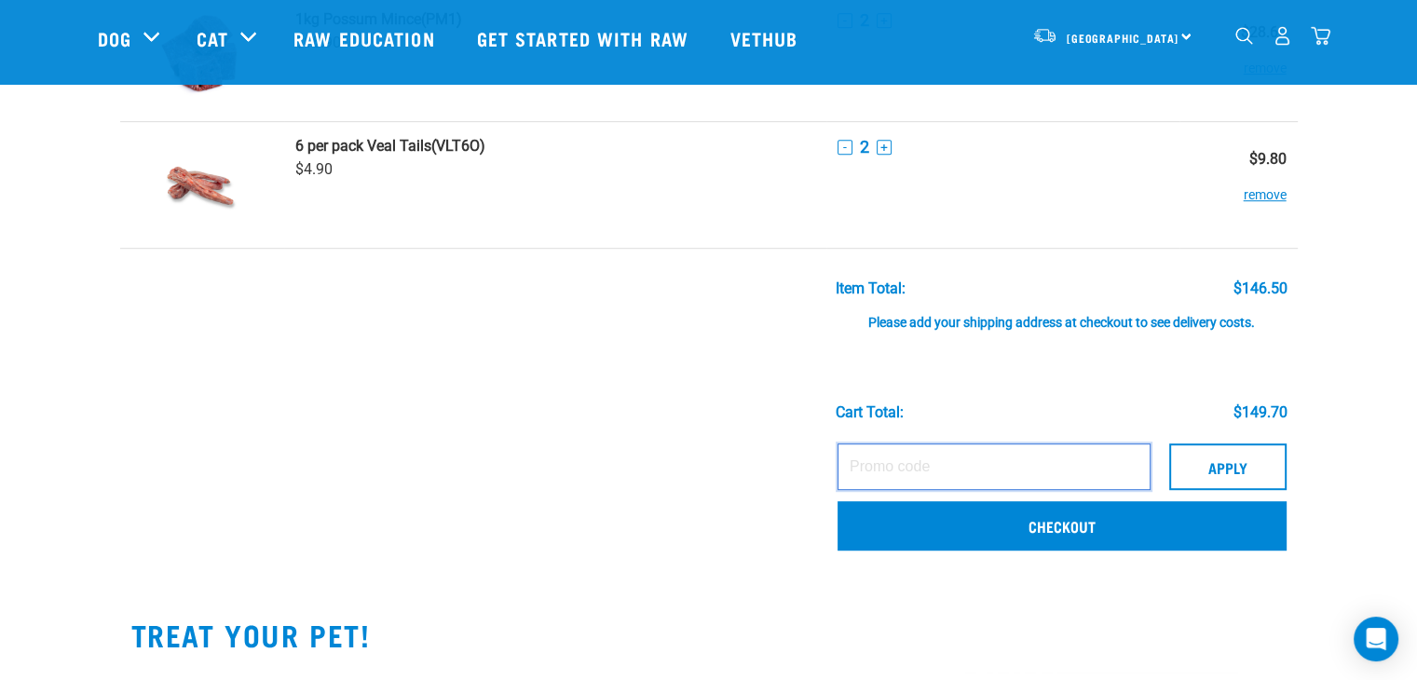
click at [927, 462] on input "text" at bounding box center [994, 467] width 313 height 47
paste input "BRODIES15"
click at [1288, 459] on td "BRODIES15 Apply Checkout" at bounding box center [1063, 499] width 472 height 131
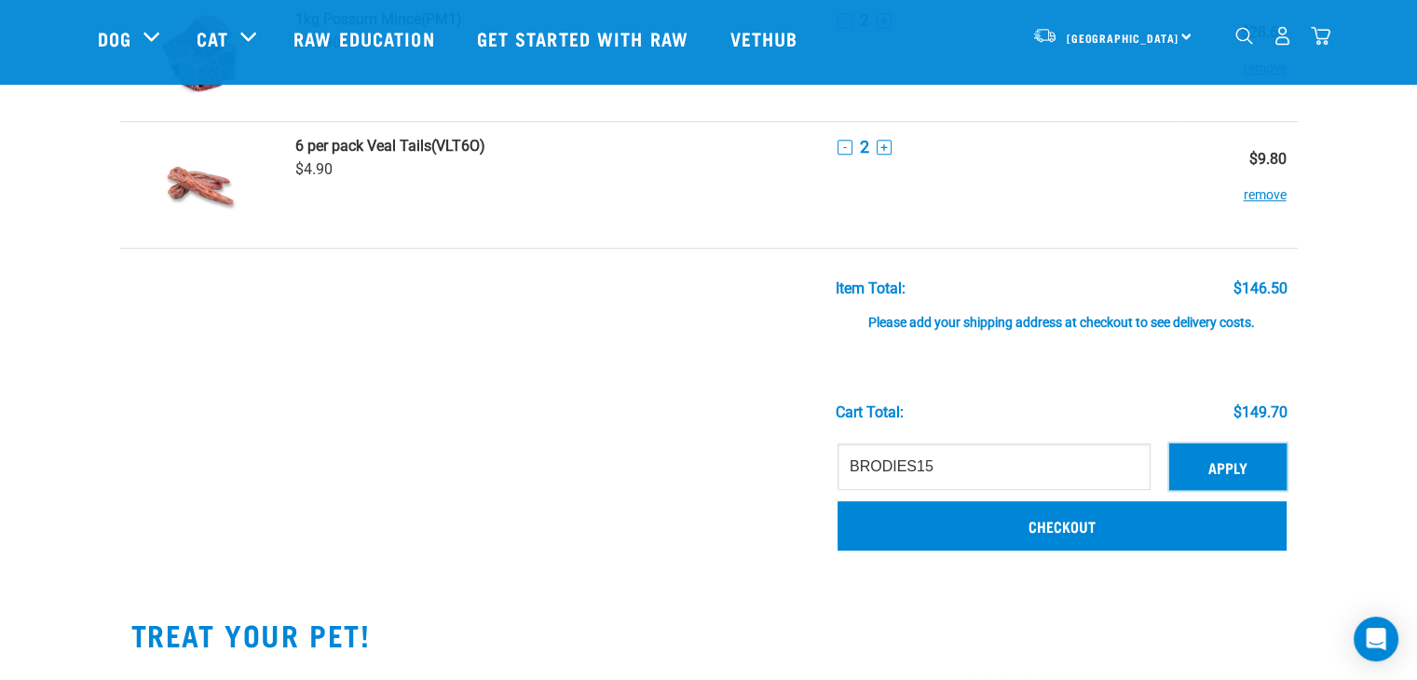
click at [1260, 459] on button "Apply" at bounding box center [1228, 467] width 117 height 47
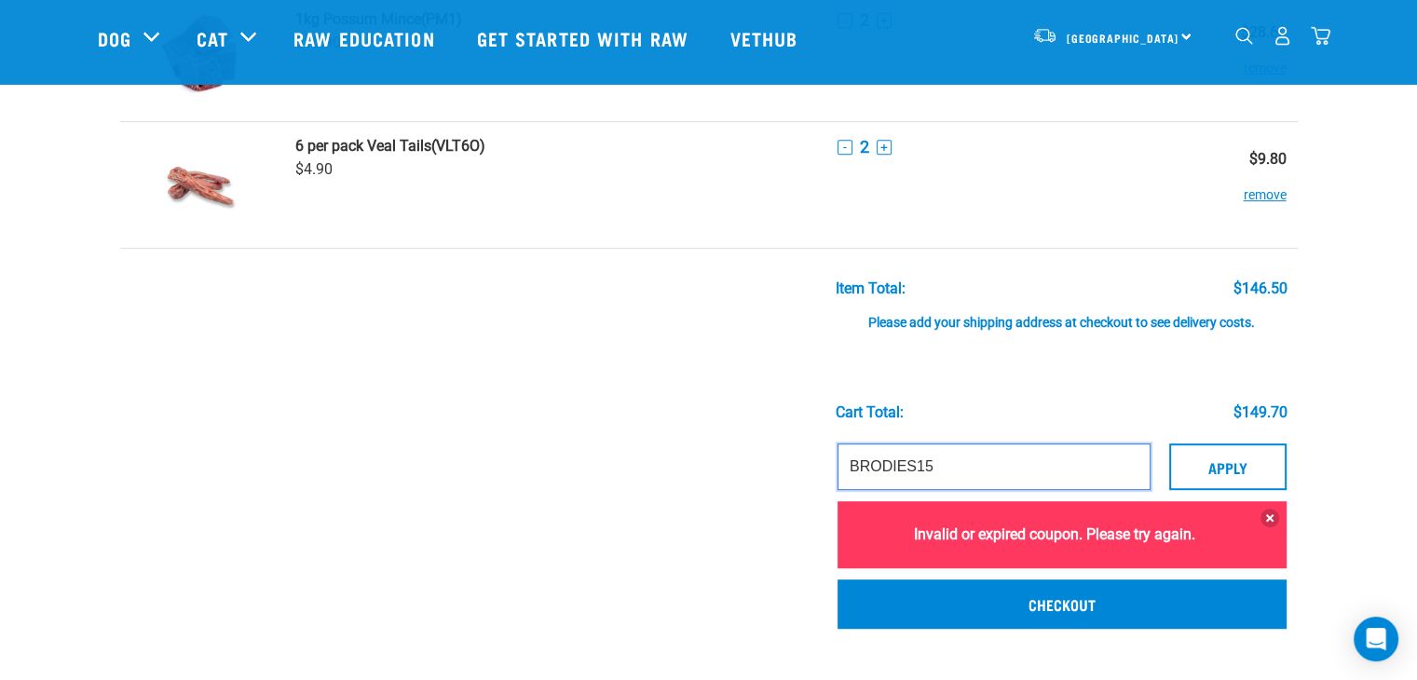
click at [976, 445] on input "BRODIES15" at bounding box center [994, 467] width 313 height 47
type input "BRODIES16"
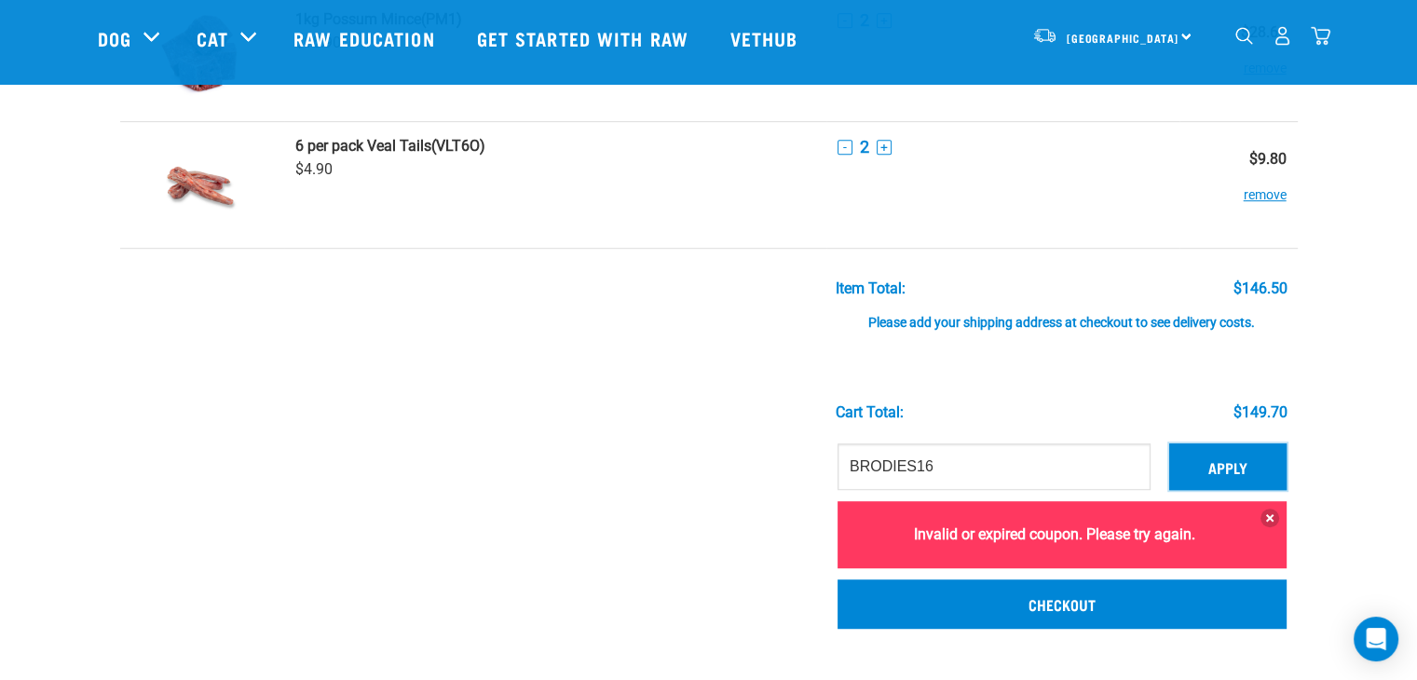
click at [1202, 476] on button "Apply" at bounding box center [1228, 467] width 117 height 47
click at [1261, 512] on button at bounding box center [1270, 518] width 19 height 19
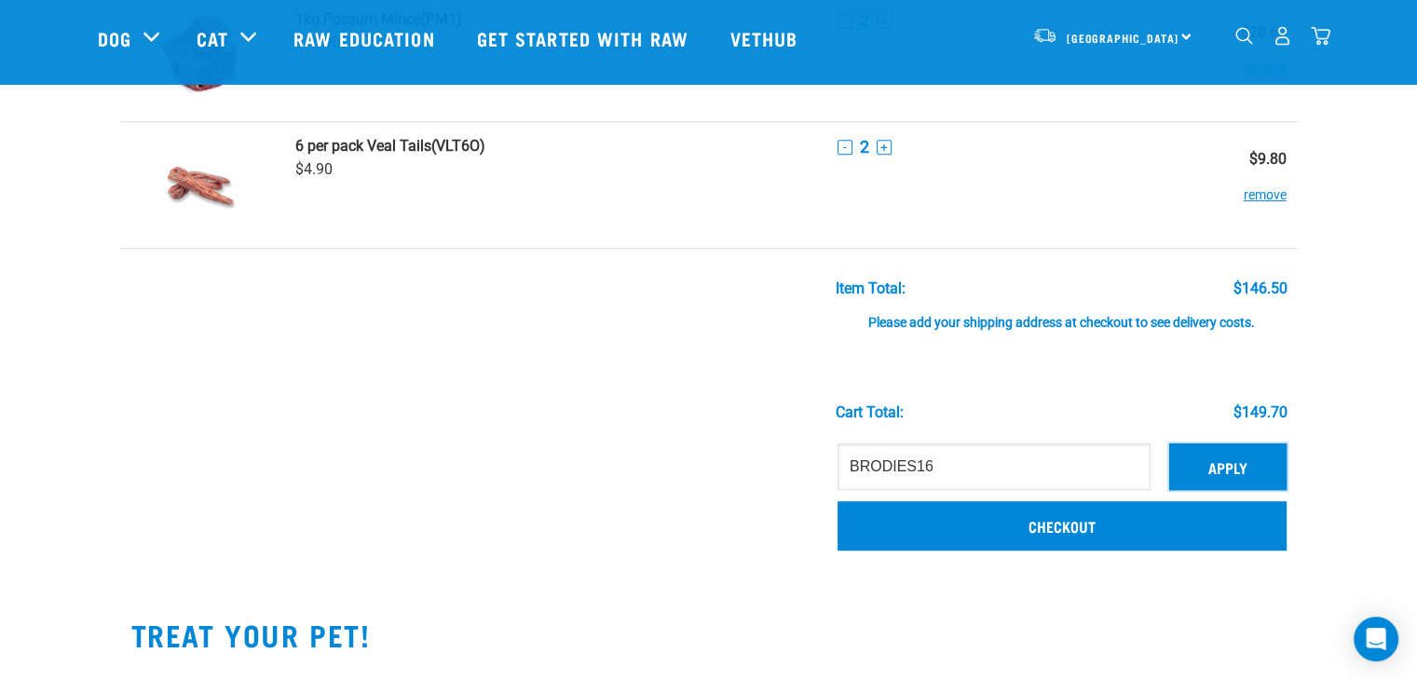
click at [1212, 451] on button "Apply" at bounding box center [1228, 467] width 117 height 47
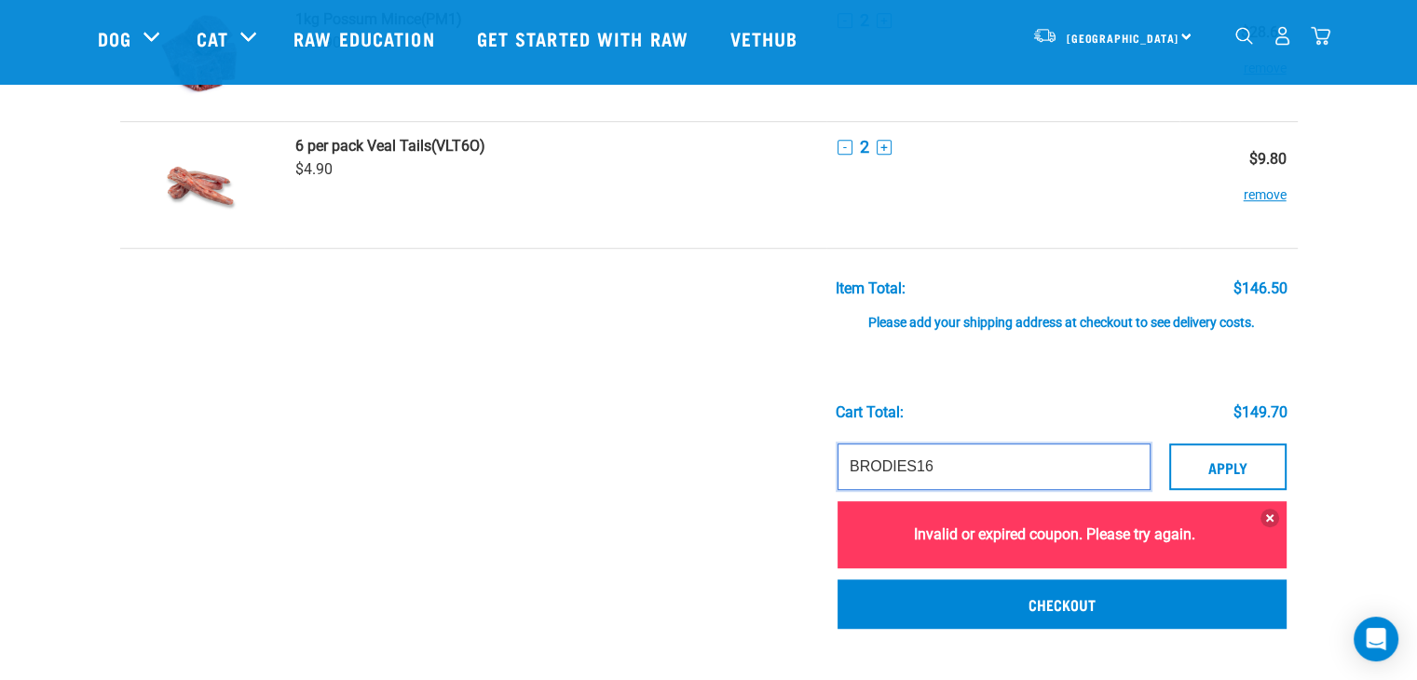
click at [1065, 456] on input "BRODIES16" at bounding box center [994, 467] width 313 height 47
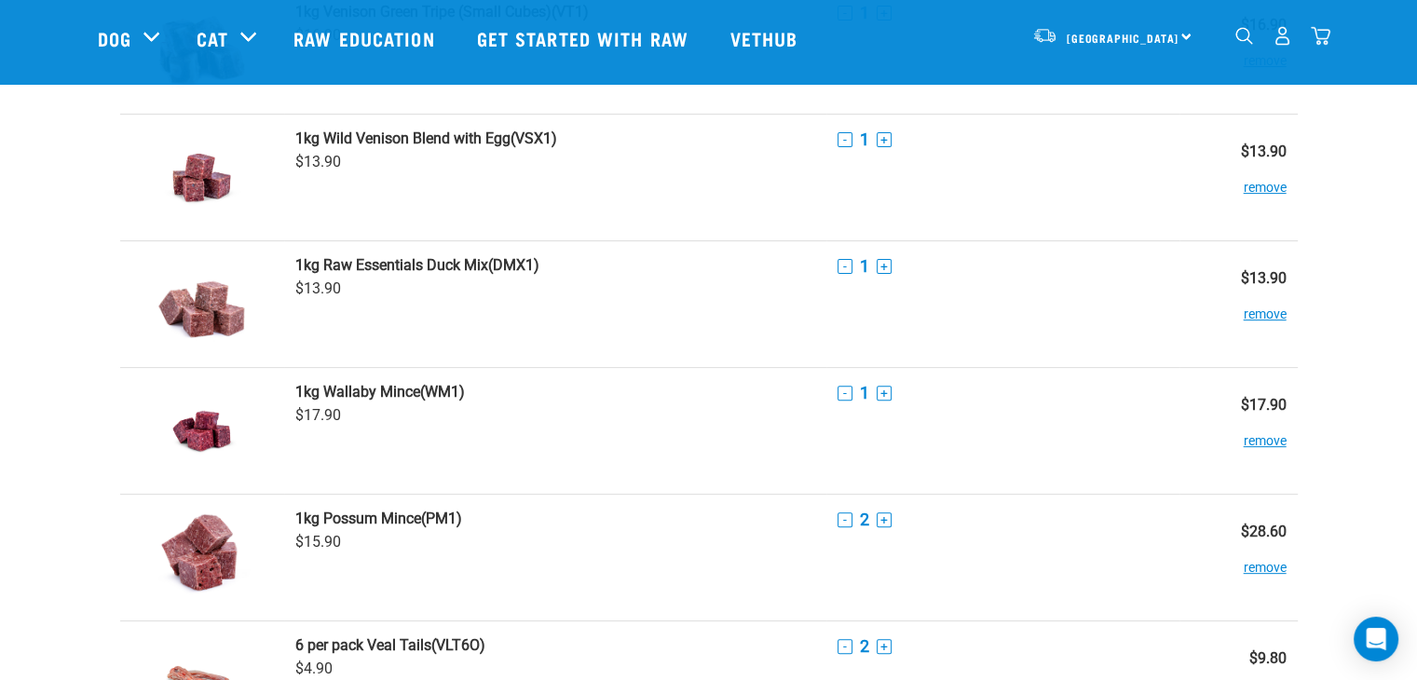
scroll to position [552, 0]
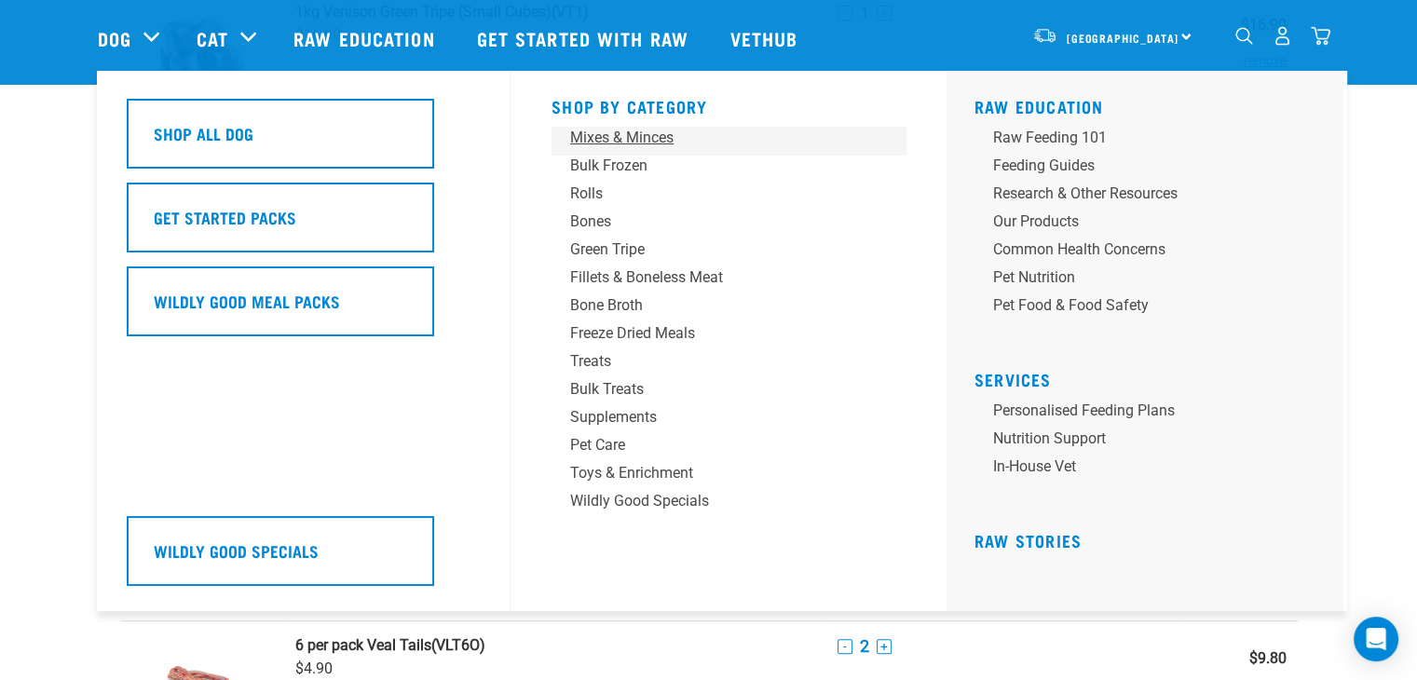
click at [579, 144] on div "Mixes & Minces" at bounding box center [715, 138] width 291 height 22
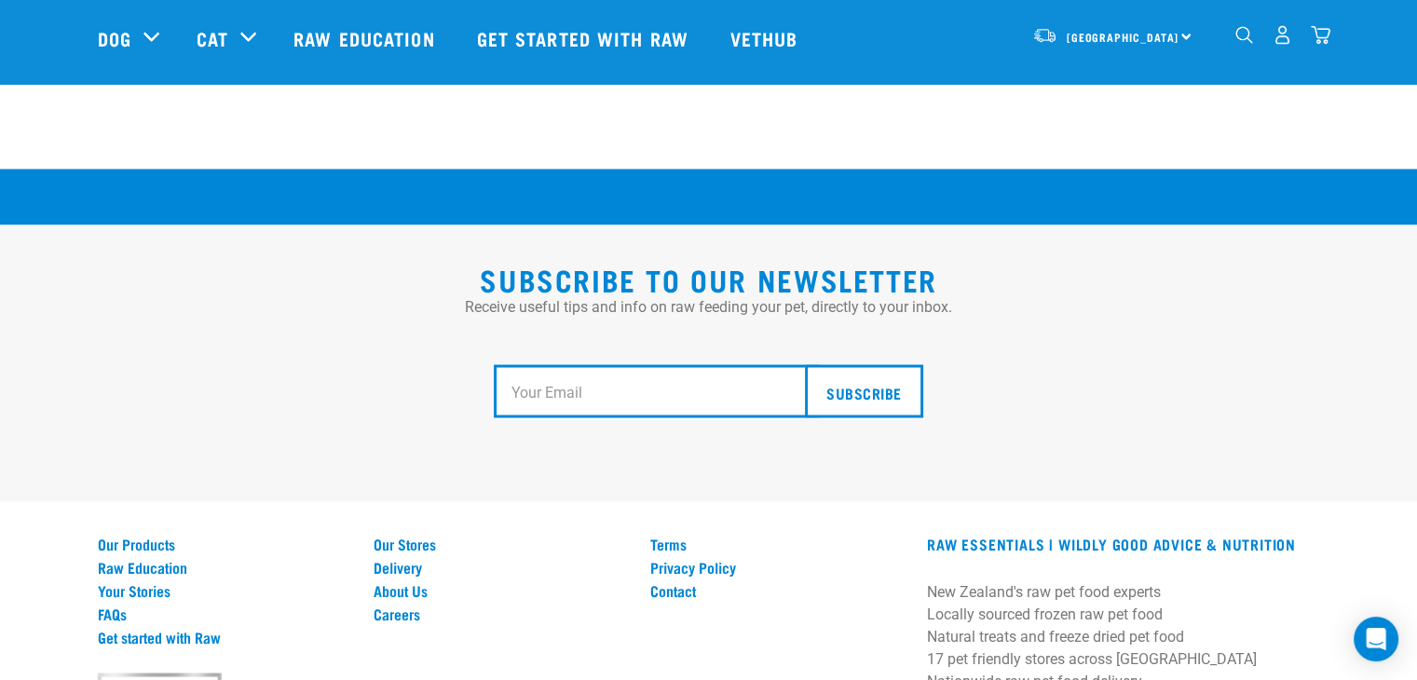
scroll to position [3336, 0]
click at [664, 364] on input "email" at bounding box center [656, 391] width 325 height 54
type input "seankeightley13@gmail.com"
click at [899, 364] on input "Subscribe" at bounding box center [863, 391] width 117 height 54
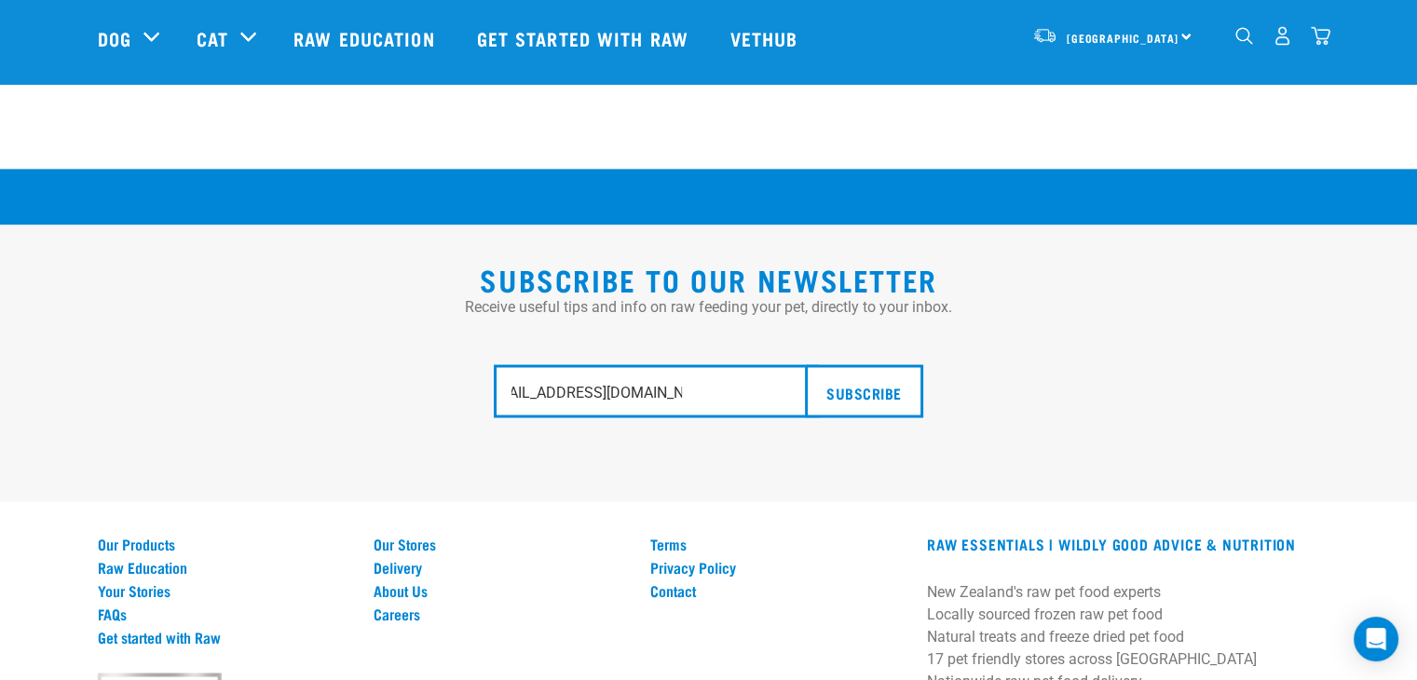
scroll to position [0, 0]
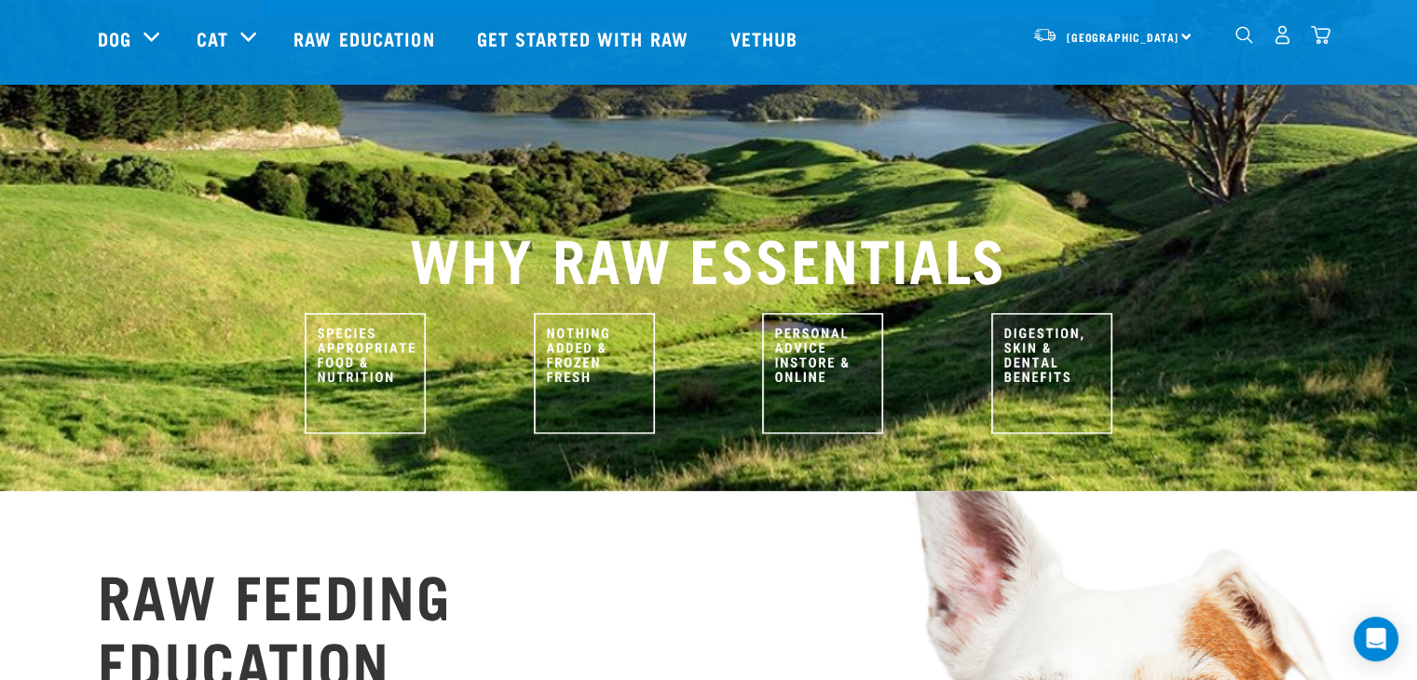
scroll to position [767, 0]
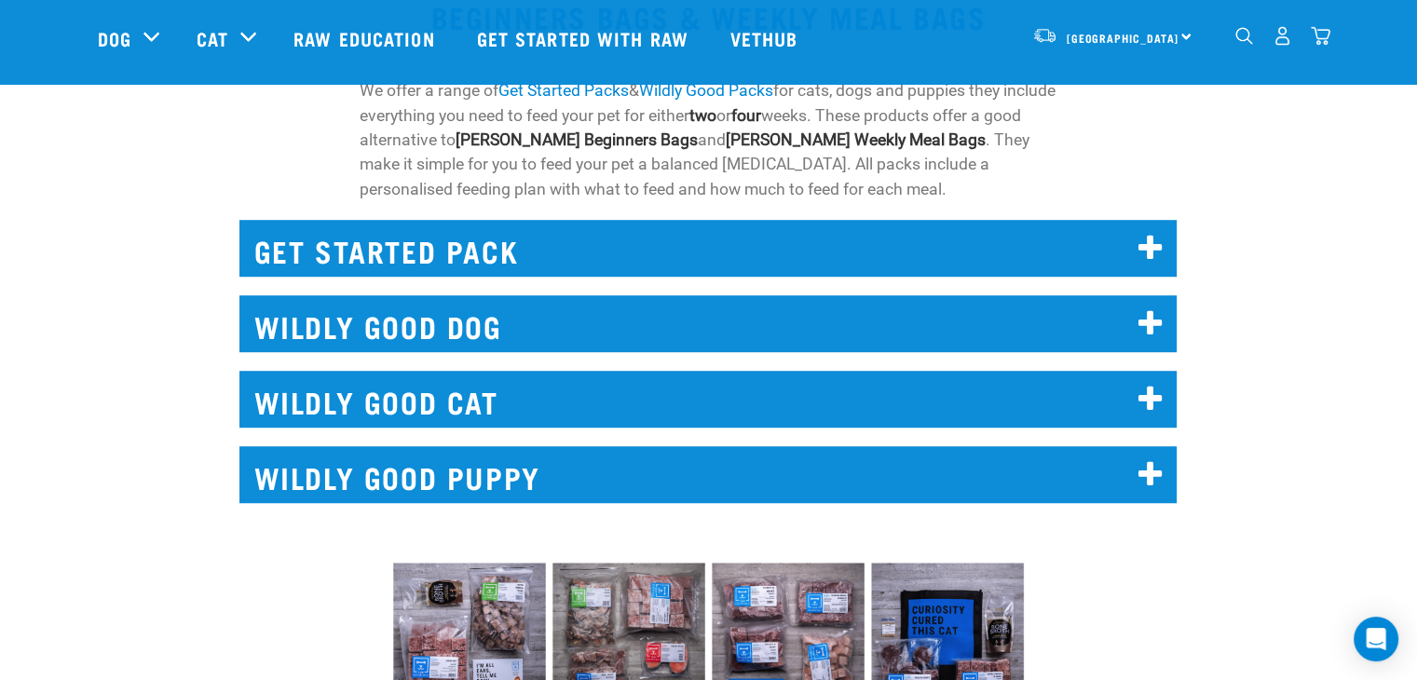
scroll to position [1193, 0]
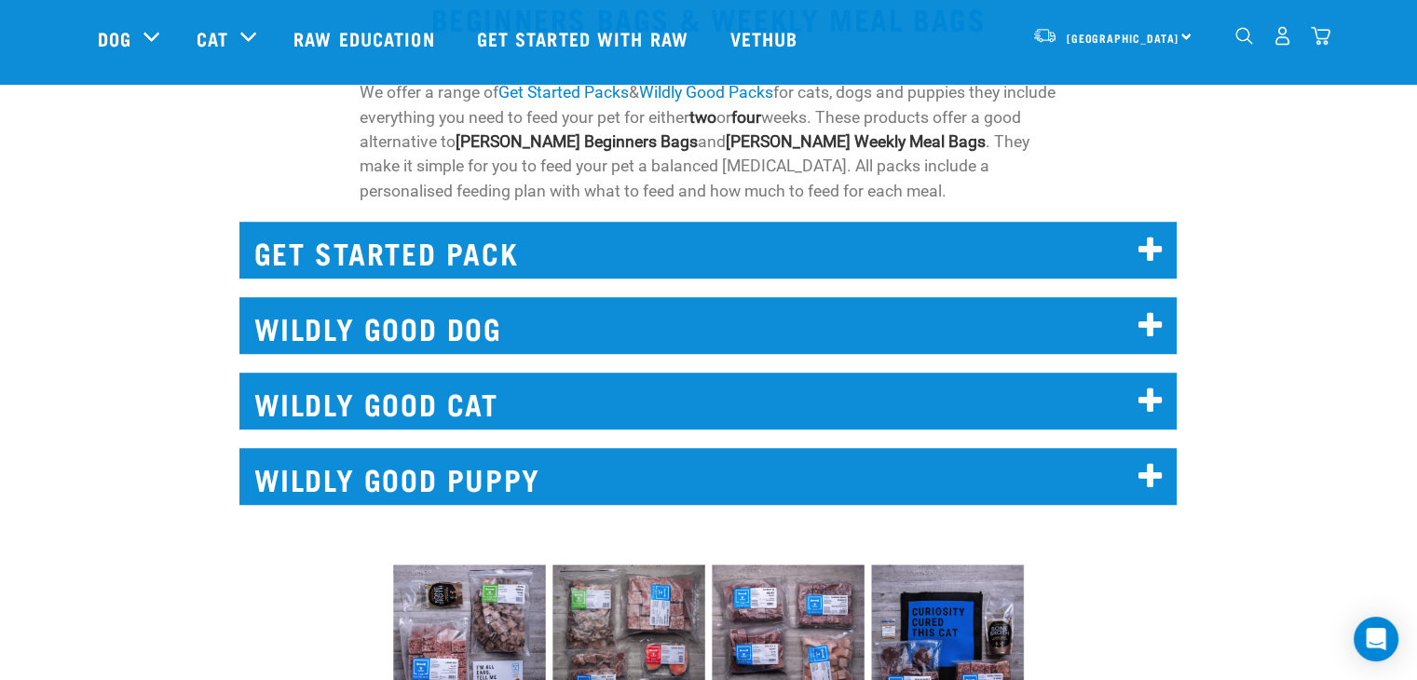
click at [826, 243] on h2 "GET STARTED PACK" at bounding box center [709, 250] width 938 height 57
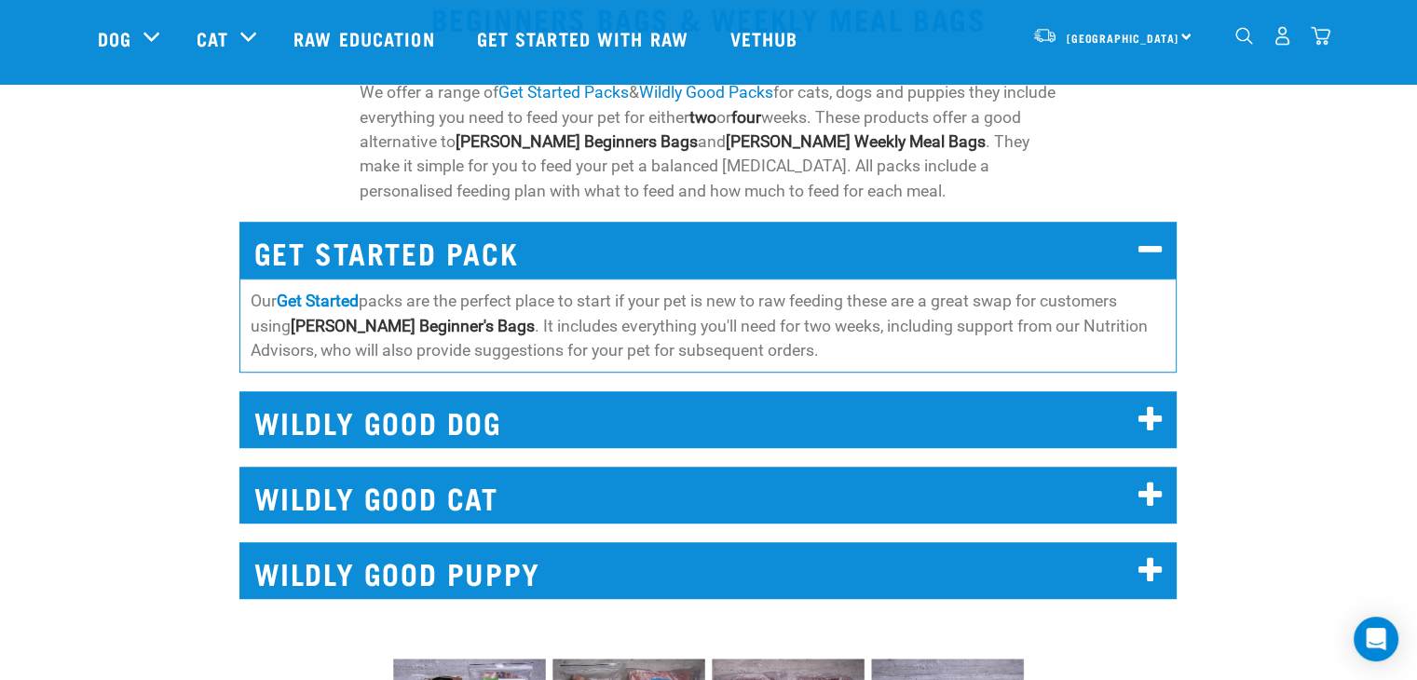
click at [705, 391] on h2 "WILDLY GOOD DOG" at bounding box center [709, 419] width 938 height 57
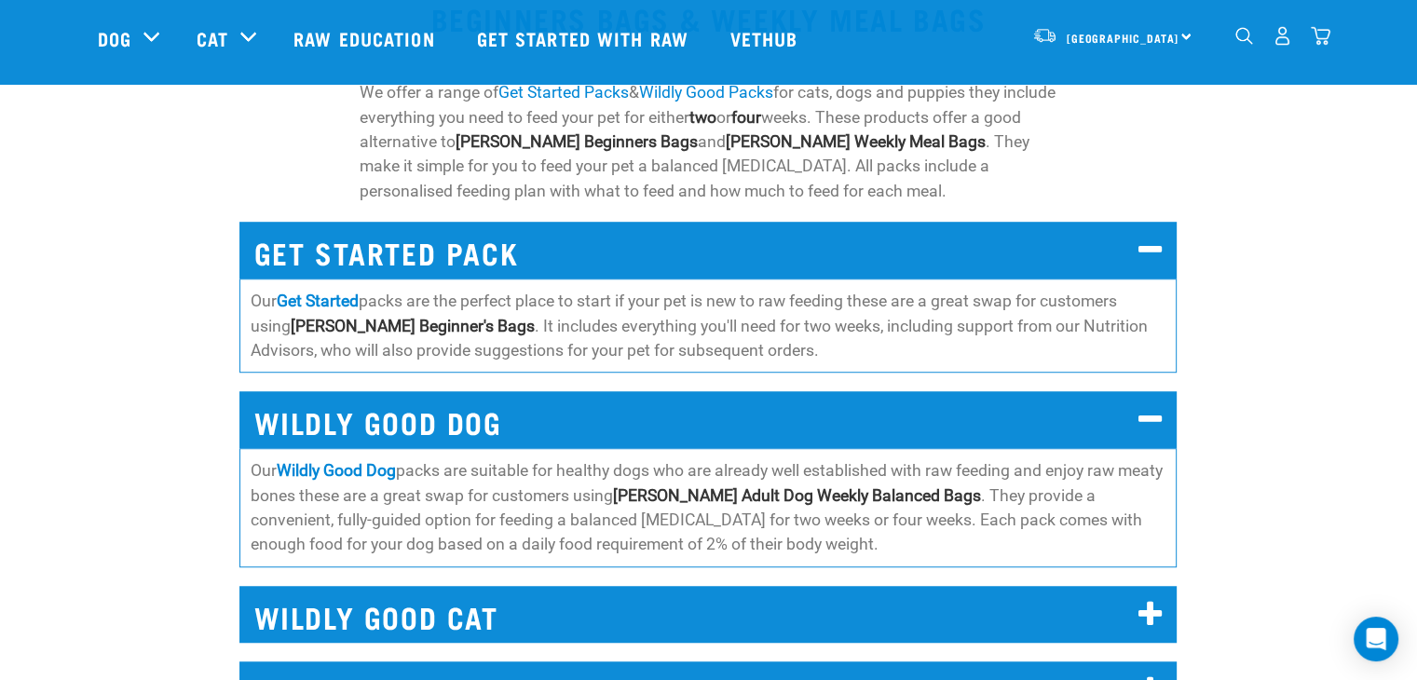
click at [575, 586] on h2 "WILDLY GOOD CAT" at bounding box center [709, 614] width 938 height 57
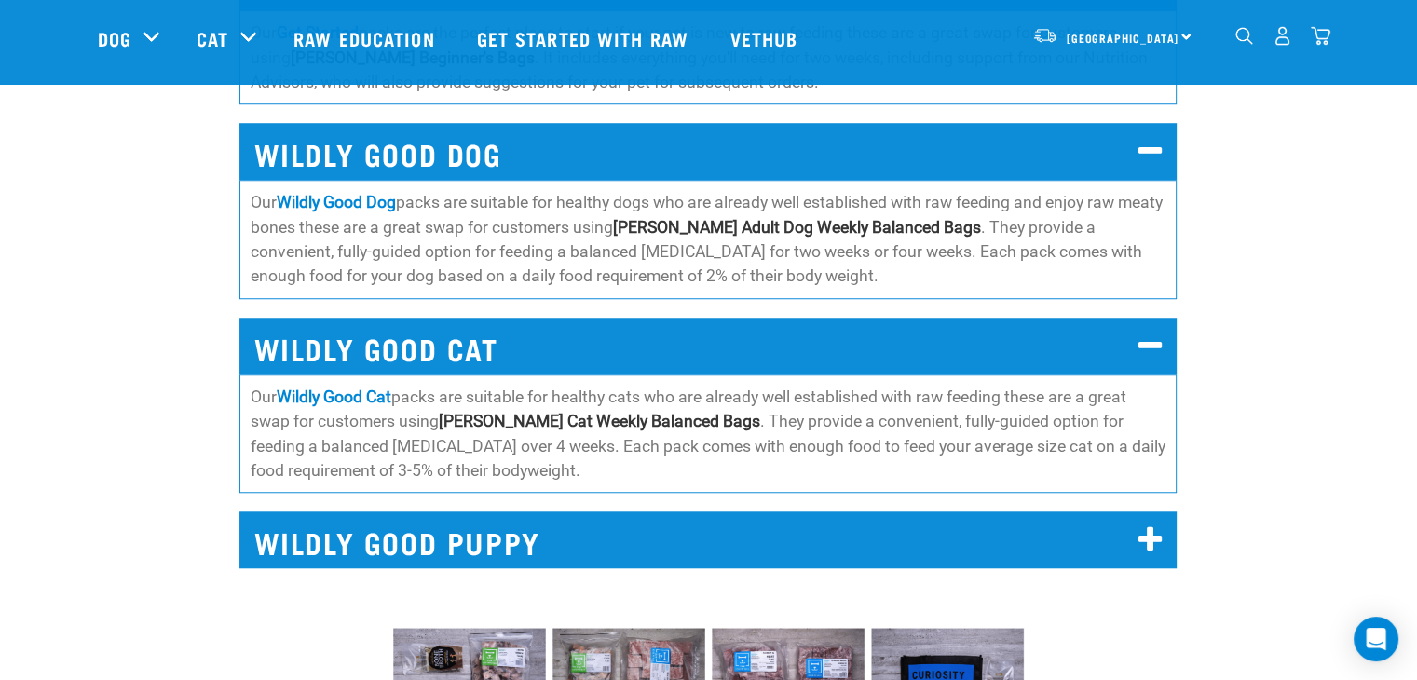
scroll to position [1461, 0]
click at [578, 545] on div "WILDLY GOOD PUPPY Our Wildly Good Puppy packs are suitable for healthy puppies …" at bounding box center [708, 535] width 960 height 98
click at [502, 526] on h2 "WILDLY GOOD PUPPY" at bounding box center [709, 540] width 938 height 57
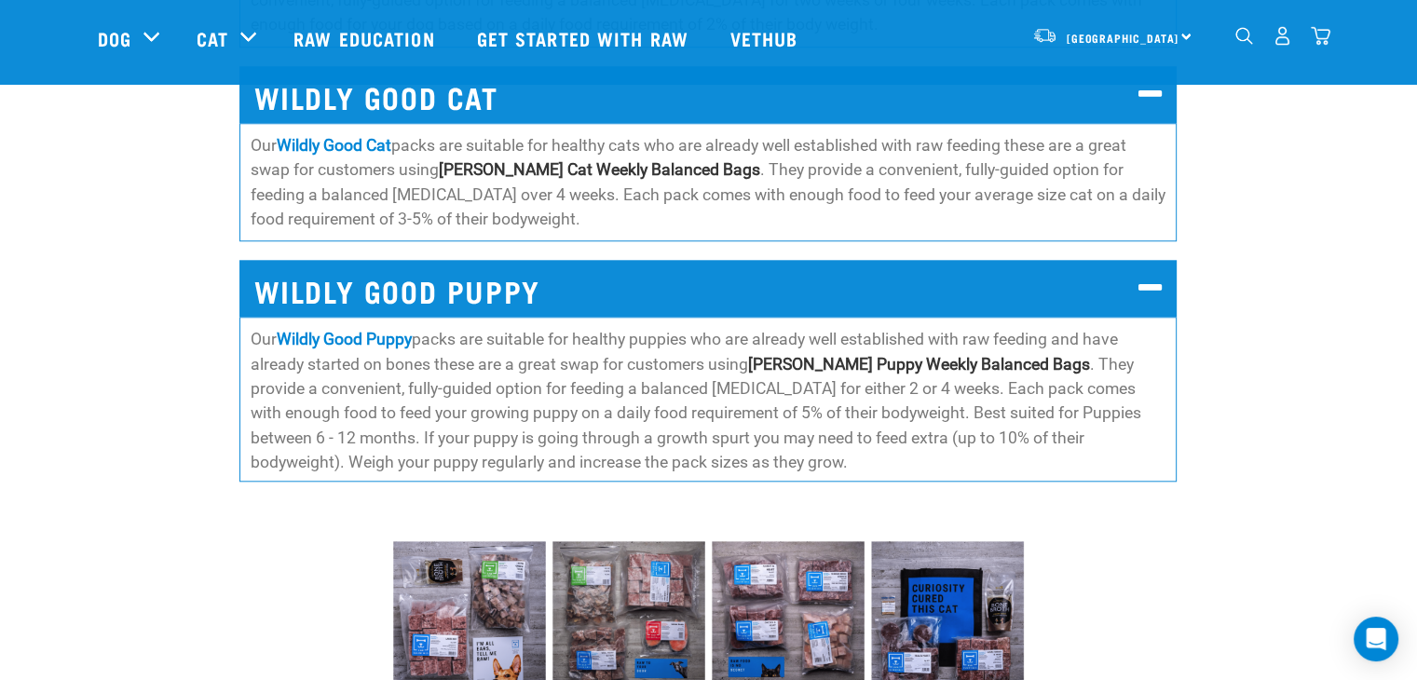
scroll to position [1715, 0]
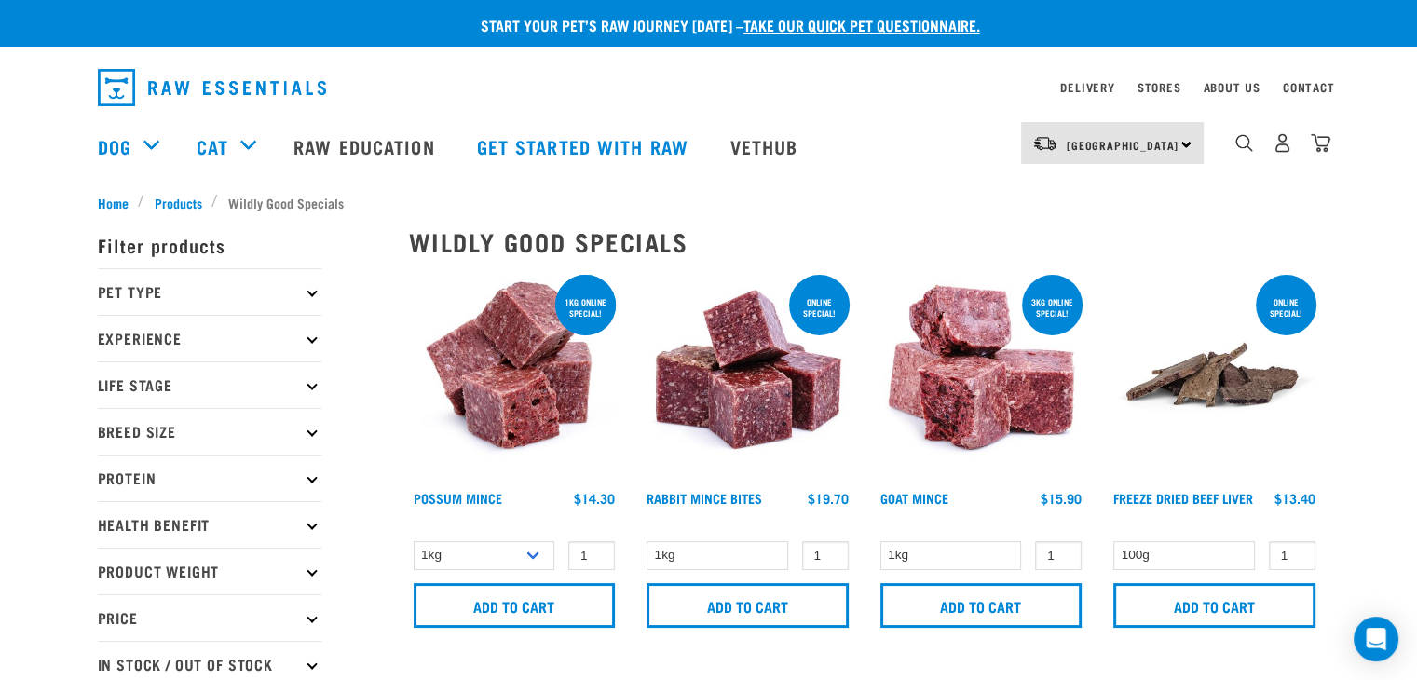
click at [132, 92] on img "dropdown navigation" at bounding box center [212, 87] width 228 height 37
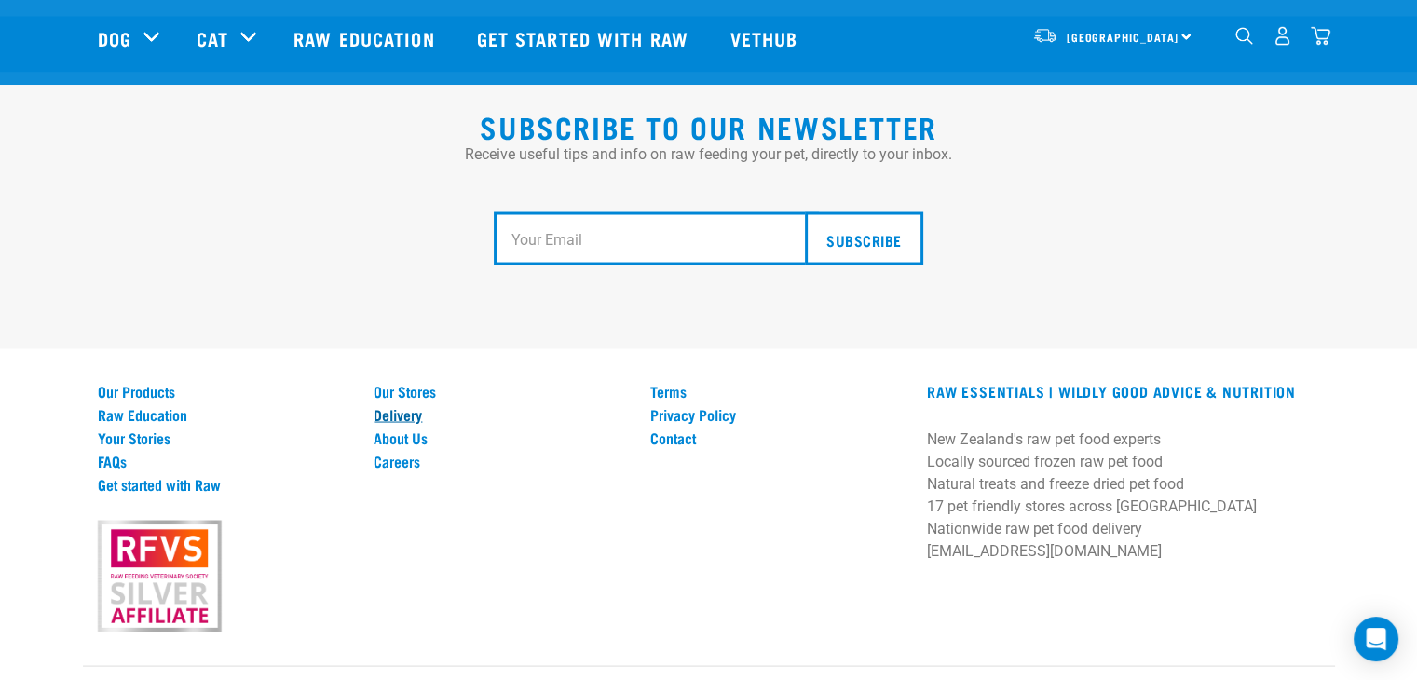
scroll to position [3488, 0]
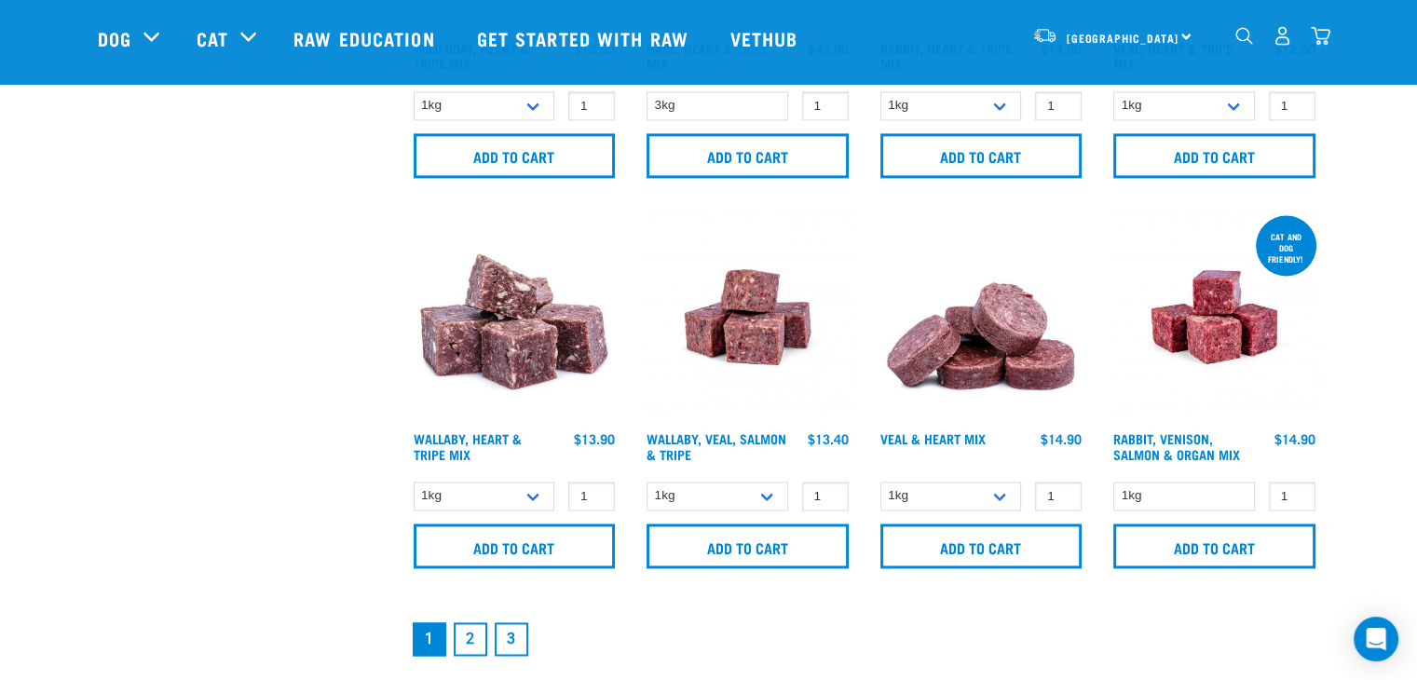
scroll to position [2664, 0]
click at [479, 637] on link "2" at bounding box center [471, 640] width 34 height 34
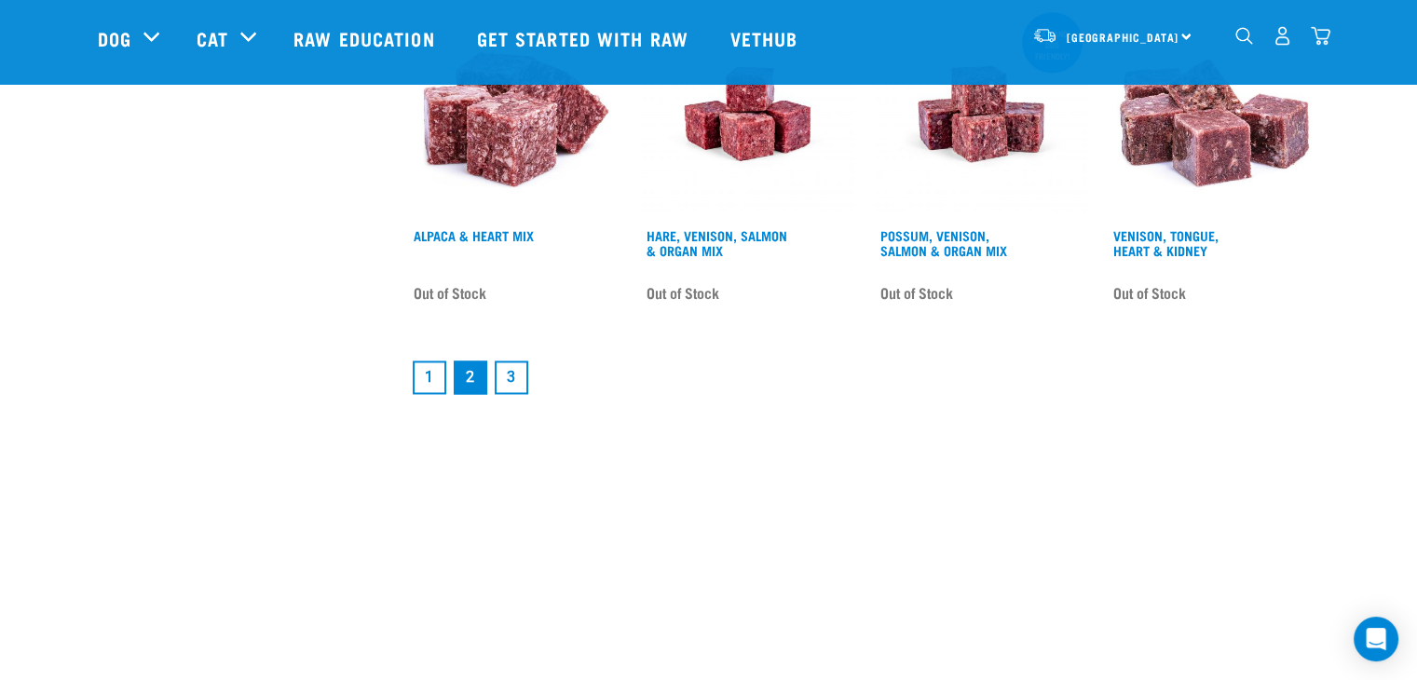
scroll to position [2903, 0]
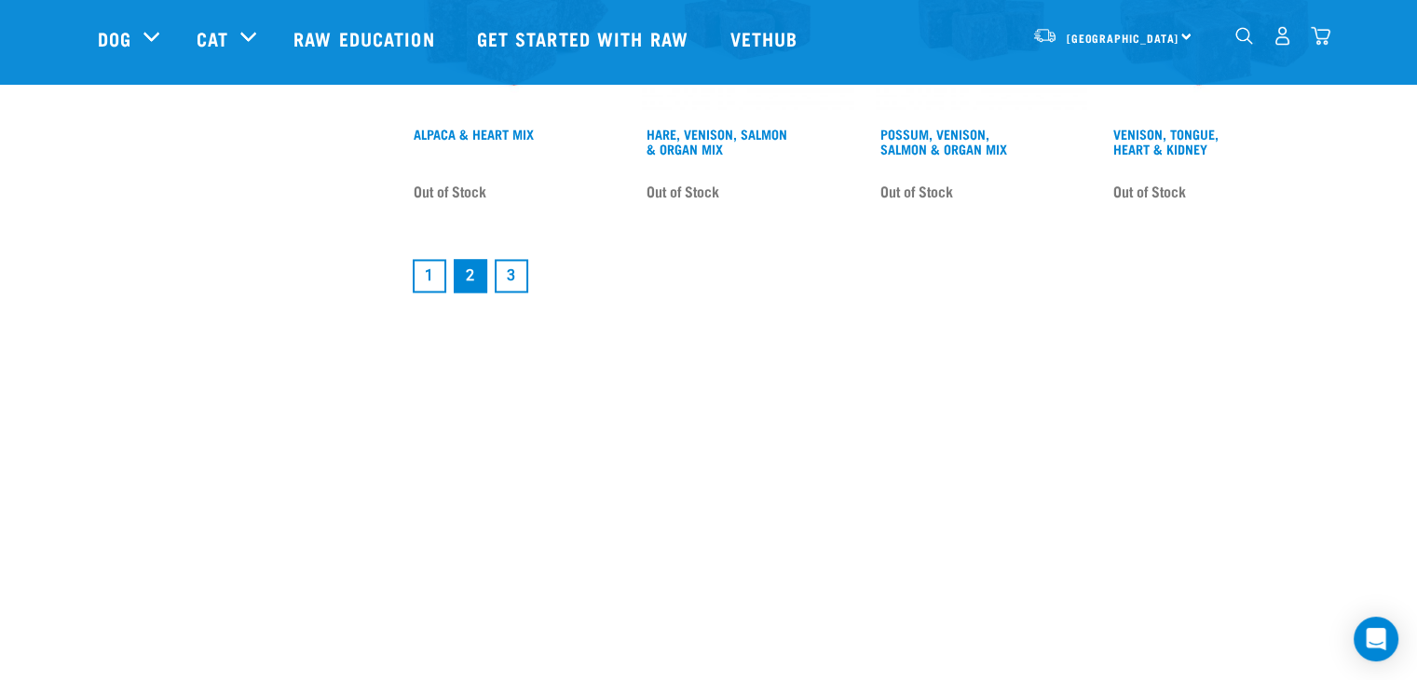
click at [426, 275] on link "1" at bounding box center [430, 276] width 34 height 34
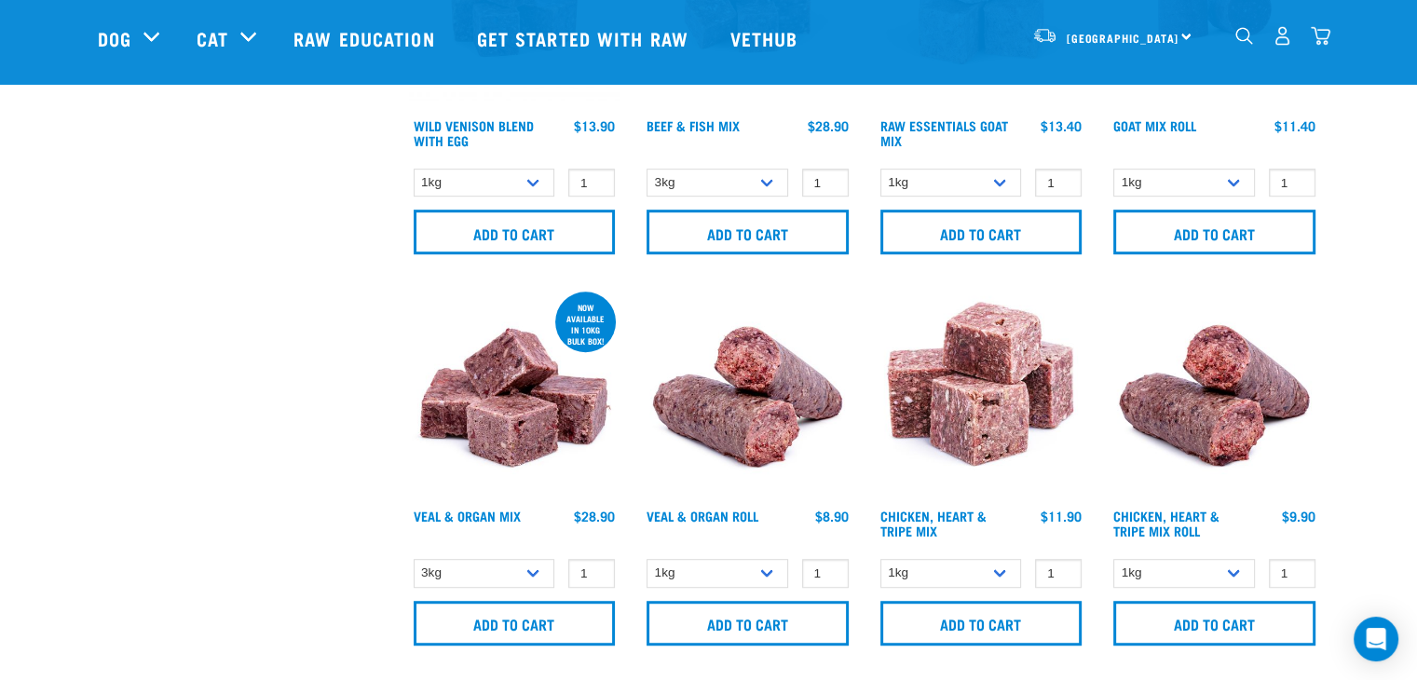
scroll to position [1031, 0]
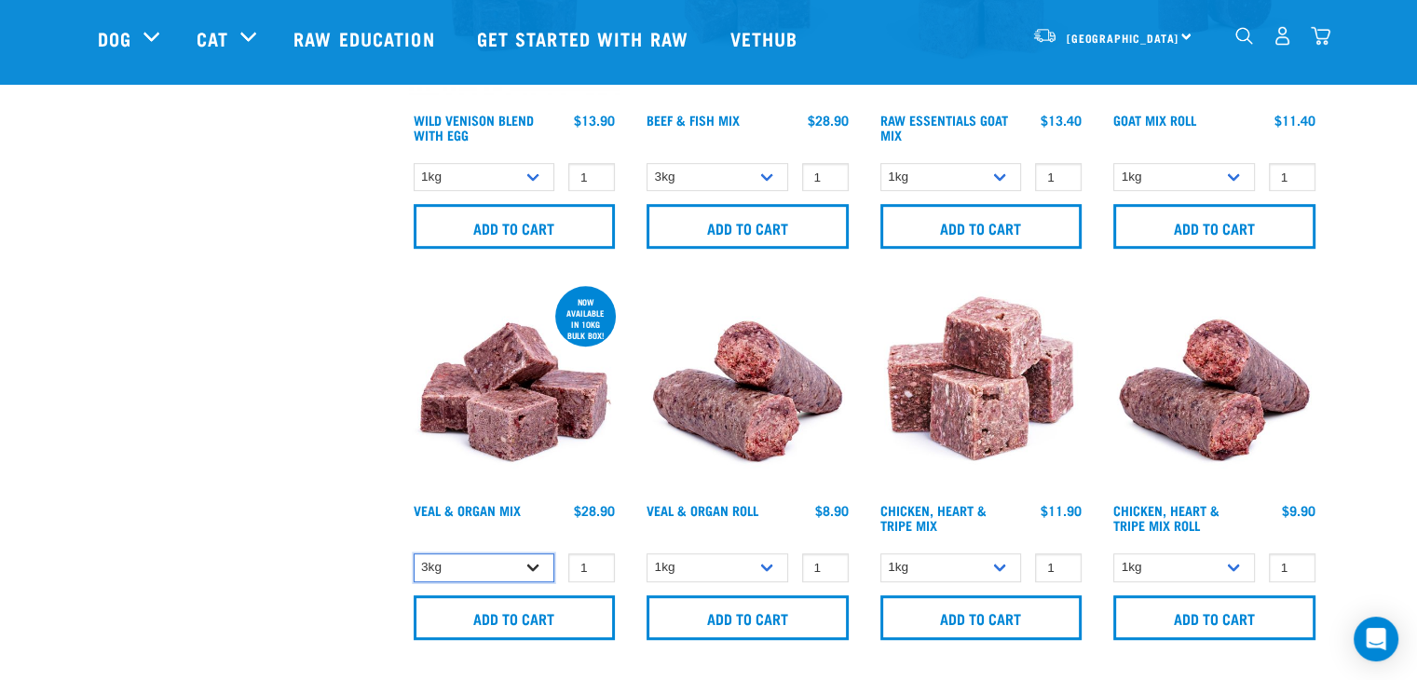
click at [520, 561] on select "3kg Bulk (10kg)" at bounding box center [485, 568] width 142 height 29
click at [187, 500] on div "× Filter products Pet Type Dog Cat Experience New Raw Feeder Experienced Raw Fe…" at bounding box center [242, 669] width 311 height 3271
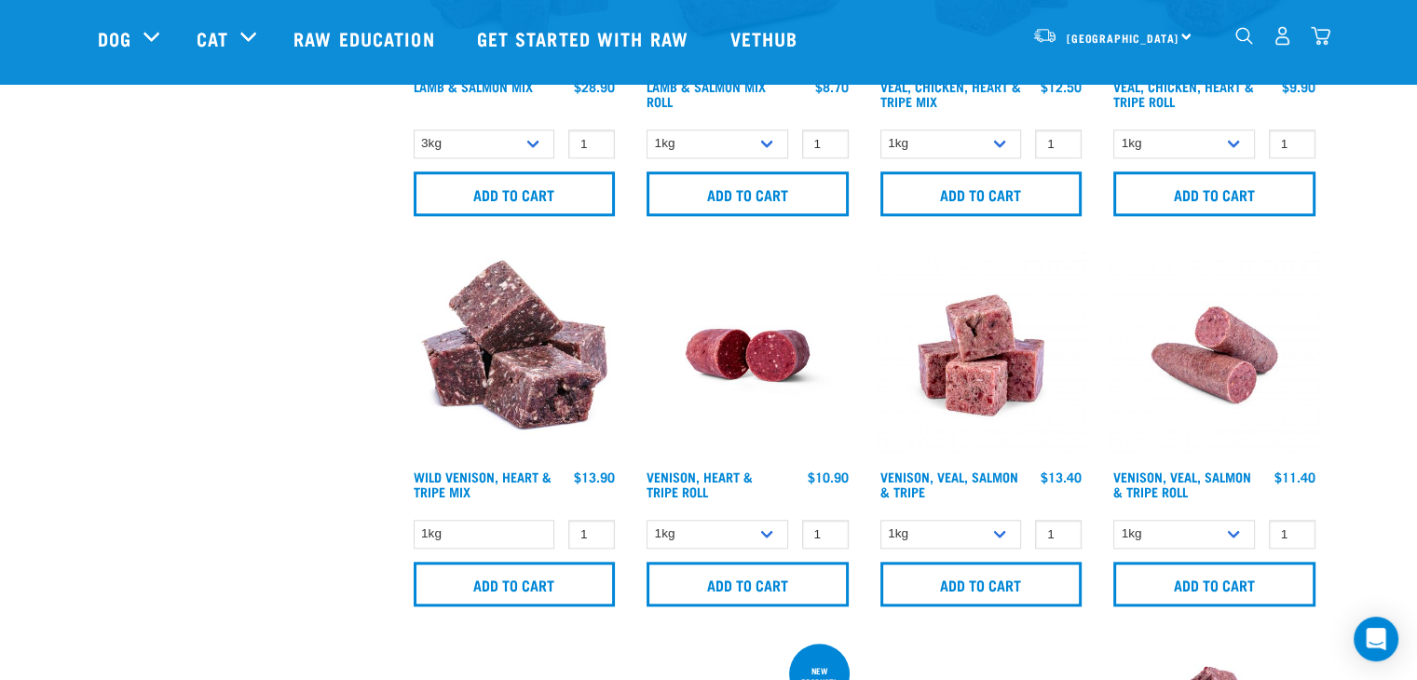
scroll to position [1847, 0]
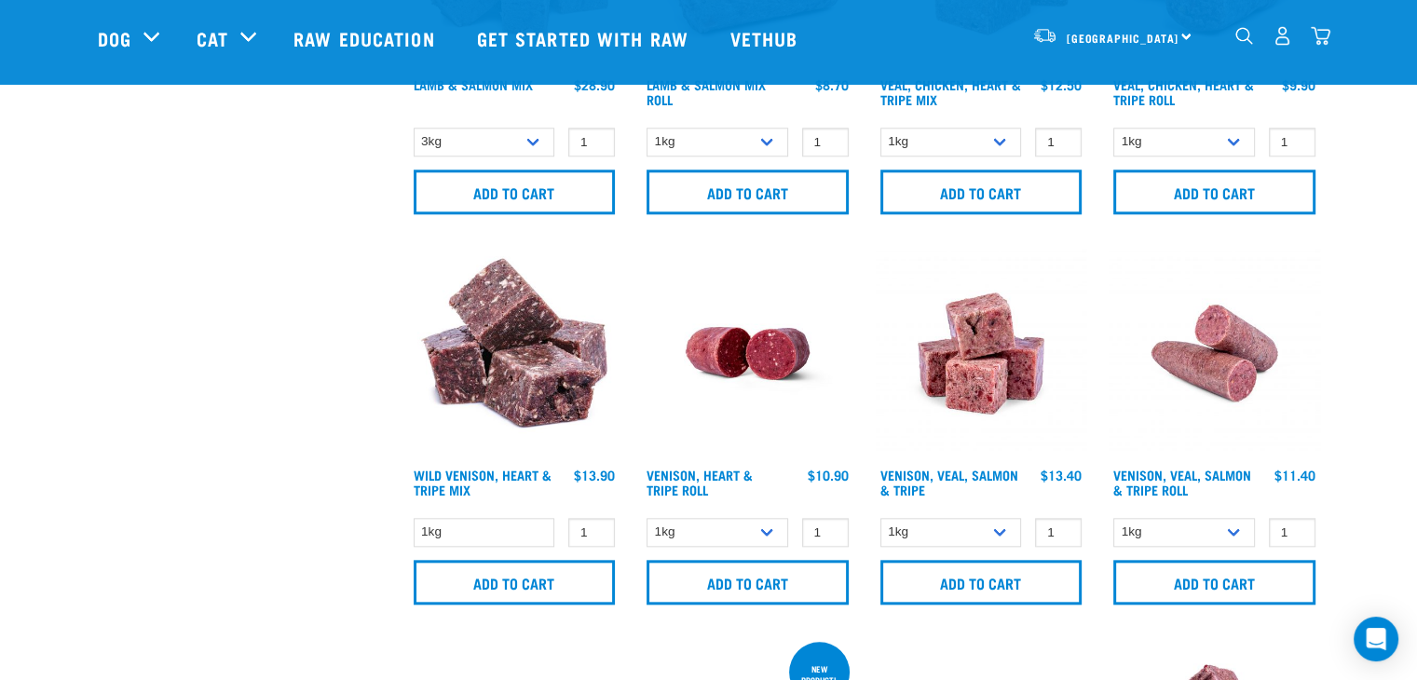
click at [1327, 43] on img "dropdown navigation" at bounding box center [1321, 36] width 20 height 20
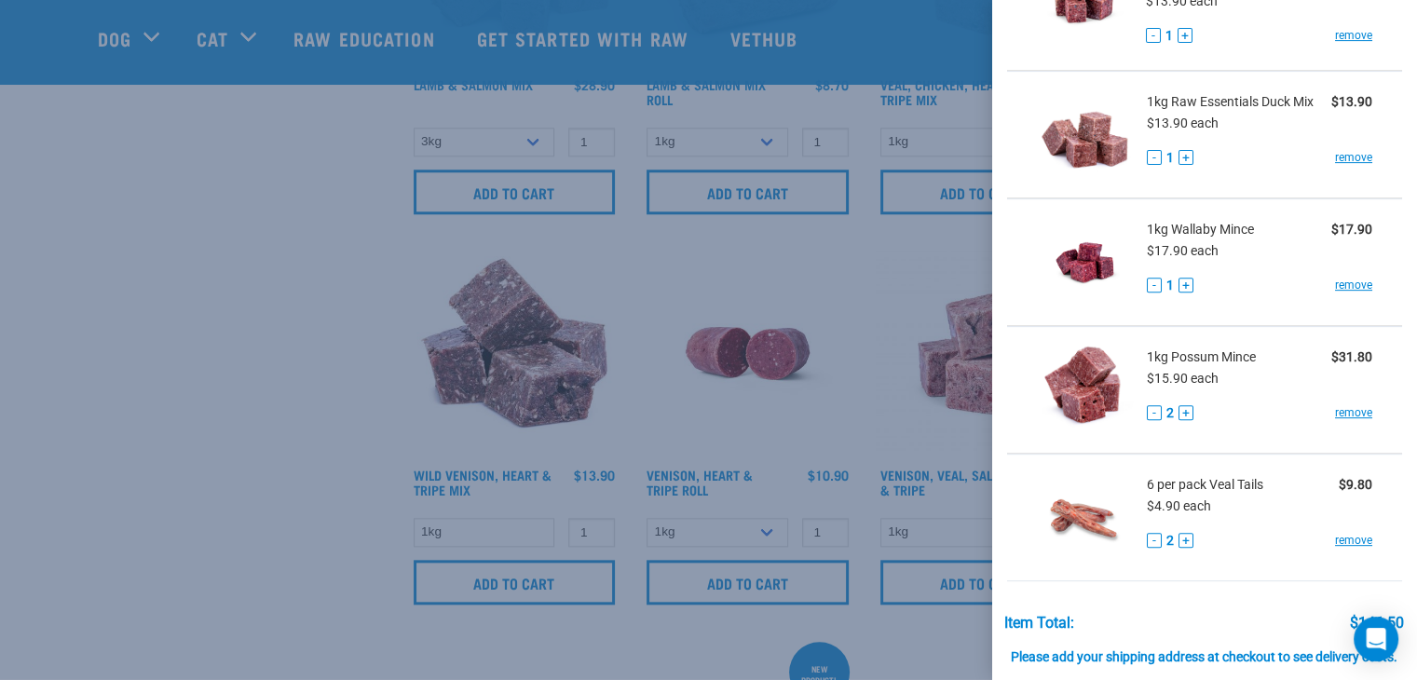
scroll to position [860, 0]
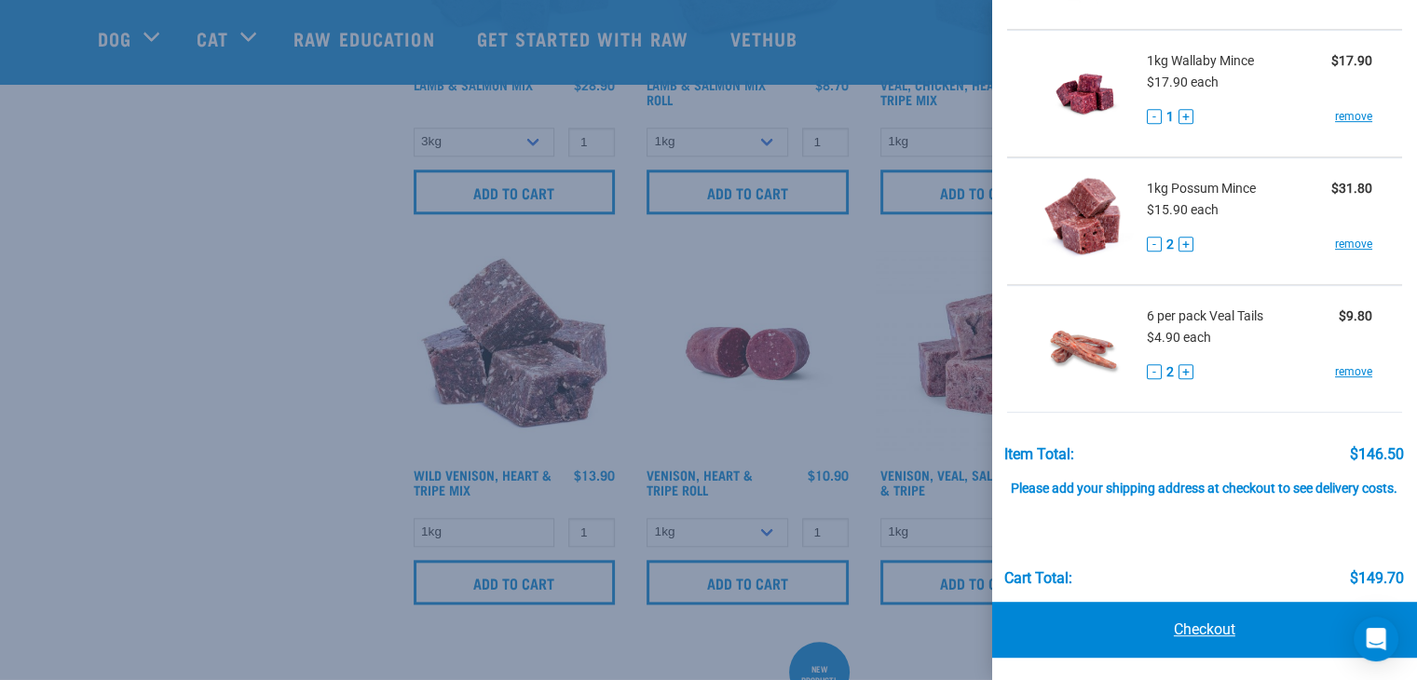
click at [1218, 632] on link "Checkout" at bounding box center [1205, 630] width 425 height 56
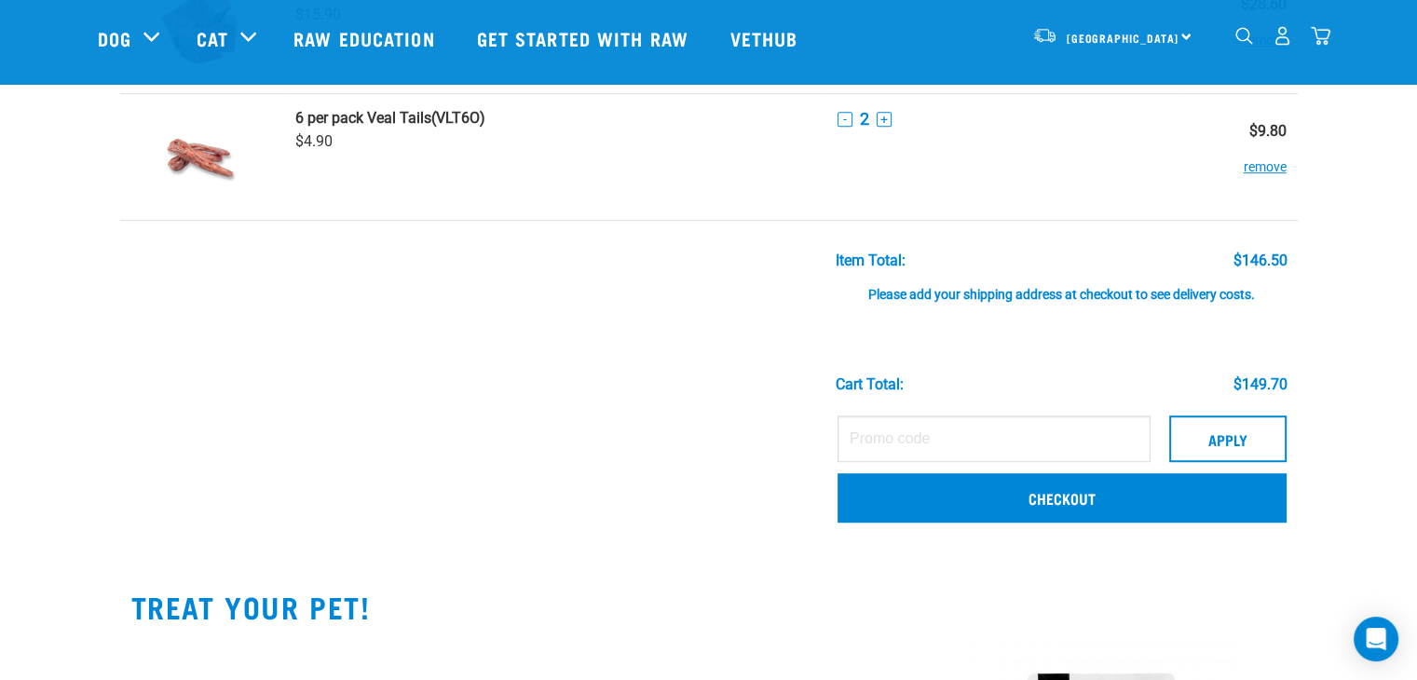
scroll to position [1080, 0]
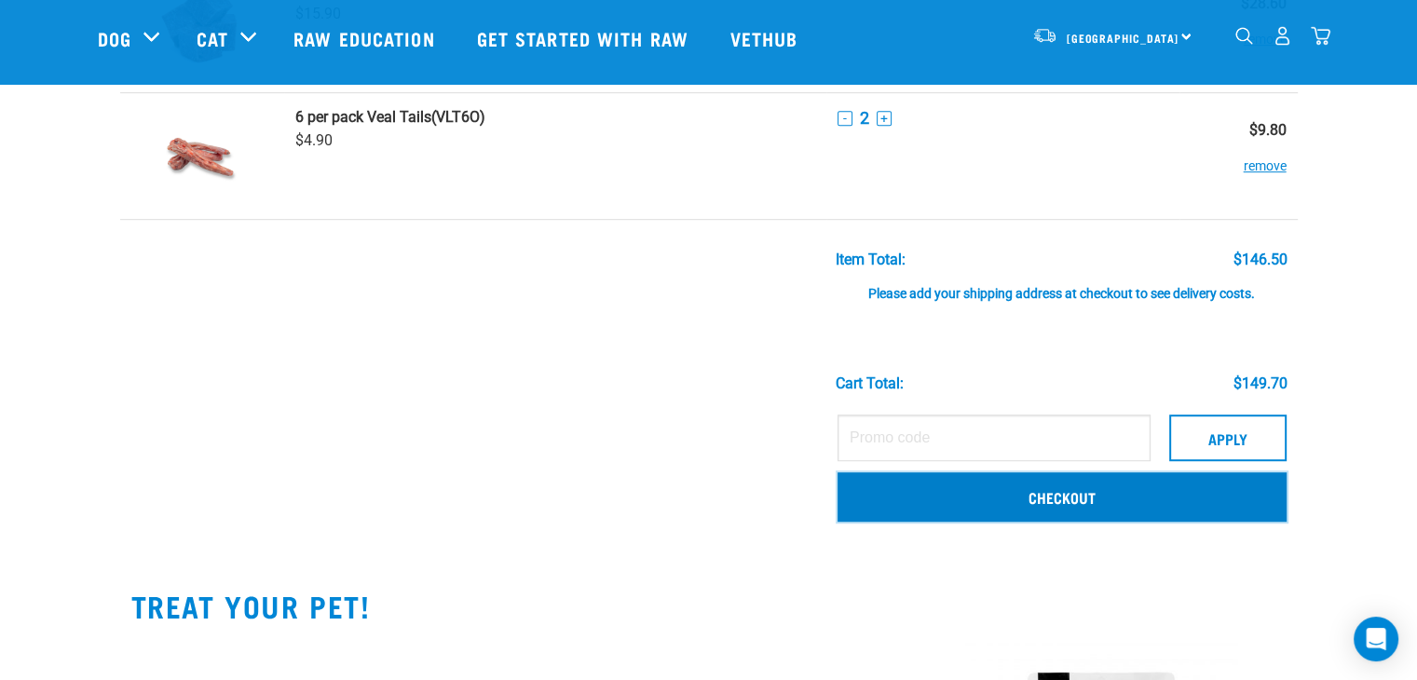
click at [1035, 504] on link "Checkout" at bounding box center [1062, 496] width 449 height 48
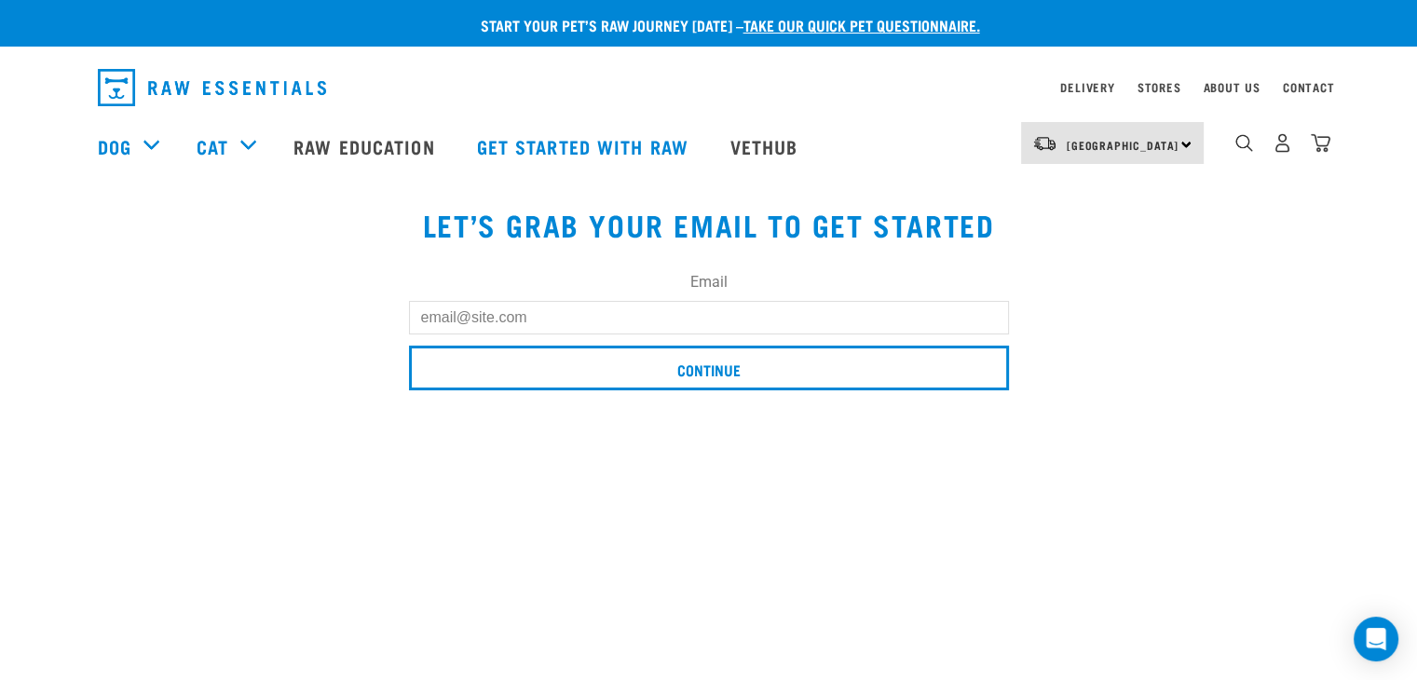
click at [637, 329] on input "Email" at bounding box center [709, 318] width 600 height 34
type input "seankeightley13@gmail.com"
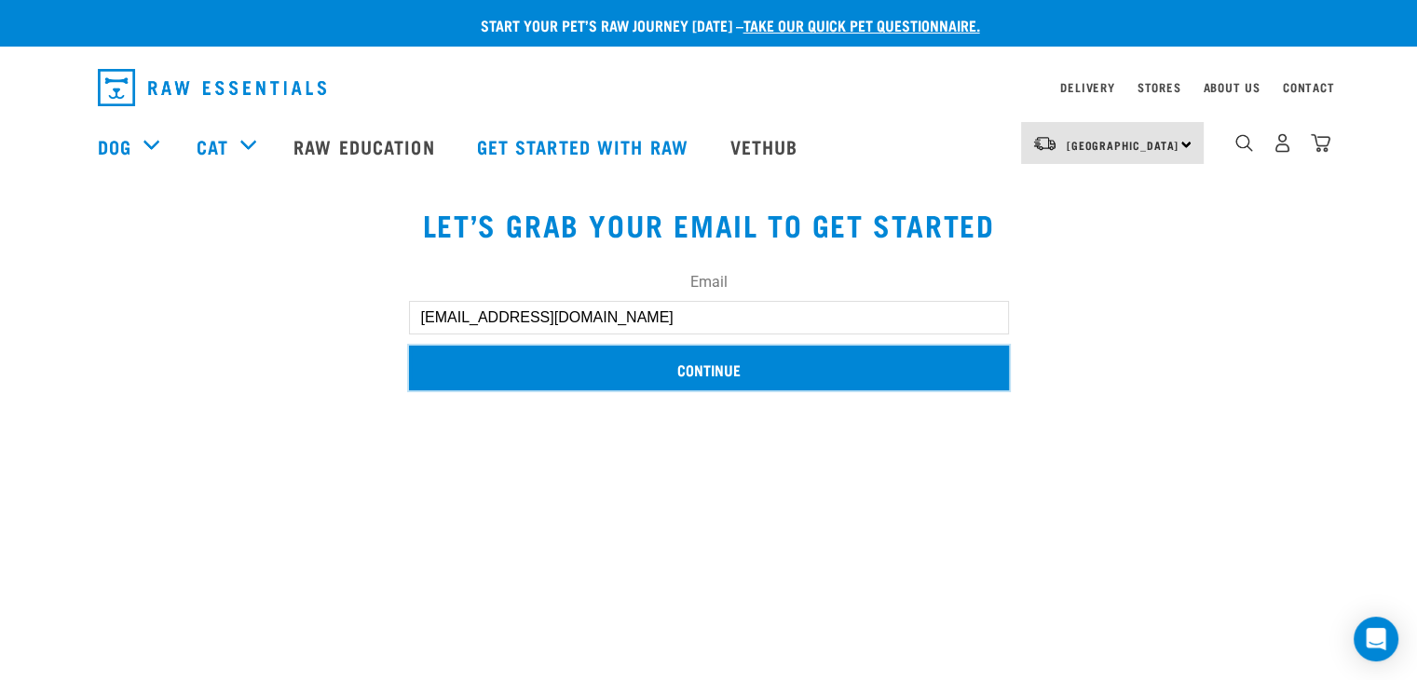
click at [541, 381] on input "Continue" at bounding box center [709, 368] width 600 height 45
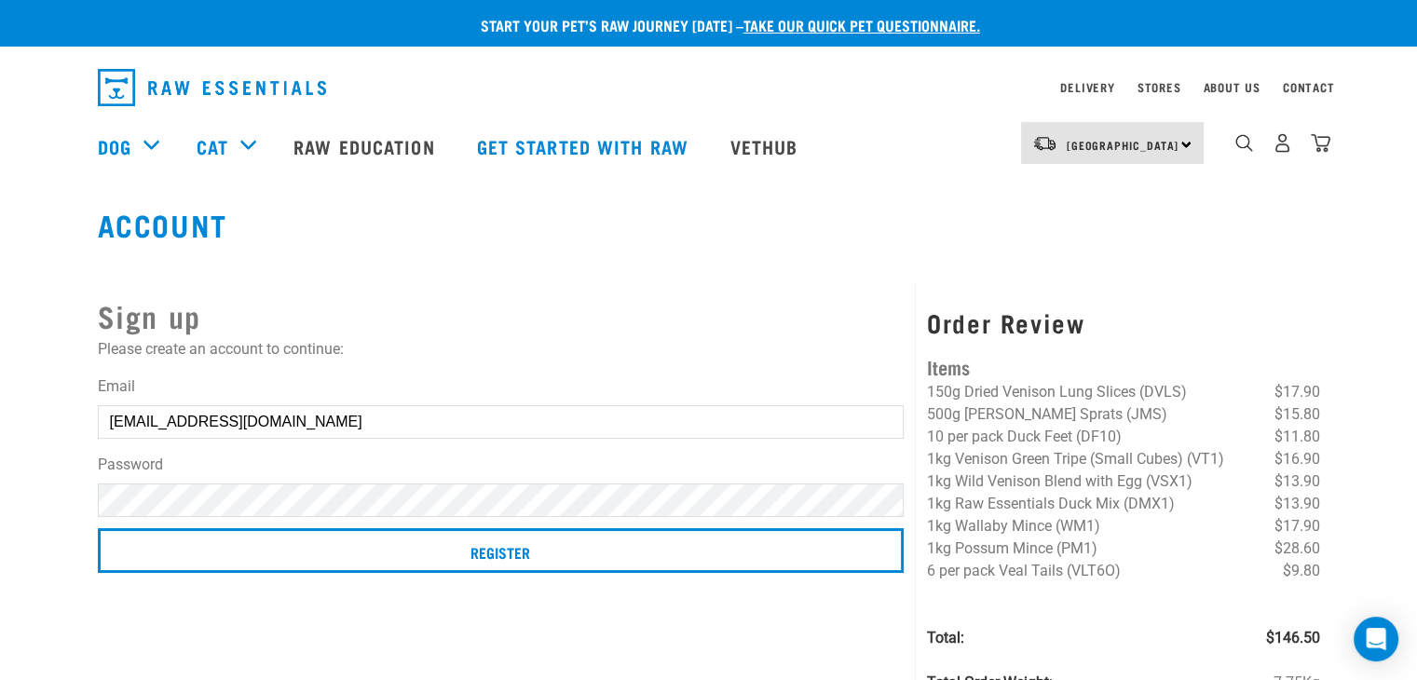
click at [380, 479] on div "Password" at bounding box center [501, 485] width 807 height 63
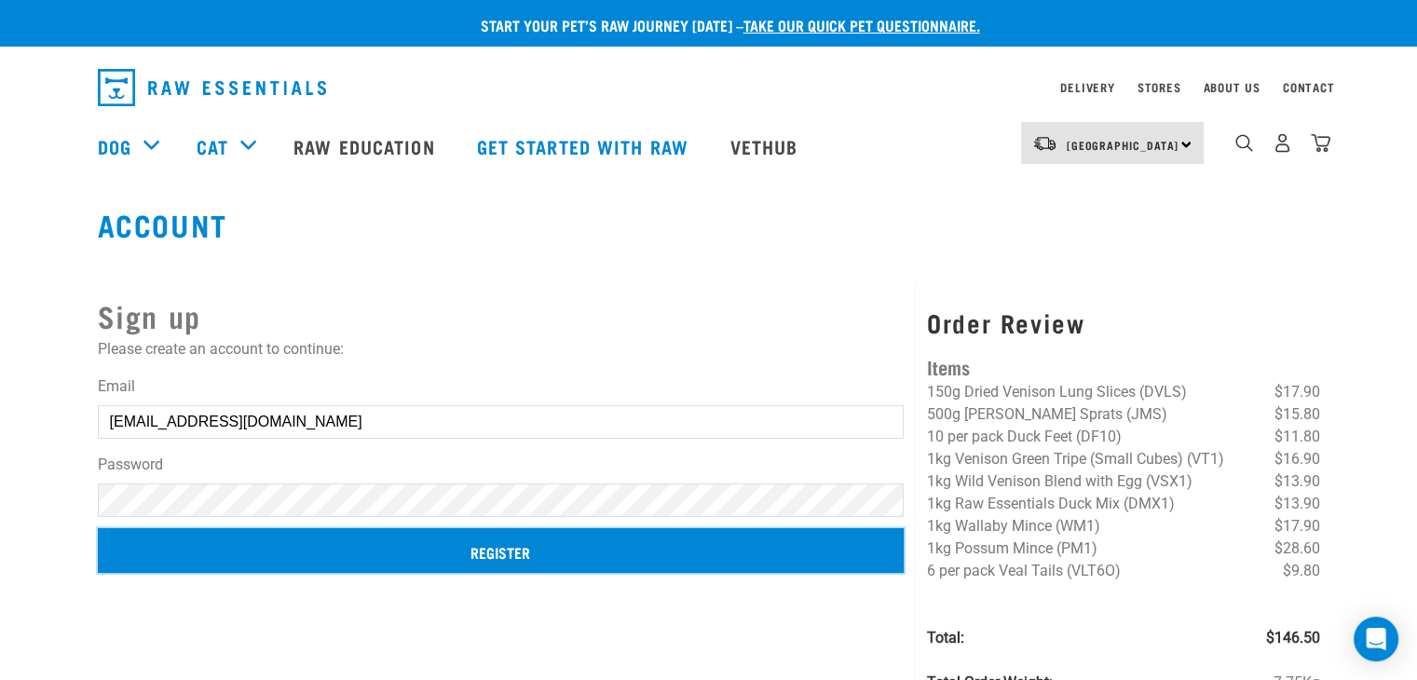
click at [423, 550] on input "Register" at bounding box center [501, 550] width 807 height 45
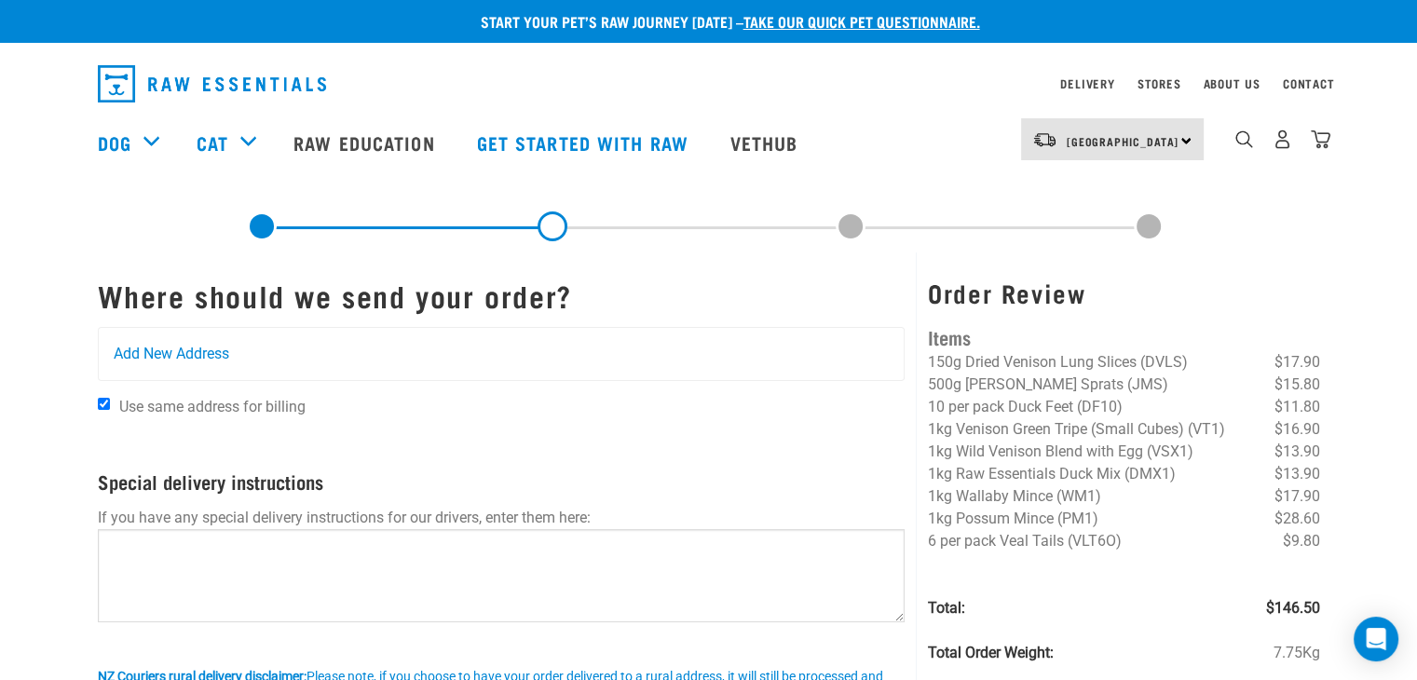
scroll to position [7, 0]
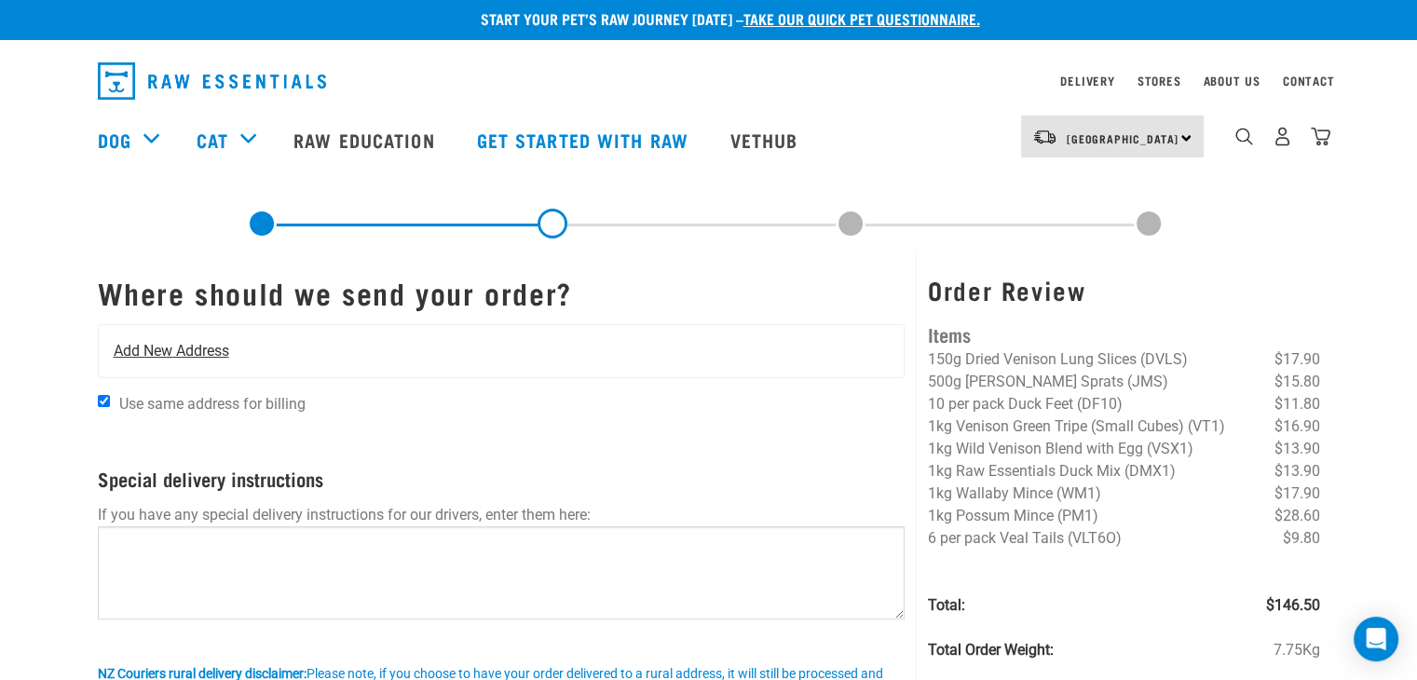
click at [517, 363] on div "Add New Address" at bounding box center [502, 351] width 806 height 52
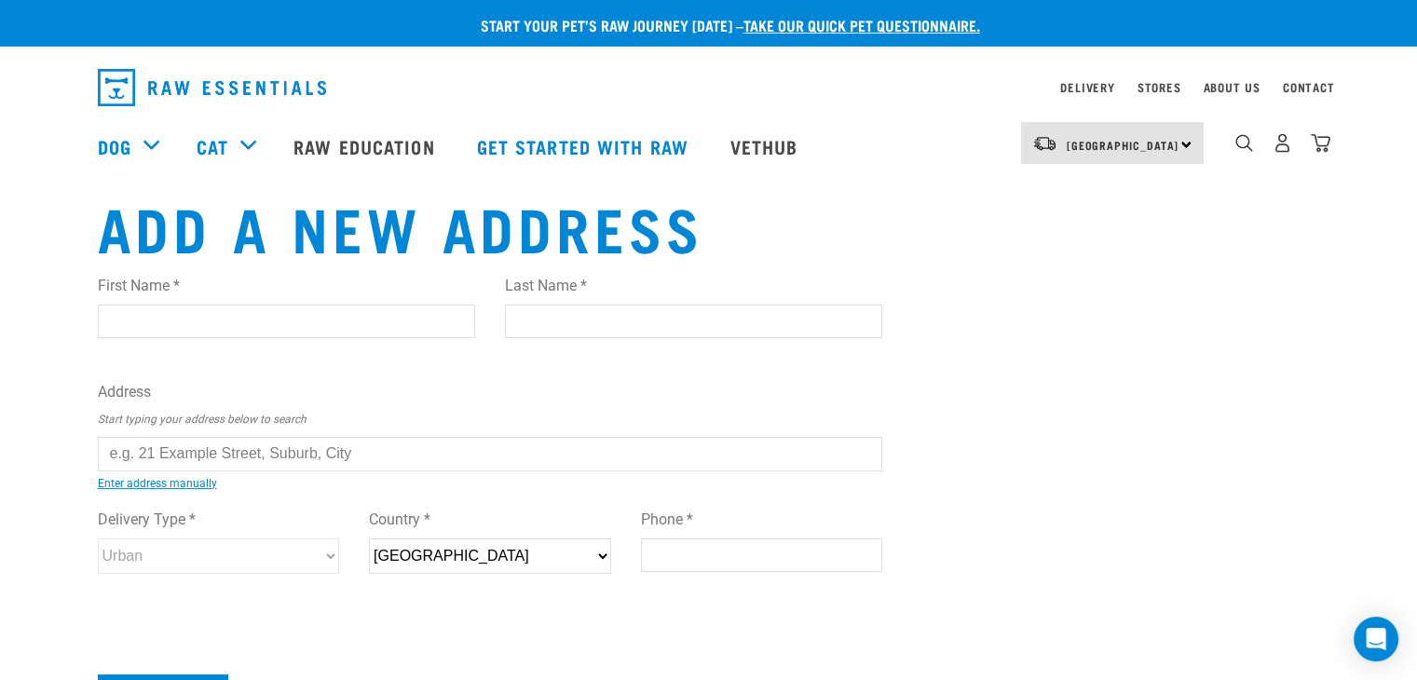
click at [205, 321] on input "First Name *" at bounding box center [286, 322] width 377 height 34
type input "Sean"
type input "Brophy"
type input "7A Brown St"
type input "Auckland"
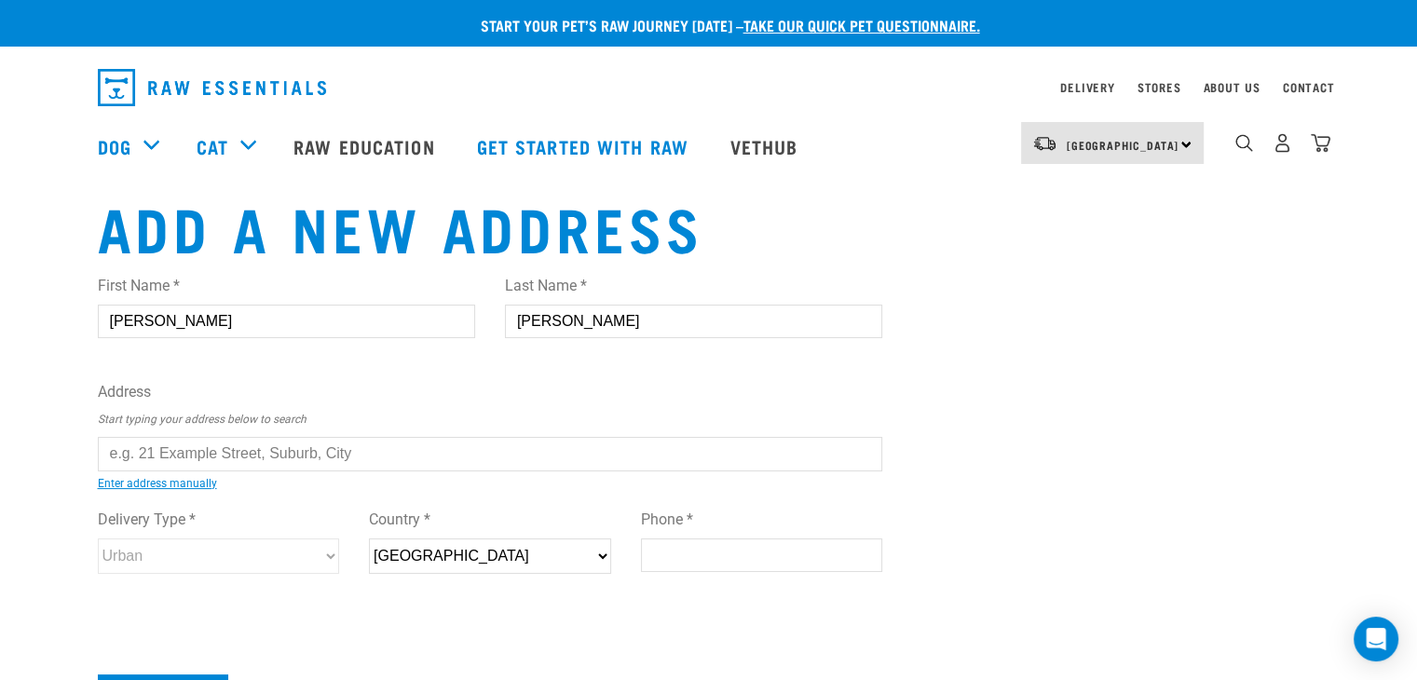
type input "0930"
type input "02102573540"
click at [276, 445] on input "text" at bounding box center [491, 454] width 786 height 34
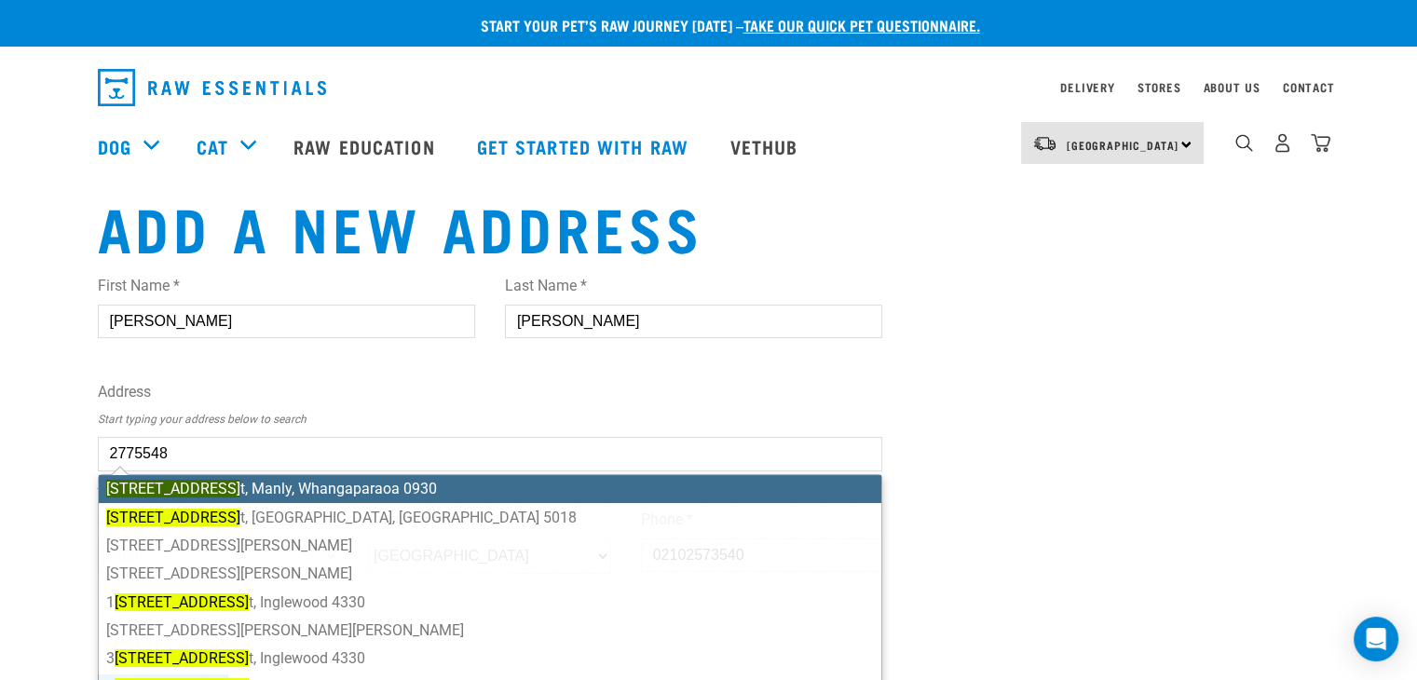
click at [279, 491] on ul "7A Brown Stree t, Manly, Whangaparaoa 0930 7A Brown Stree t, Wallaceville, Uppe…" at bounding box center [491, 616] width 786 height 285
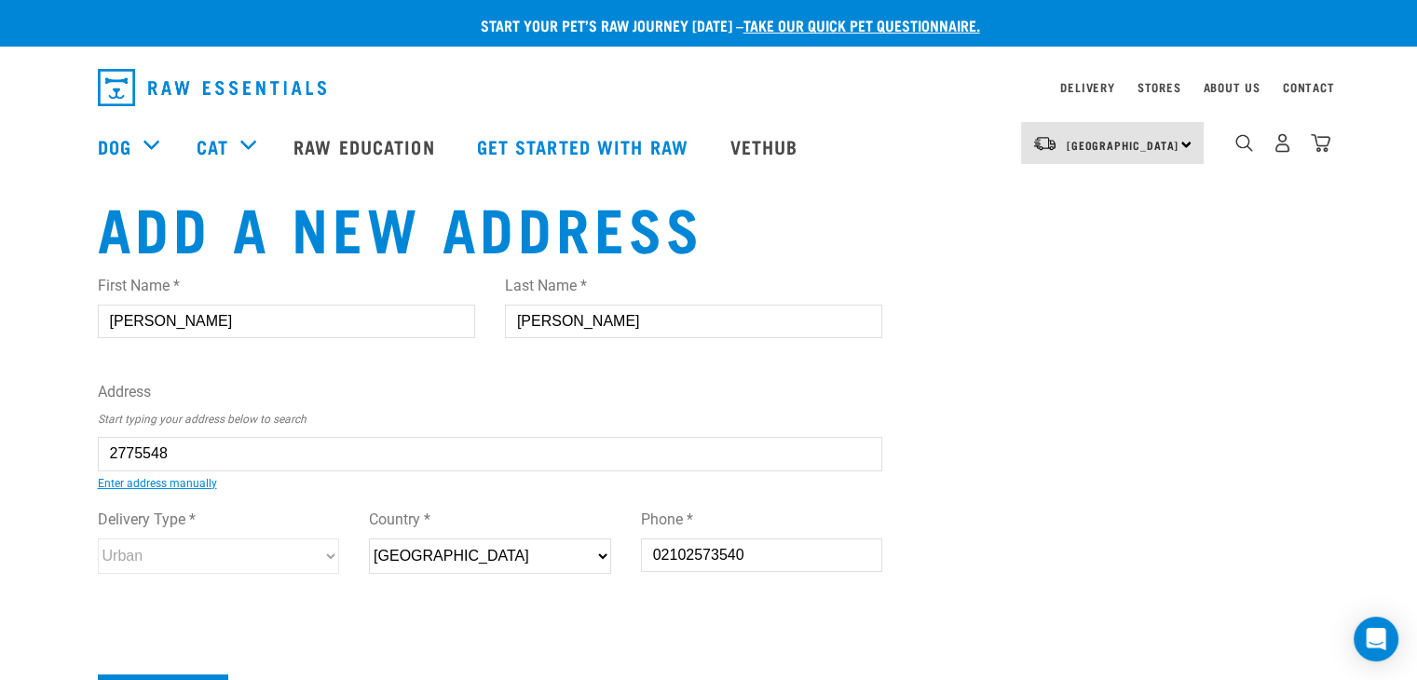
type input "7A Brown Street, Manly, Whangaparaoa 0930"
type input "[STREET_ADDRESS]"
type input "Manly"
select select "AUK"
select select "Urban"
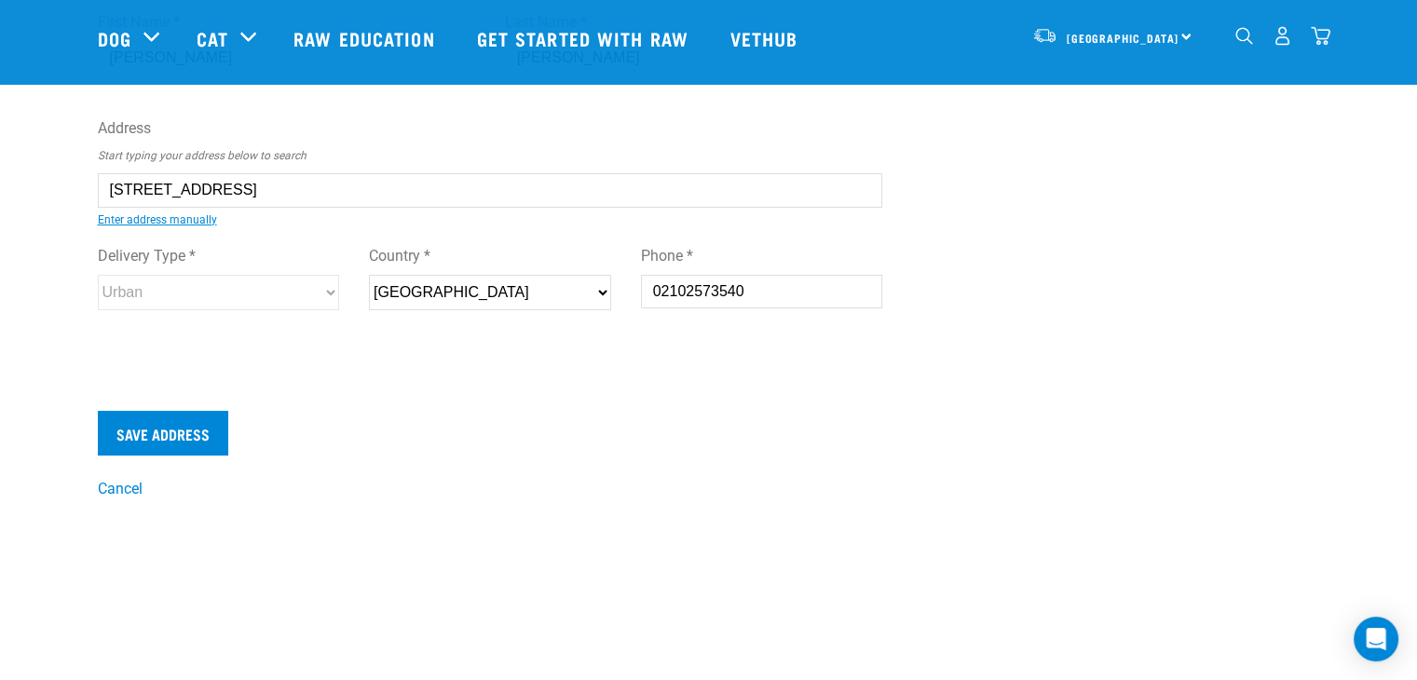
scroll to position [129, 0]
type input "7A Brown Street, Manly, Whangaparaoa 0930"
click at [158, 426] on input "Save Address" at bounding box center [163, 431] width 130 height 45
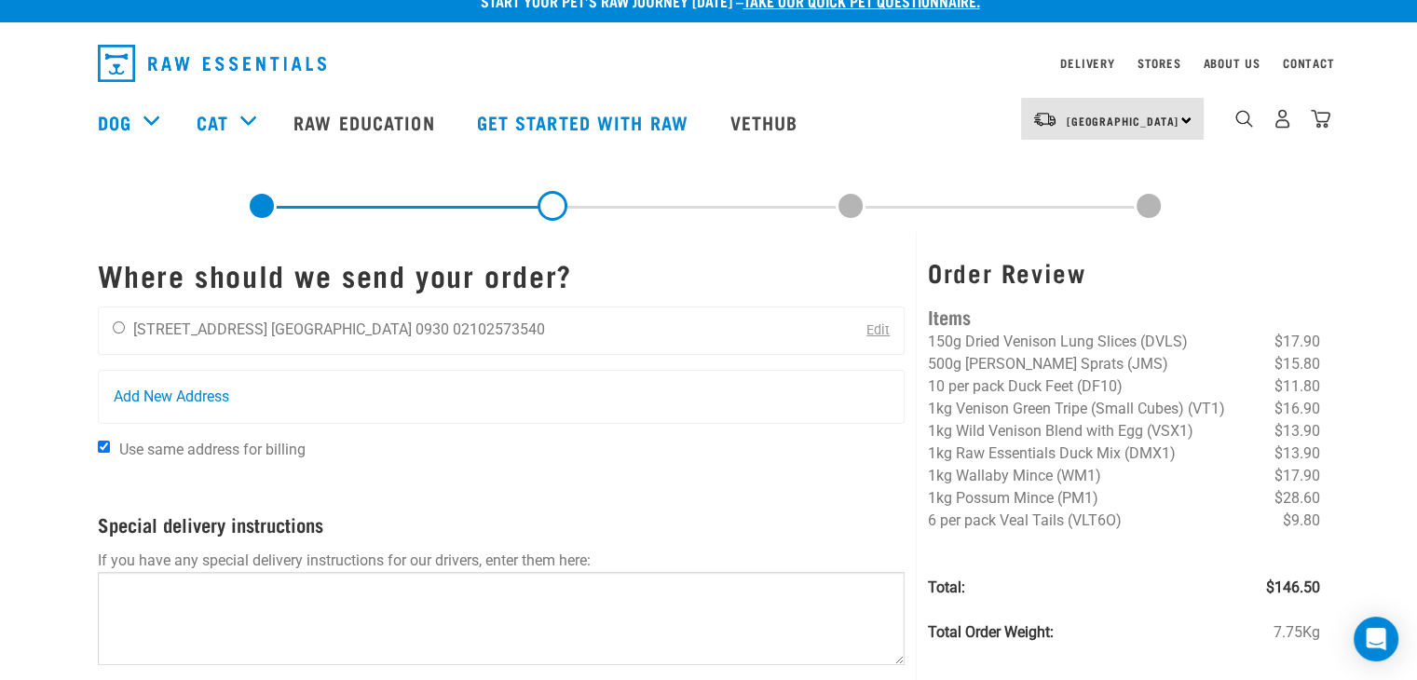
scroll to position [26, 0]
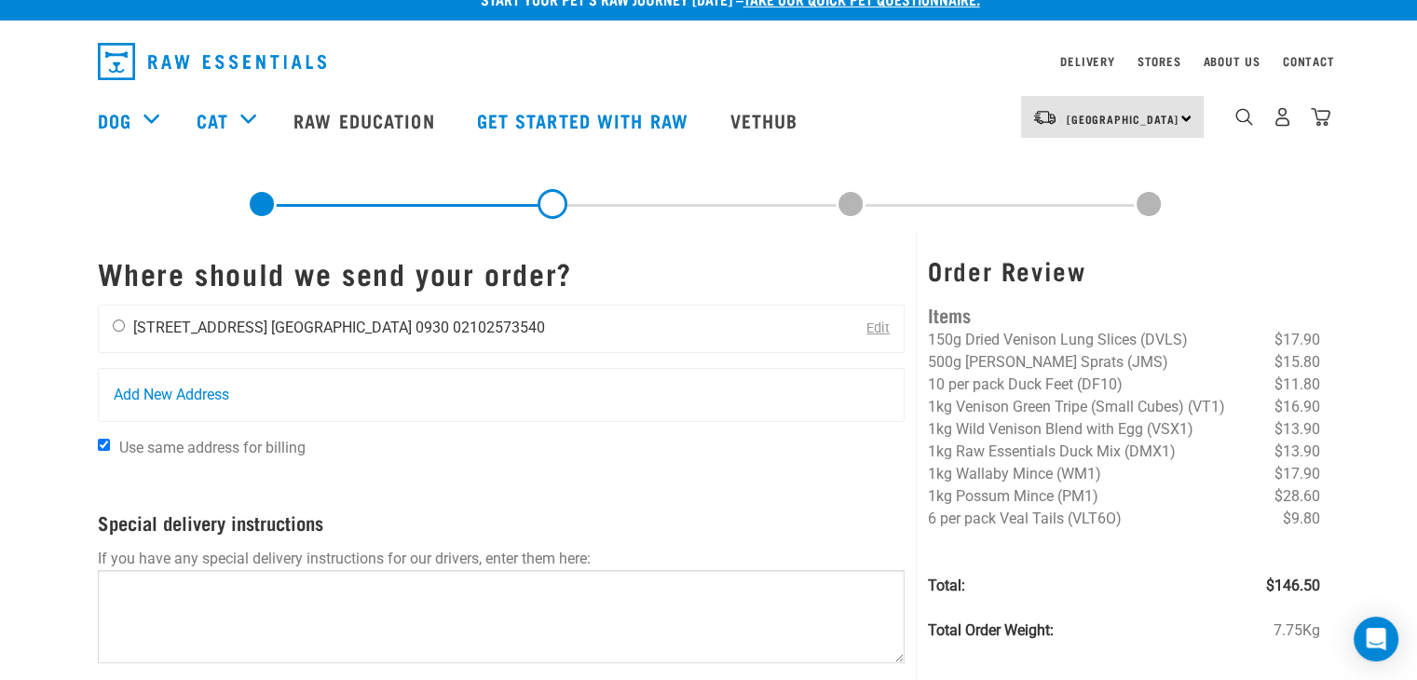
click at [113, 322] on input "radio" at bounding box center [119, 326] width 12 height 12
radio input "true"
click at [21, 386] on div "Start your pet’s raw journey today – take our quick pet questionnaire. Delivery…" at bounding box center [708, 414] width 1417 height 880
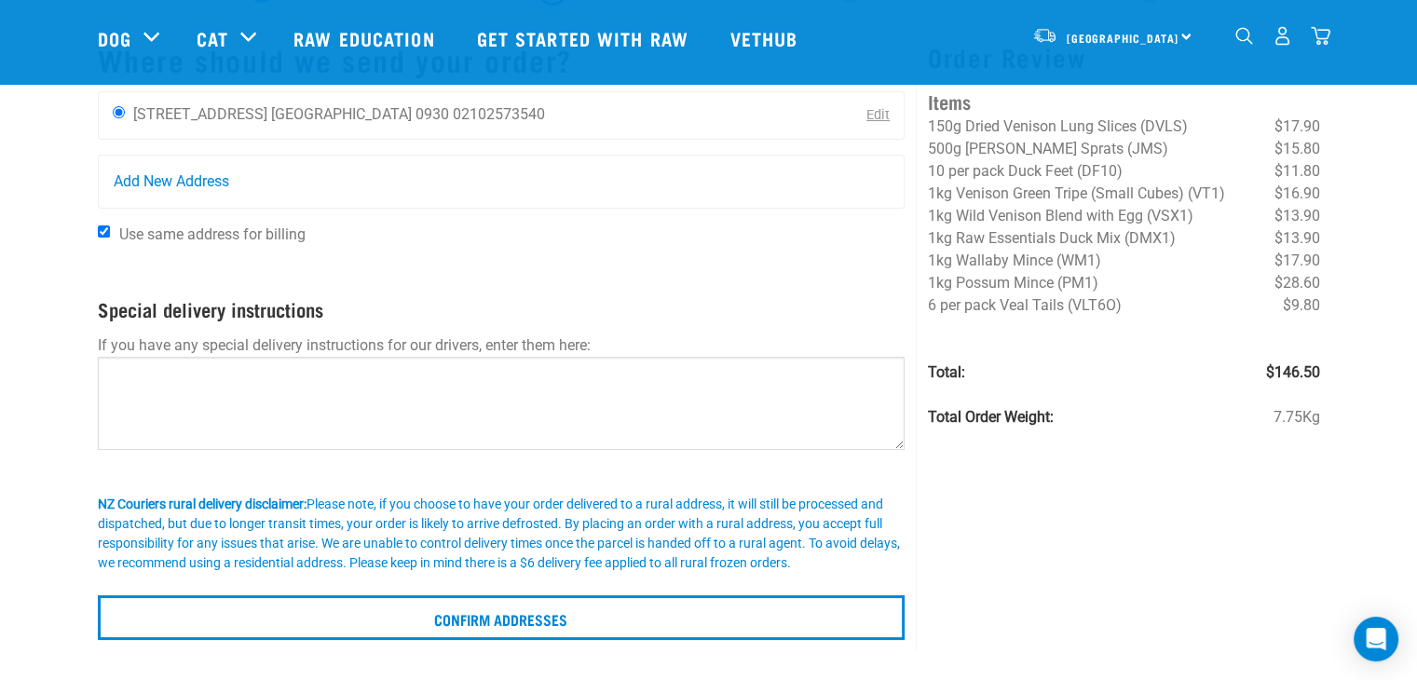
scroll to position [104, 0]
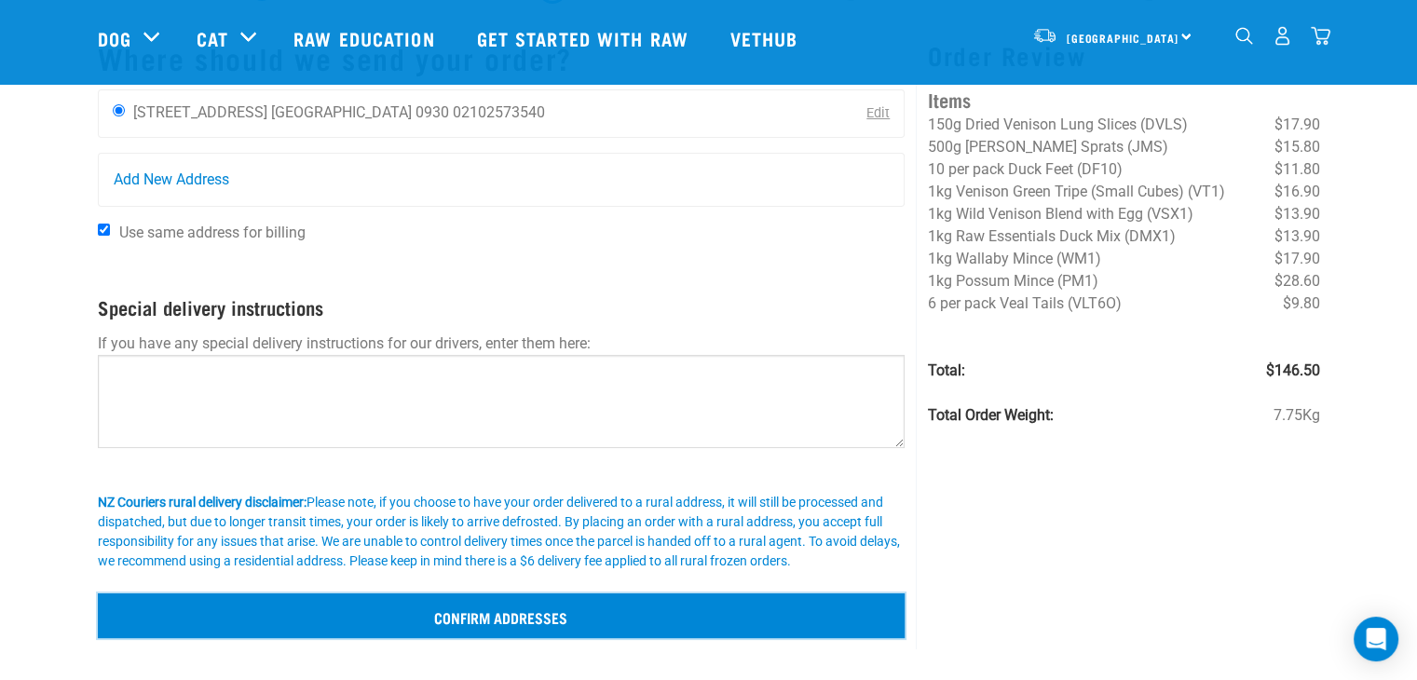
click at [459, 617] on input "Confirm addresses" at bounding box center [502, 616] width 808 height 45
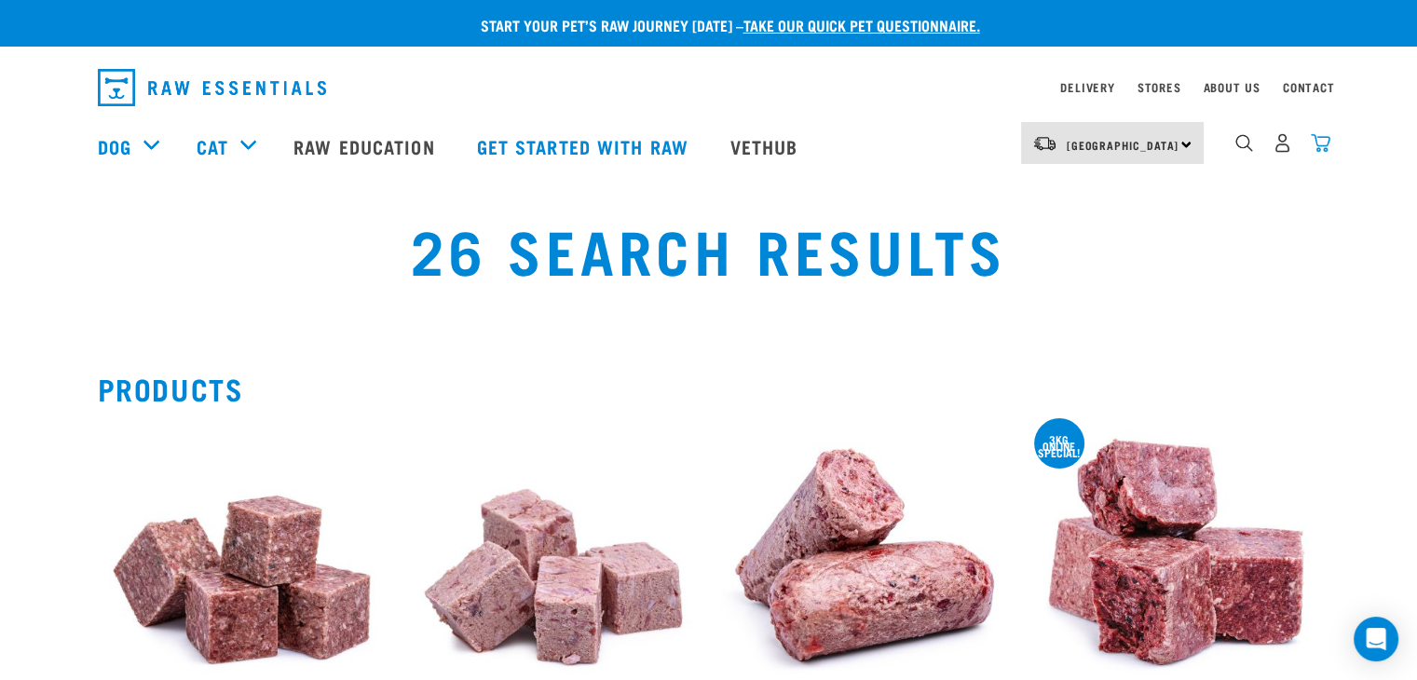
click at [1322, 151] on img "dropdown navigation" at bounding box center [1321, 143] width 20 height 20
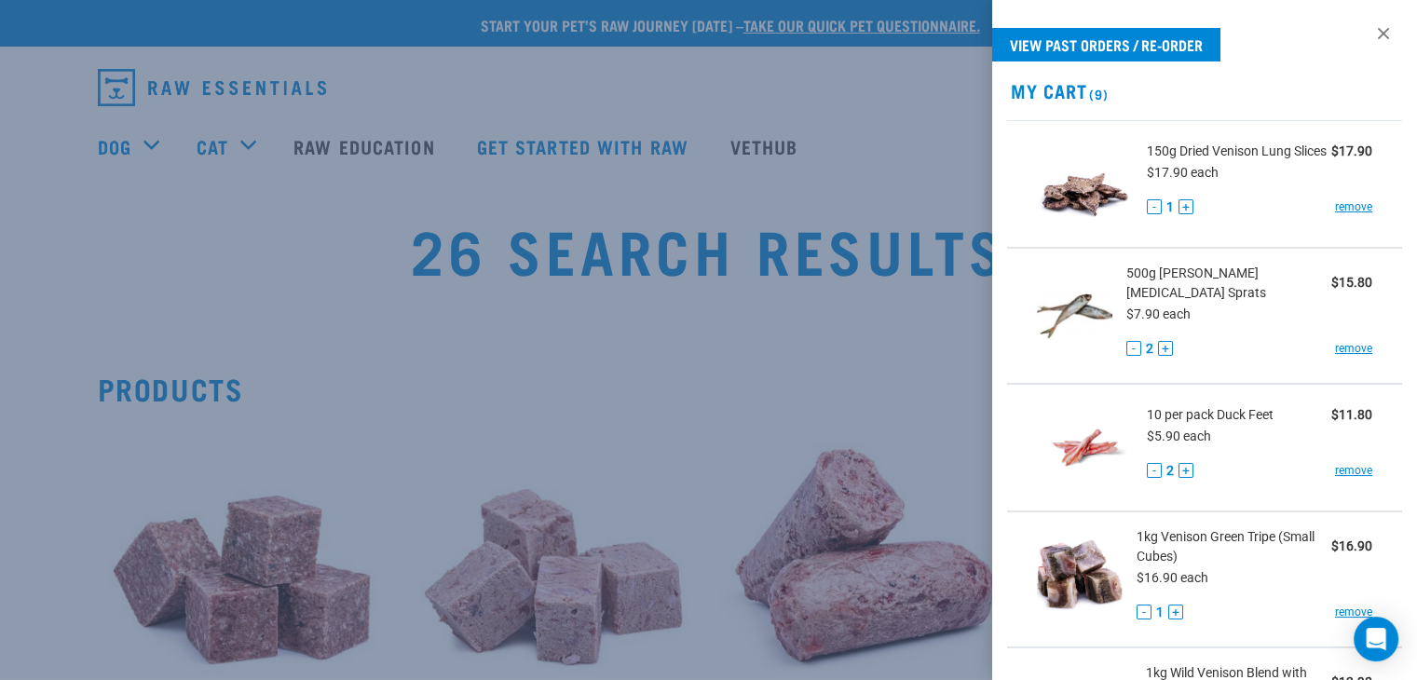
scroll to position [906, 0]
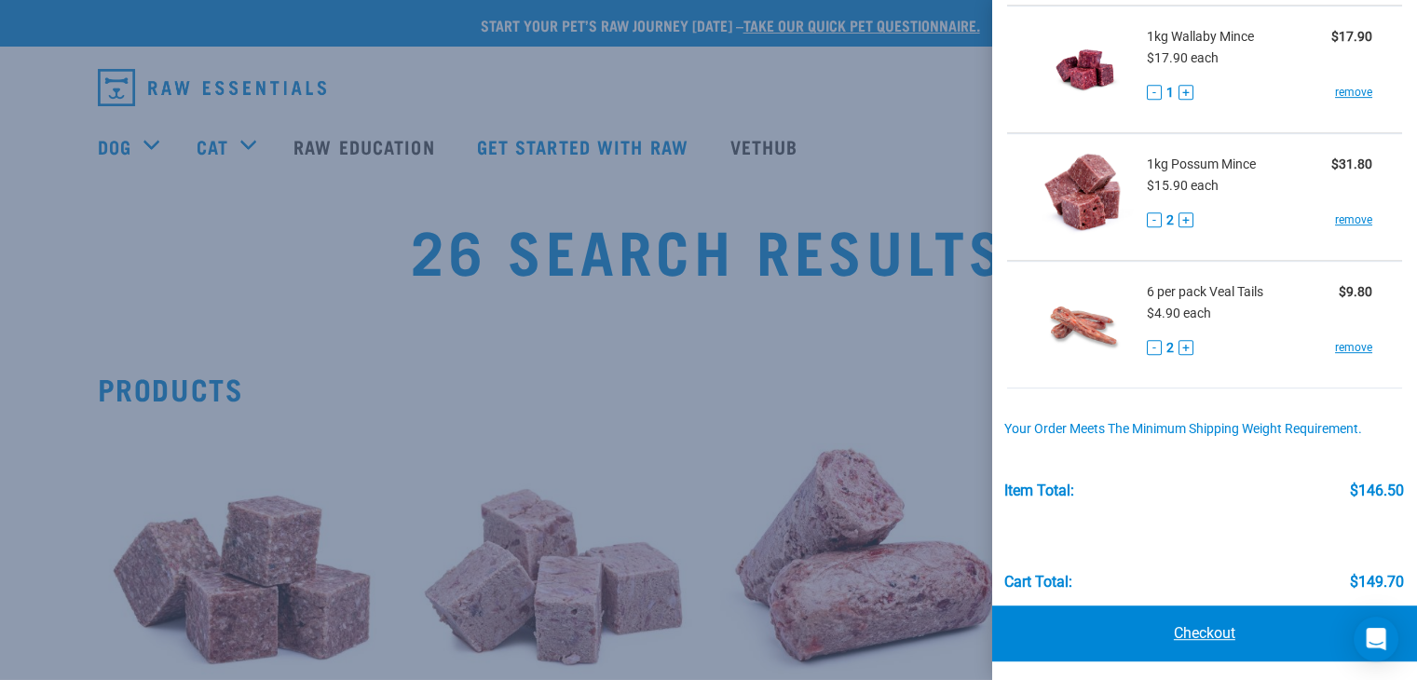
click at [1202, 629] on link "Checkout" at bounding box center [1205, 634] width 425 height 56
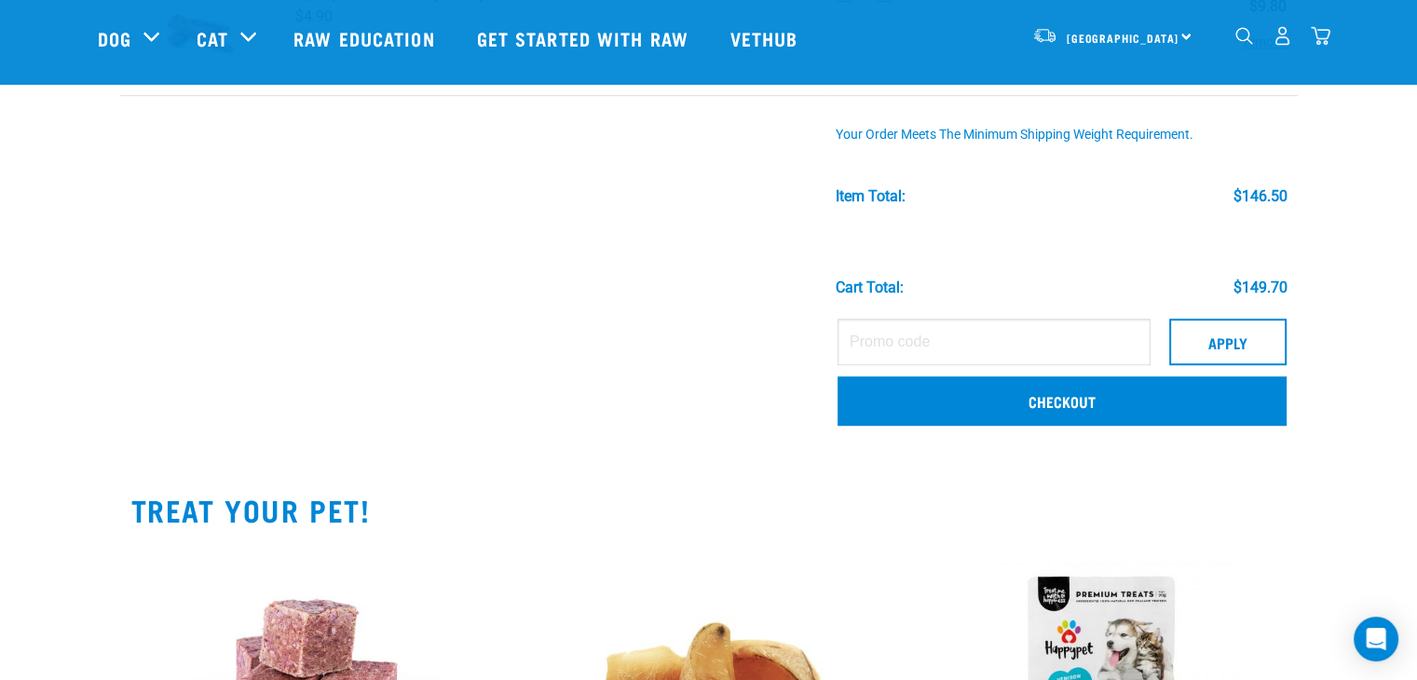
scroll to position [1204, 0]
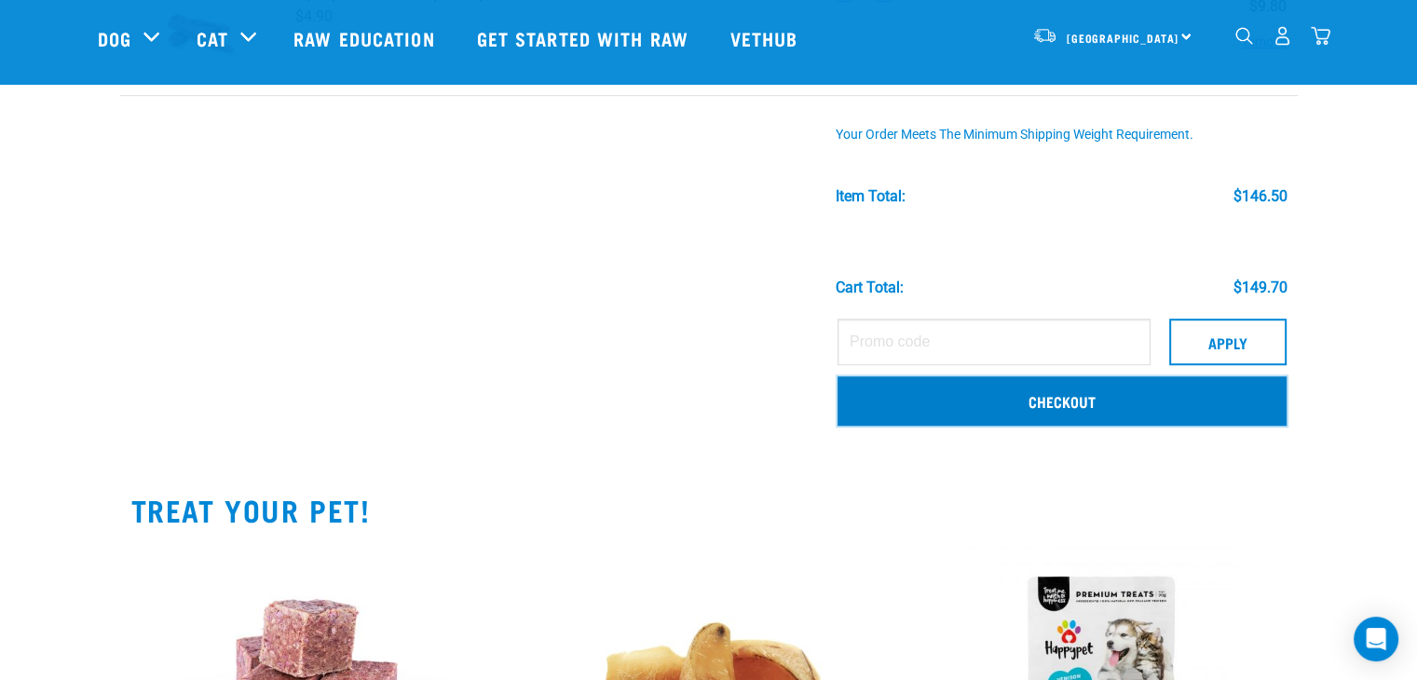
click at [1090, 415] on link "Checkout" at bounding box center [1062, 401] width 449 height 48
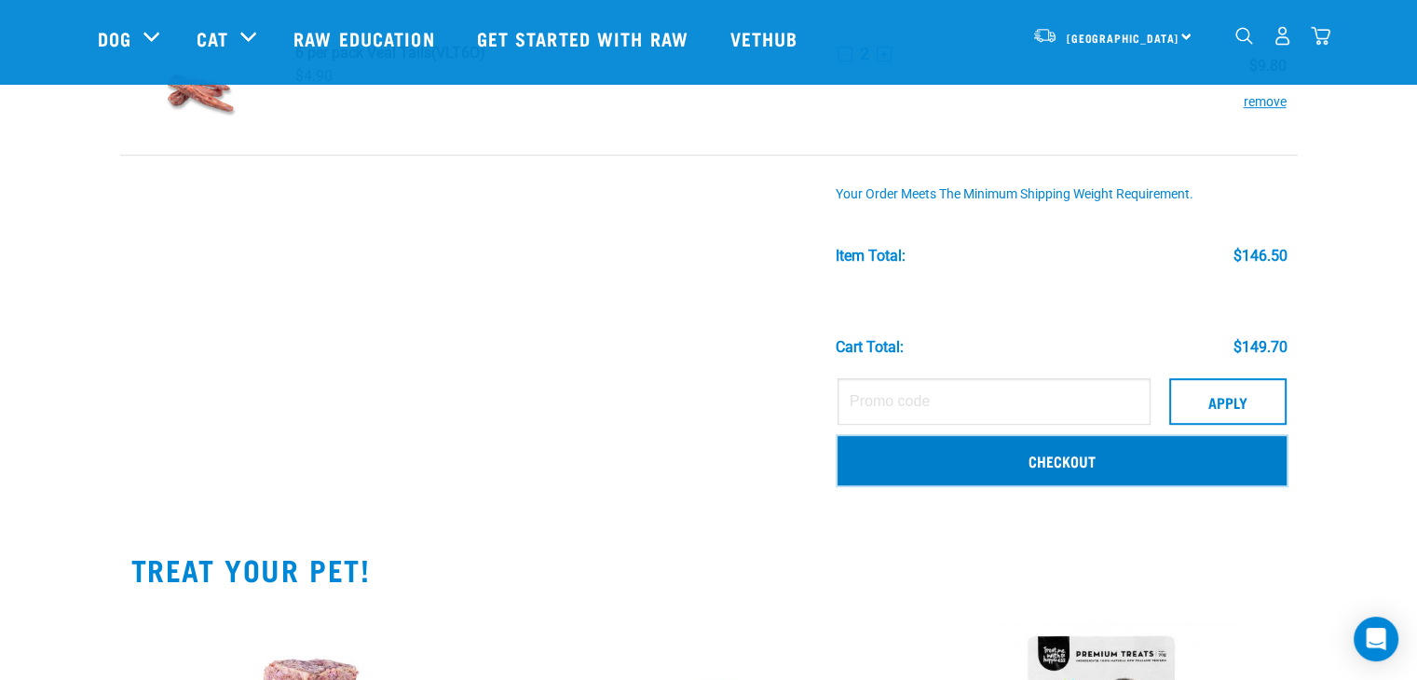
scroll to position [1141, 0]
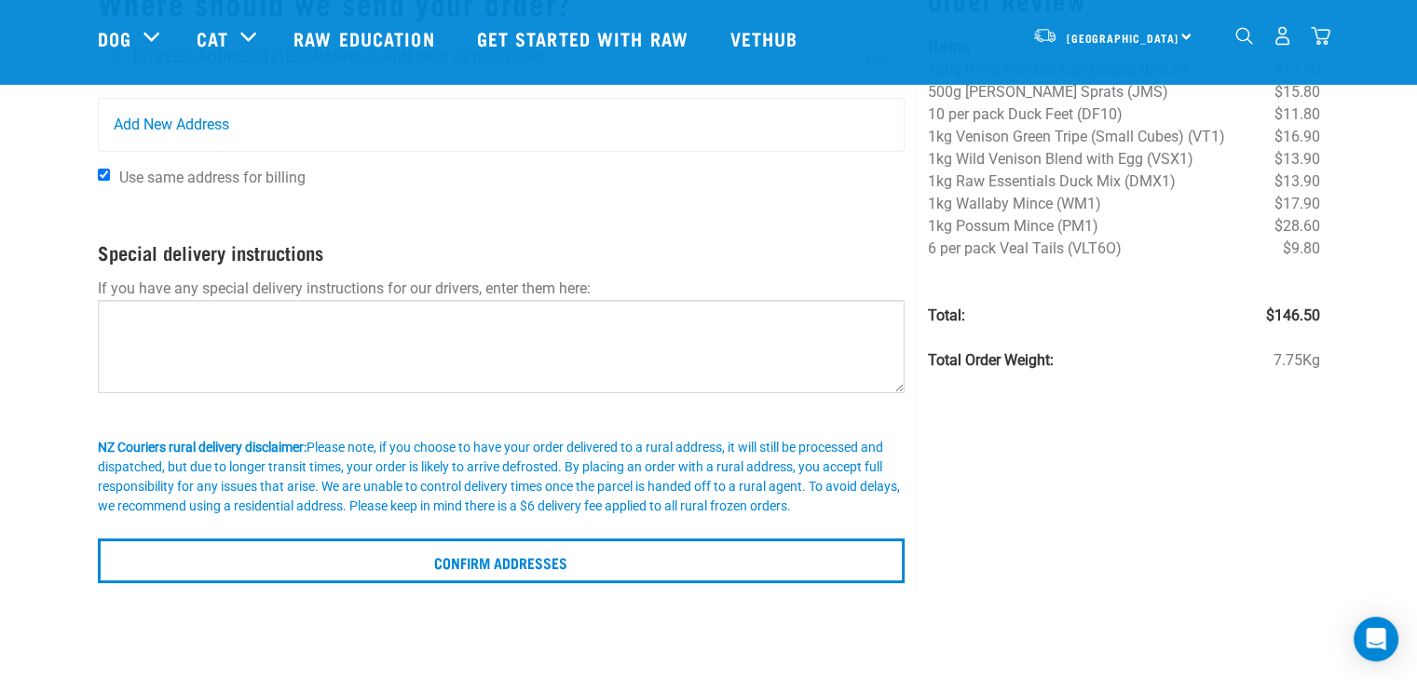
scroll to position [157, 0]
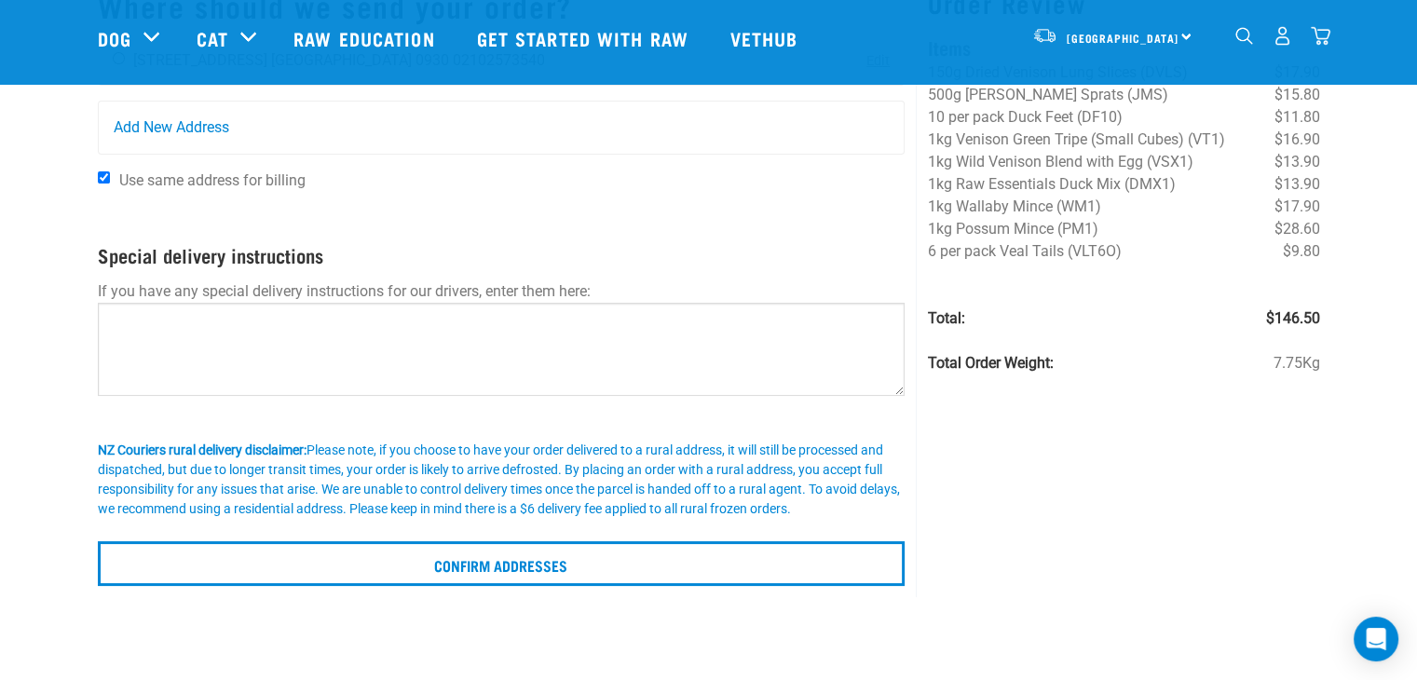
click at [635, 590] on div "Where should we send your order? [PERSON_NAME] [STREET_ADDRESS] [GEOGRAPHIC_DAT…" at bounding box center [502, 280] width 830 height 635
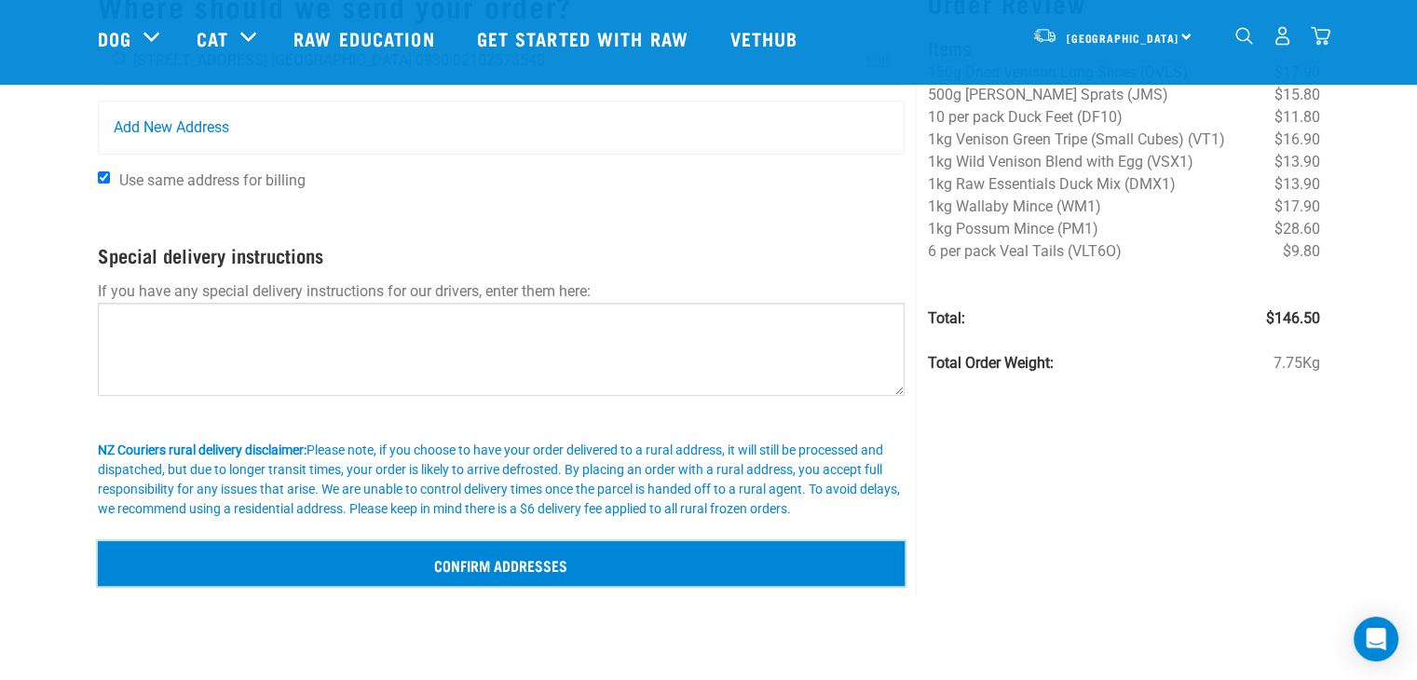
click at [630, 572] on input "Confirm addresses" at bounding box center [502, 563] width 808 height 45
